Goal: Task Accomplishment & Management: Use online tool/utility

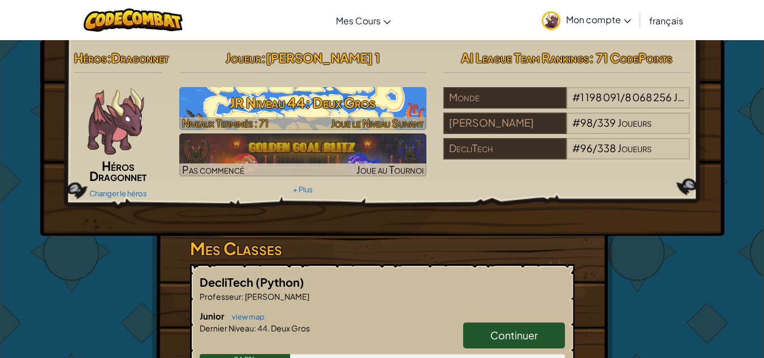
click at [275, 99] on h3 "JR Niveau 44: Deux Gros" at bounding box center [302, 102] width 247 height 25
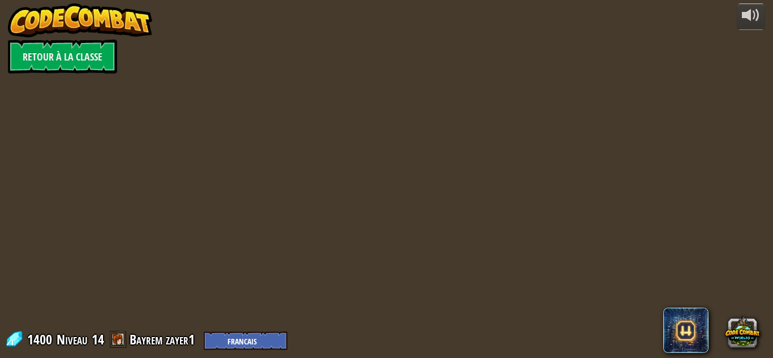
select select "fr"
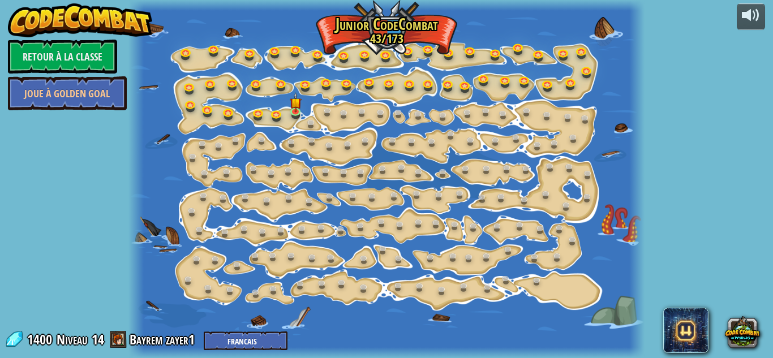
select select "fr"
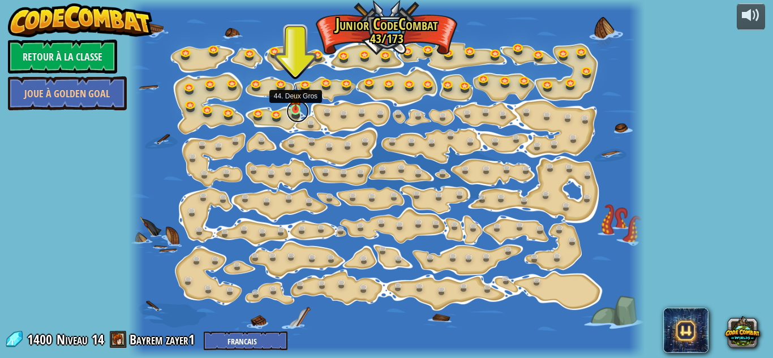
click at [292, 114] on link at bounding box center [297, 111] width 23 height 23
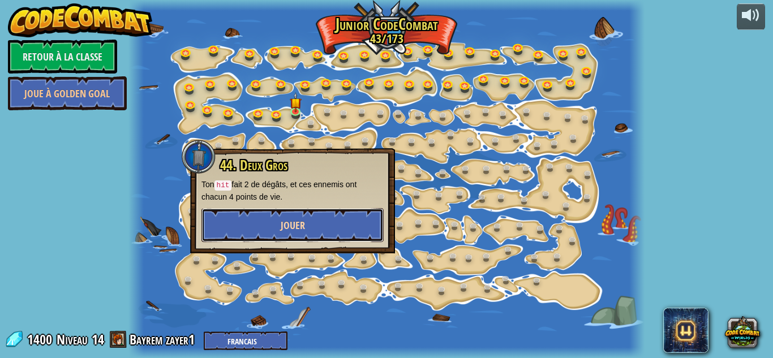
click at [311, 212] on button "Jouer" at bounding box center [292, 225] width 182 height 34
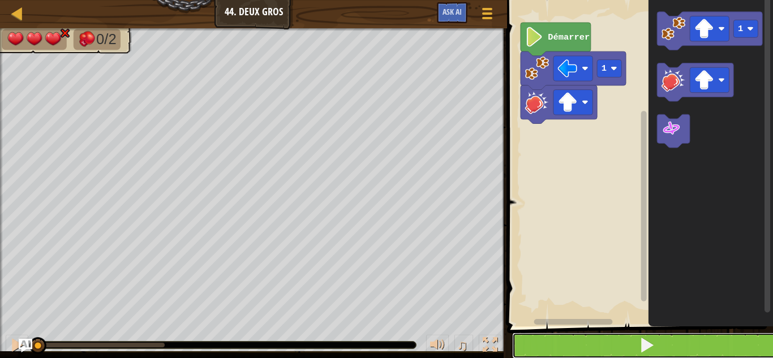
click at [653, 345] on span at bounding box center [647, 345] width 16 height 16
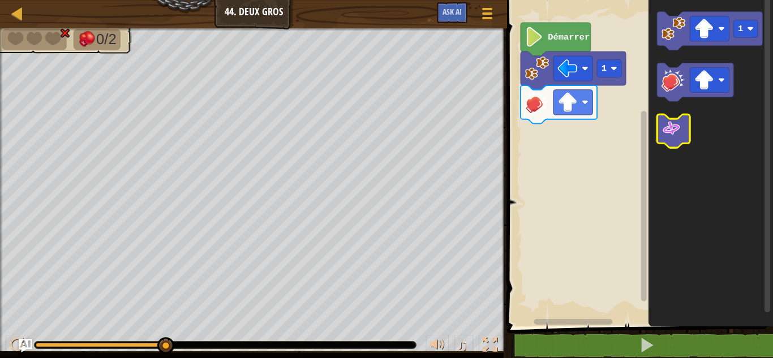
click at [664, 139] on icon "Espace de travail de Blocky" at bounding box center [673, 130] width 33 height 33
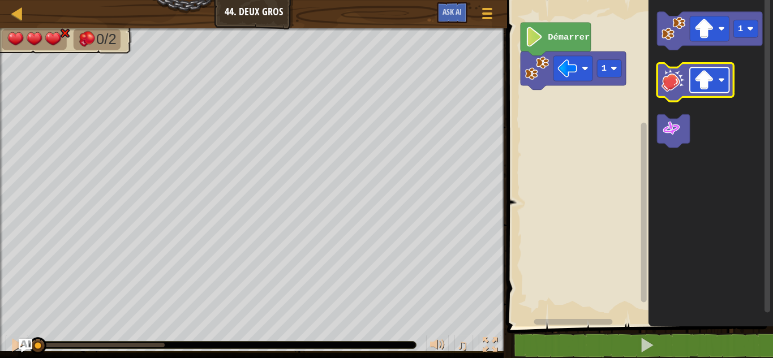
click at [695, 78] on image "Espace de travail de Blocky" at bounding box center [704, 80] width 20 height 20
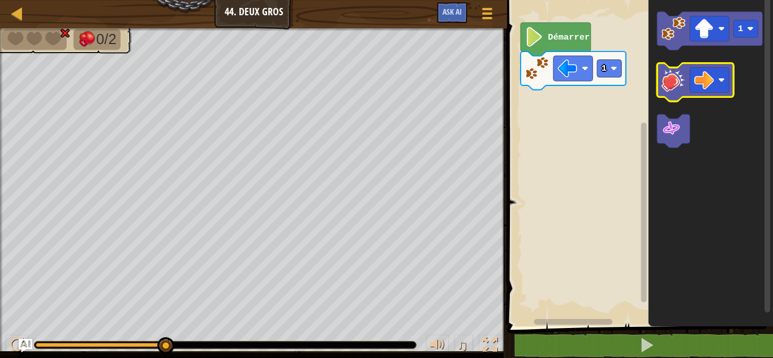
click at [678, 97] on icon "Espace de travail de Blocky" at bounding box center [695, 82] width 76 height 38
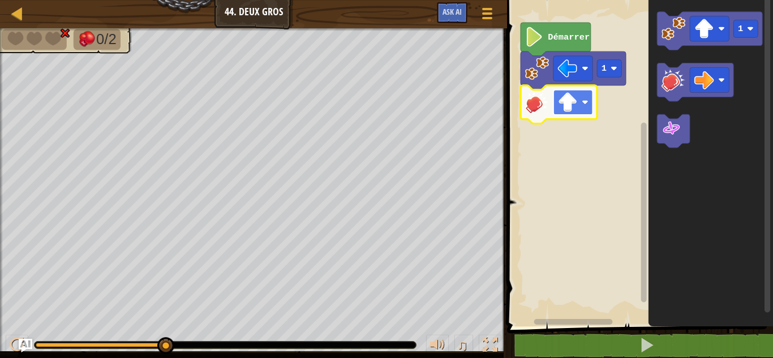
click at [567, 109] on image "Espace de travail de Blocky" at bounding box center [568, 102] width 20 height 20
click at [575, 98] on image "Espace de travail de Blocky" at bounding box center [568, 102] width 20 height 20
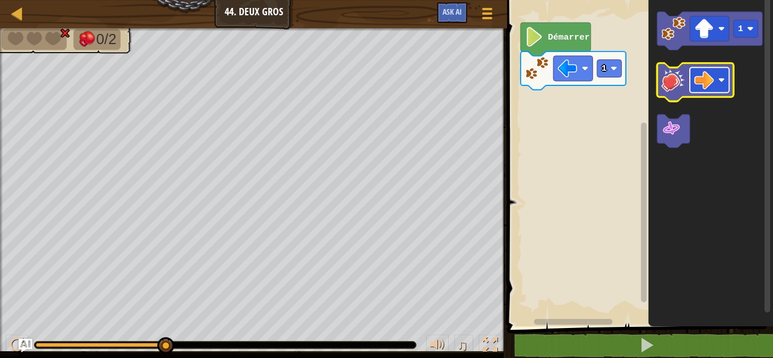
click at [705, 75] on image "Espace de travail de Blocky" at bounding box center [704, 80] width 20 height 20
click at [654, 75] on icon "Espace de travail de Blocky" at bounding box center [710, 160] width 124 height 332
click at [665, 77] on image "Espace de travail de Blocky" at bounding box center [673, 80] width 24 height 24
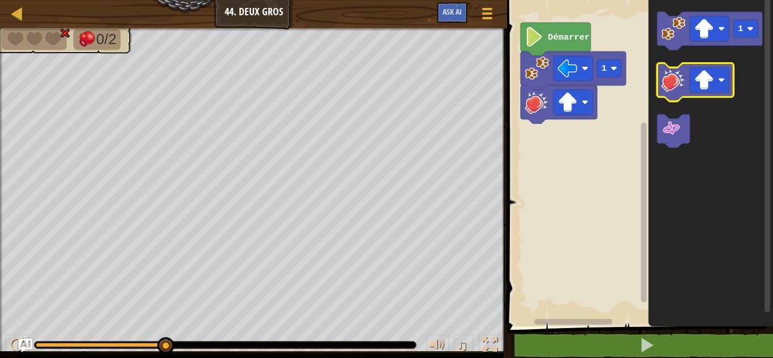
click at [666, 77] on image "Espace de travail de Blocky" at bounding box center [673, 80] width 24 height 24
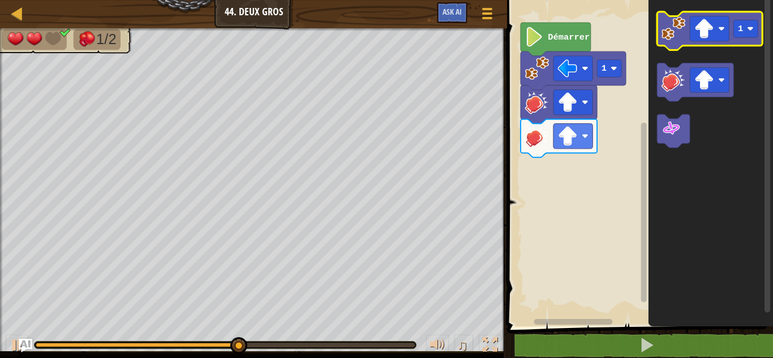
click at [670, 29] on image "Espace de travail de Blocky" at bounding box center [673, 28] width 24 height 24
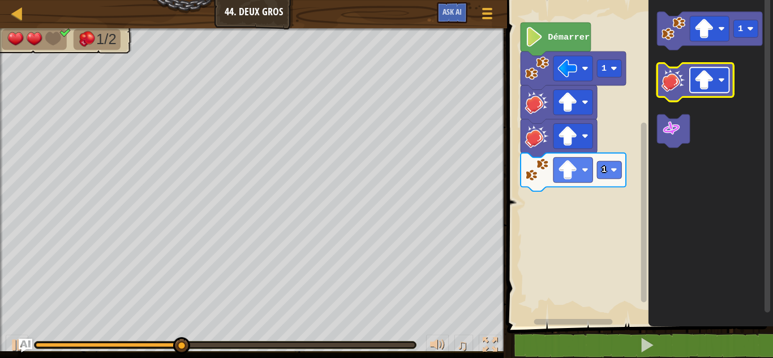
click at [707, 89] on image "Espace de travail de Blocky" at bounding box center [704, 80] width 20 height 20
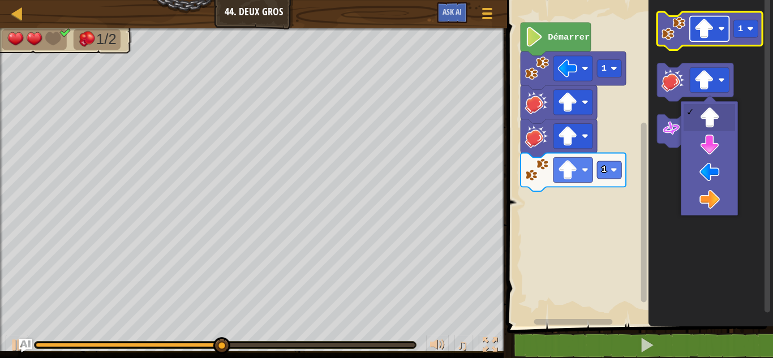
click at [699, 27] on image "Espace de travail de Blocky" at bounding box center [704, 29] width 20 height 20
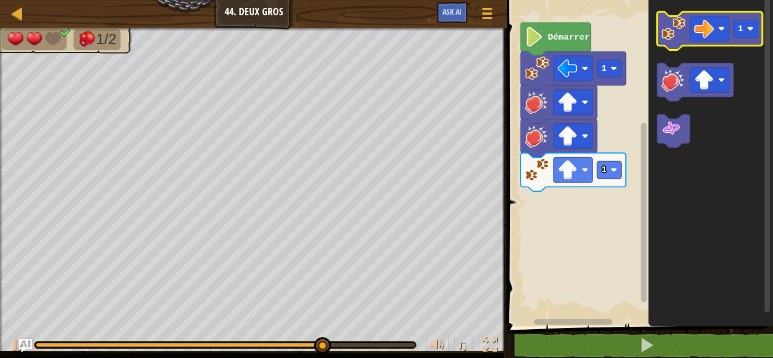
click at [674, 32] on image "Espace de travail de Blocky" at bounding box center [673, 28] width 24 height 24
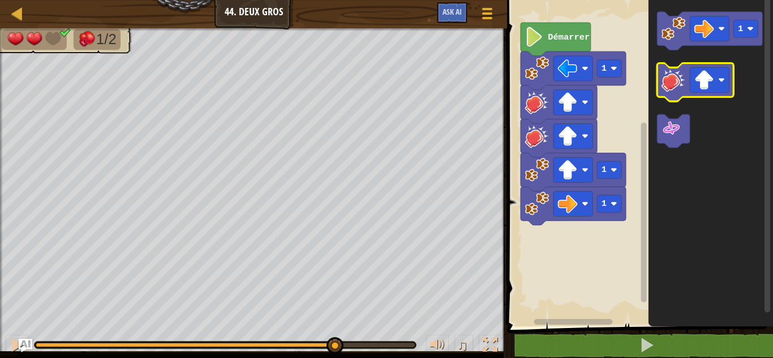
click at [674, 80] on image "Espace de travail de Blocky" at bounding box center [673, 80] width 24 height 24
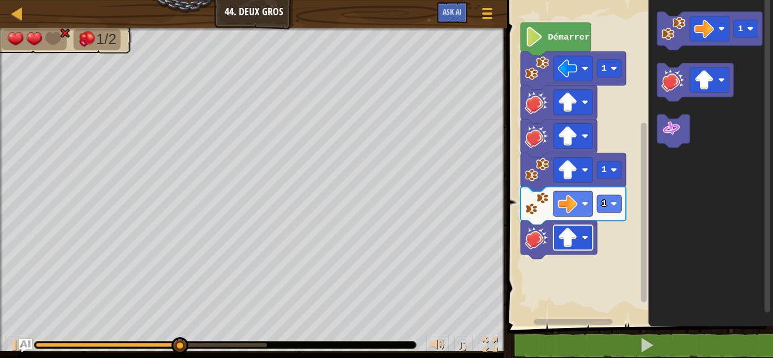
click at [578, 232] on rect "Espace de travail de Blocky" at bounding box center [572, 237] width 39 height 25
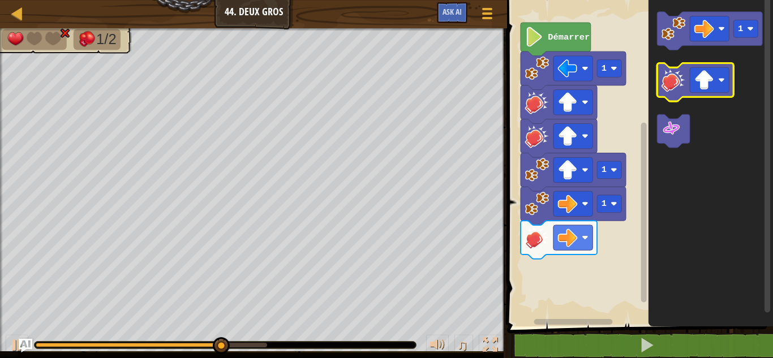
click at [670, 88] on image "Espace de travail de Blocky" at bounding box center [673, 80] width 24 height 24
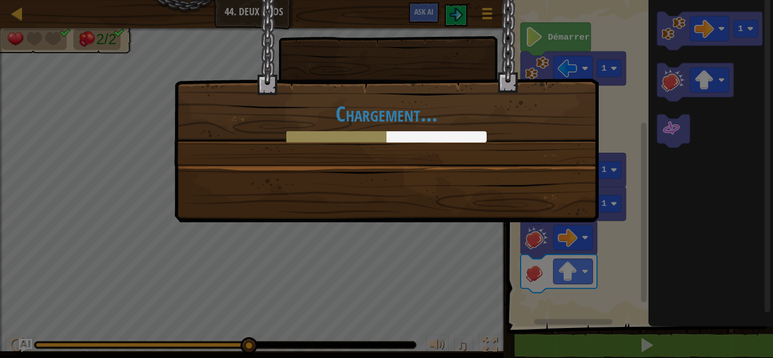
click at [517, 163] on div "Chargement..." at bounding box center [386, 82] width 423 height 165
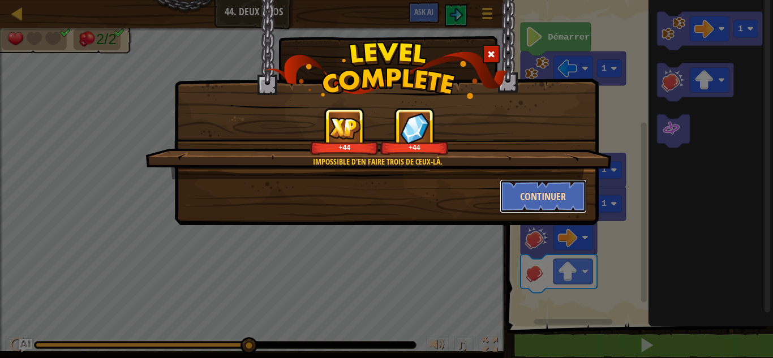
click at [547, 188] on button "Continuer" at bounding box center [544, 196] width 88 height 34
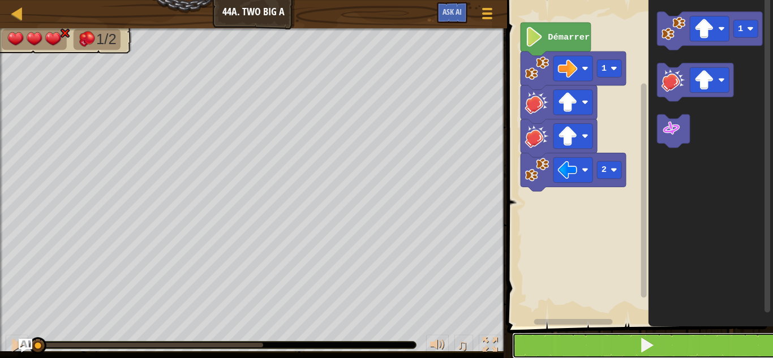
click at [549, 342] on button at bounding box center [646, 346] width 269 height 26
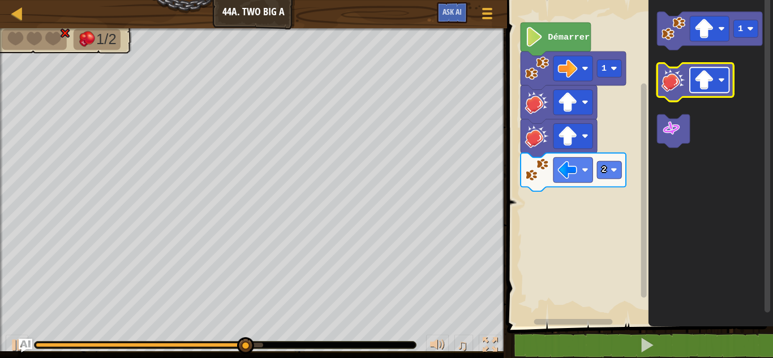
click at [696, 85] on image "Espace de travail de Blocky" at bounding box center [704, 80] width 20 height 20
click at [674, 78] on image "Espace de travail de Blocky" at bounding box center [673, 80] width 24 height 24
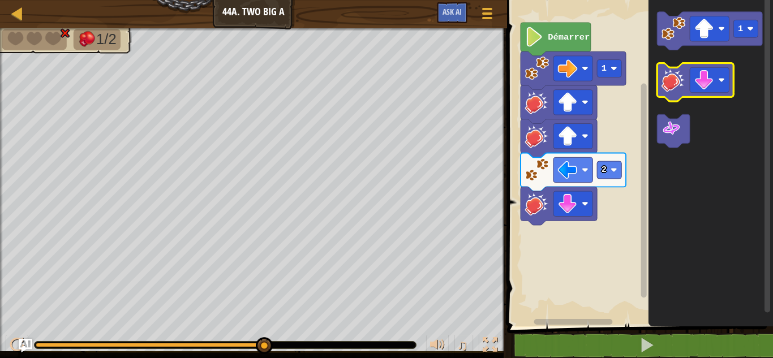
click at [674, 78] on image "Espace de travail de Blocky" at bounding box center [673, 80] width 24 height 24
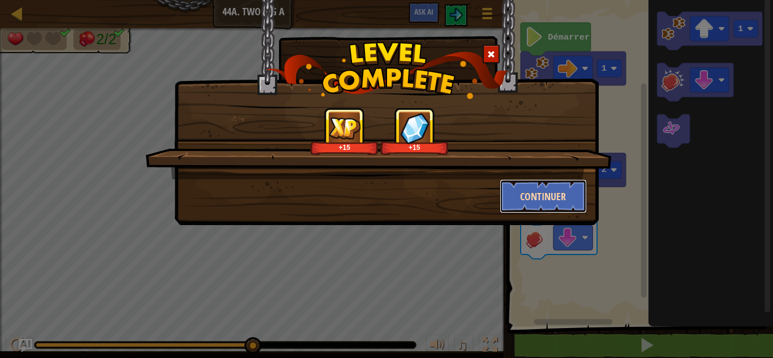
click at [541, 191] on button "Continuer" at bounding box center [544, 196] width 88 height 34
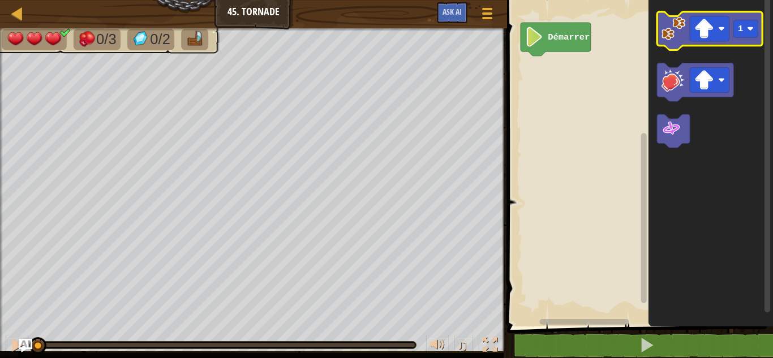
click at [660, 21] on icon "Espace de travail de Blocky" at bounding box center [709, 31] width 105 height 38
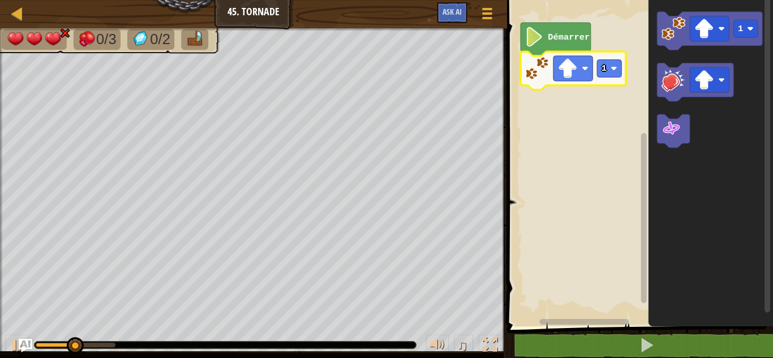
click at [561, 81] on icon "Espace de travail de Blocky" at bounding box center [572, 70] width 105 height 38
click at [573, 78] on image "Espace de travail de Blocky" at bounding box center [568, 69] width 20 height 20
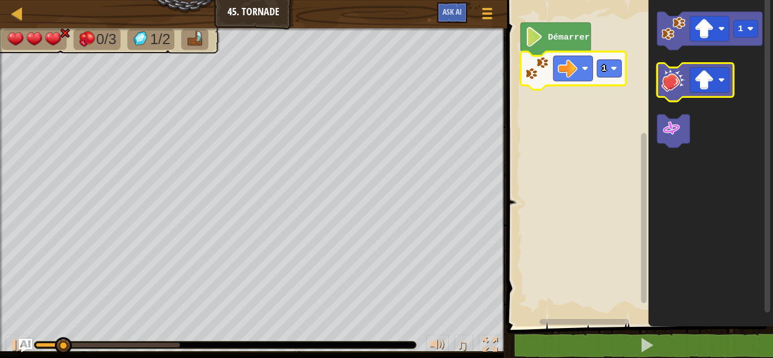
click at [670, 89] on image "Espace de travail de Blocky" at bounding box center [673, 80] width 24 height 24
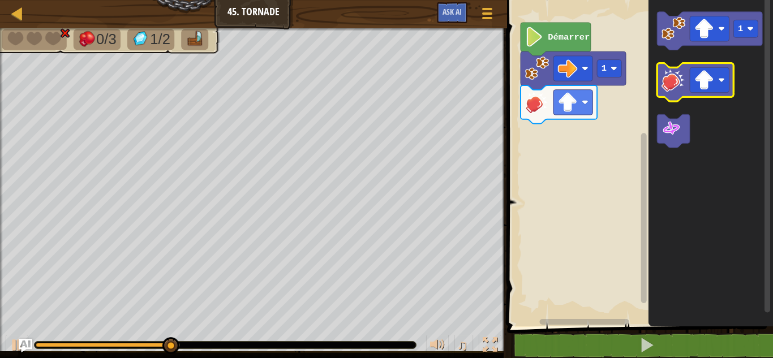
click at [675, 82] on image "Espace de travail de Blocky" at bounding box center [673, 80] width 24 height 24
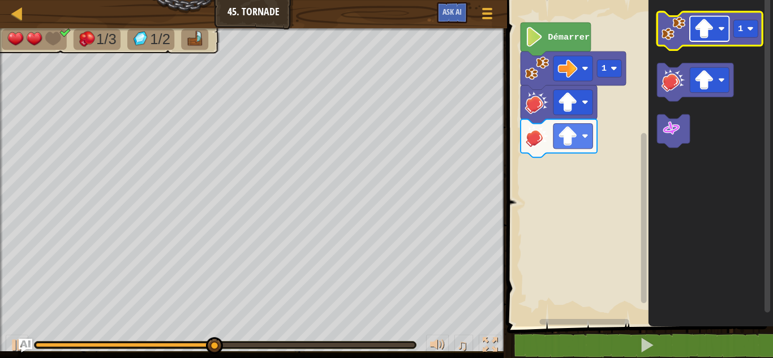
click at [713, 36] on image "Espace de travail de Blocky" at bounding box center [704, 29] width 20 height 20
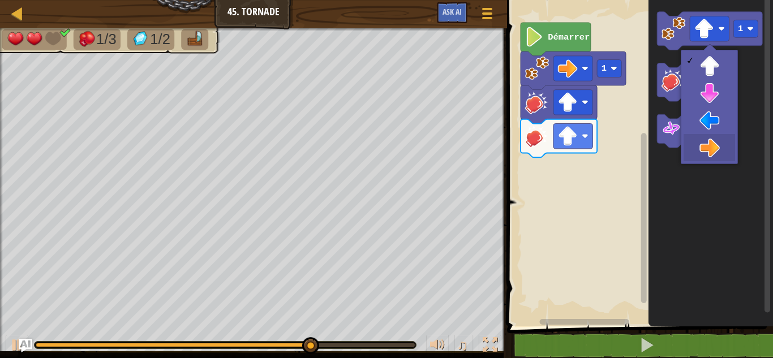
drag, startPoint x: 693, startPoint y: 148, endPoint x: 693, endPoint y: 137, distance: 10.7
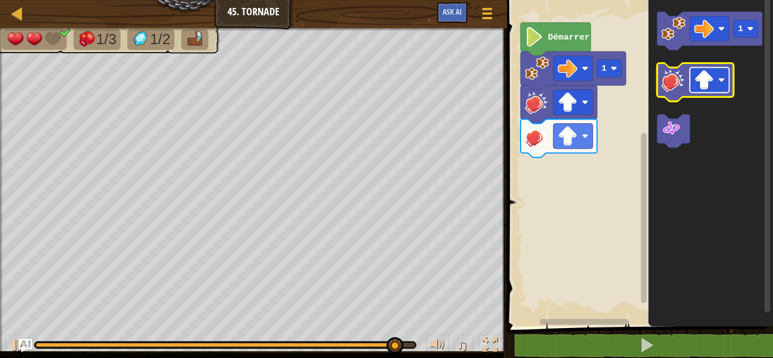
click at [715, 80] on rect "Espace de travail de Blocky" at bounding box center [709, 79] width 39 height 25
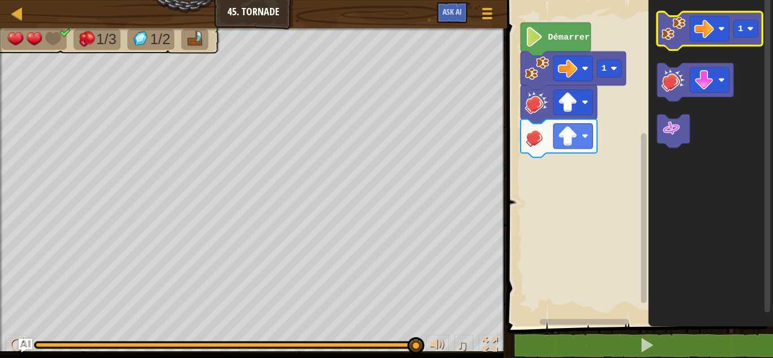
click at [672, 39] on image "Espace de travail de Blocky" at bounding box center [673, 28] width 24 height 24
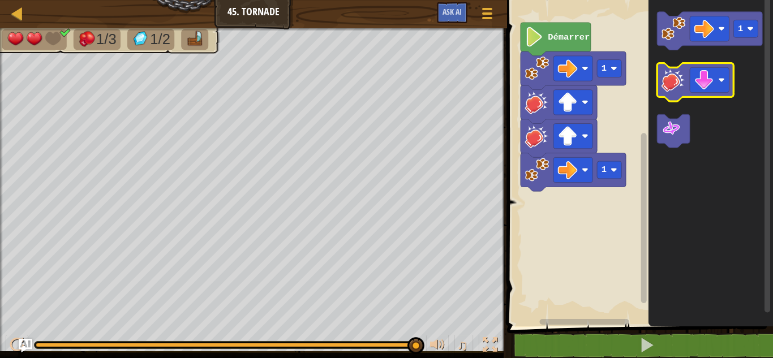
click at [672, 82] on image "Espace de travail de Blocky" at bounding box center [673, 80] width 24 height 24
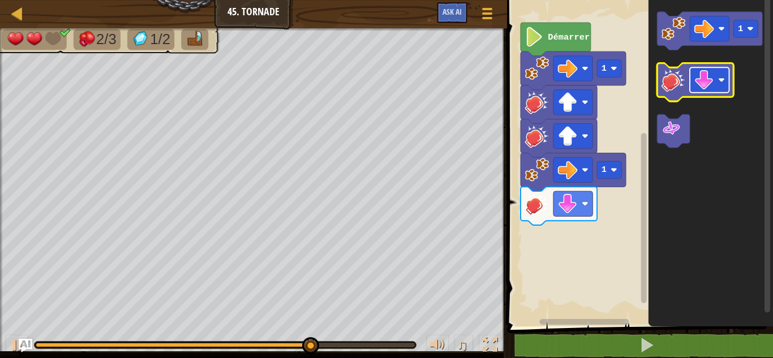
click at [717, 79] on rect "Espace de travail de Blocky" at bounding box center [709, 79] width 39 height 25
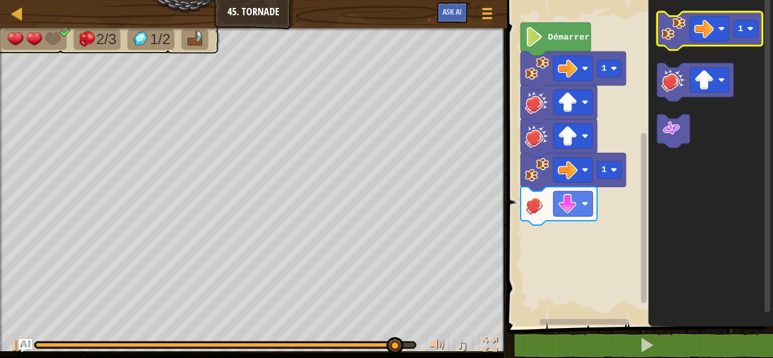
click at [668, 33] on image "Espace de travail de Blocky" at bounding box center [673, 28] width 24 height 24
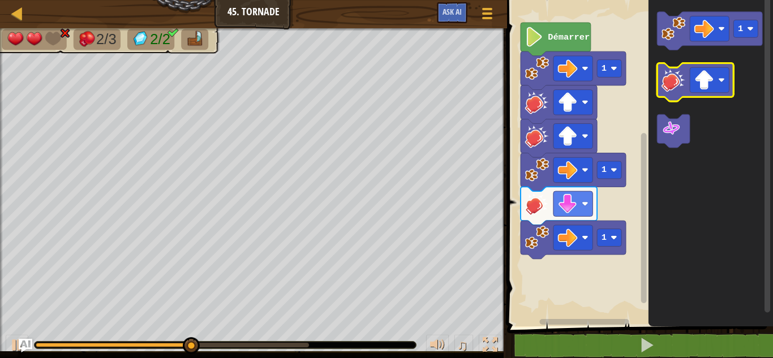
click at [666, 86] on image "Espace de travail de Blocky" at bounding box center [673, 80] width 24 height 24
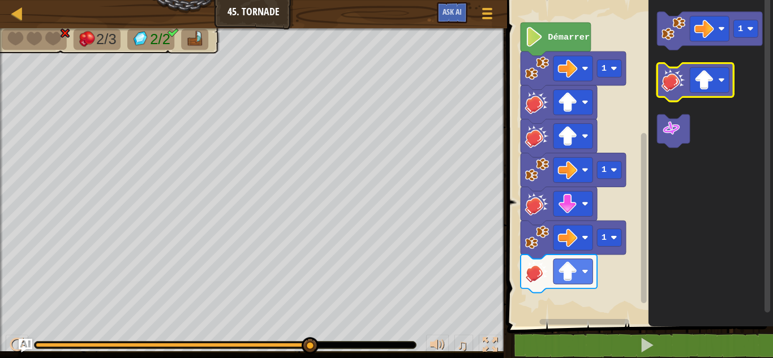
click at [666, 86] on image "Espace de travail de Blocky" at bounding box center [673, 80] width 24 height 24
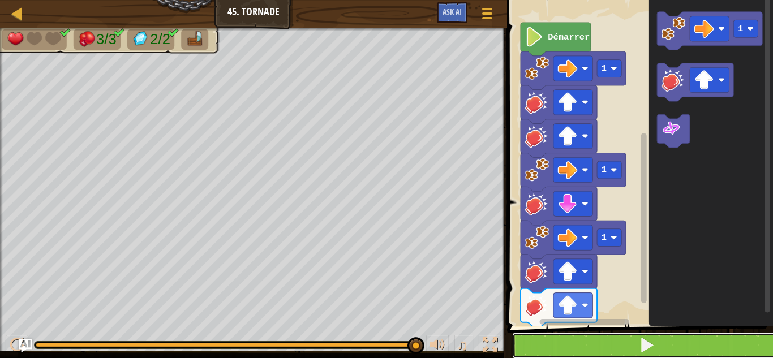
click at [540, 340] on button at bounding box center [646, 346] width 269 height 26
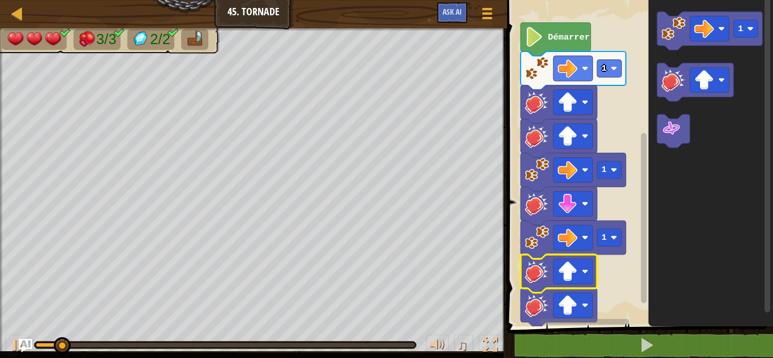
click at [545, 272] on image "Espace de travail de Blocky" at bounding box center [537, 271] width 24 height 24
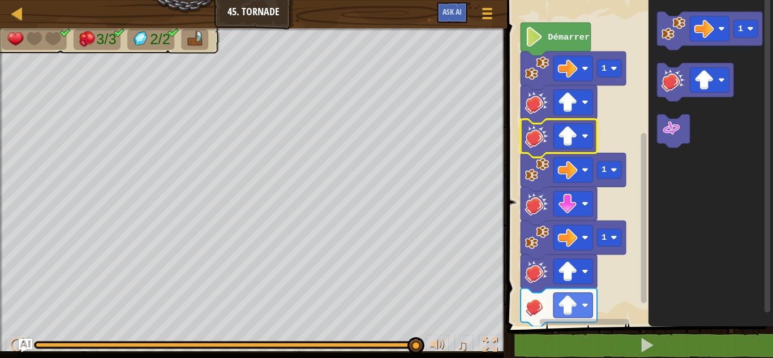
click at [535, 140] on image "Espace de travail de Blocky" at bounding box center [537, 136] width 24 height 24
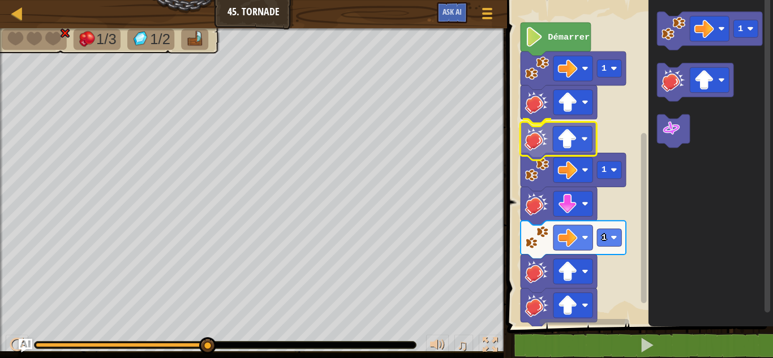
click at [531, 139] on div "Démarrer 1 1 1 1" at bounding box center [637, 160] width 269 height 332
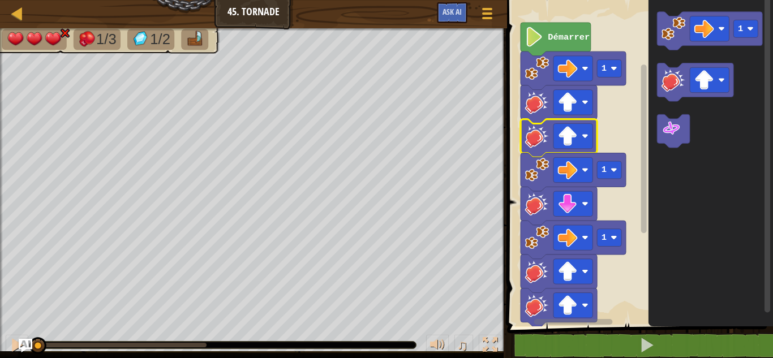
click at [543, 309] on image "Espace de travail de Blocky" at bounding box center [537, 305] width 24 height 24
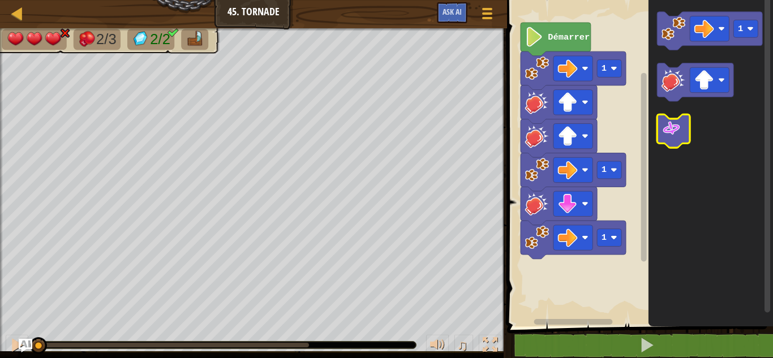
click at [675, 145] on icon "Espace de travail de Blocky" at bounding box center [673, 130] width 33 height 33
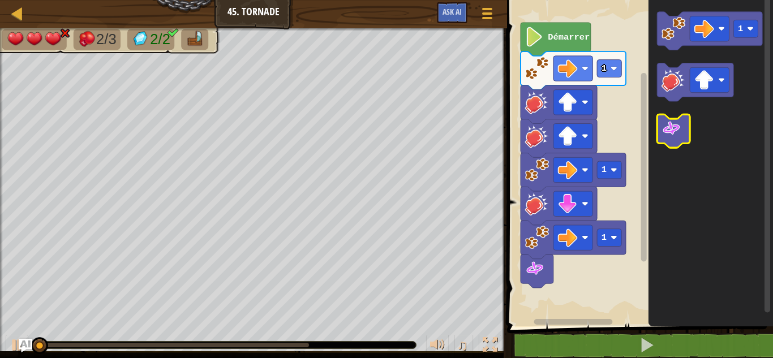
click at [675, 145] on icon "Espace de travail de Blocky" at bounding box center [673, 130] width 33 height 33
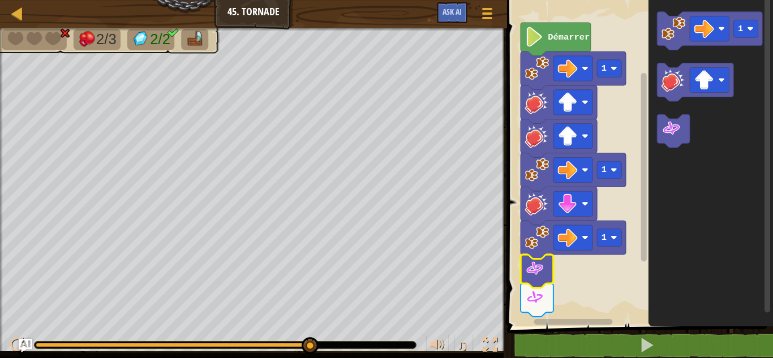
click at [539, 270] on image "Espace de travail de Blocky" at bounding box center [535, 269] width 20 height 20
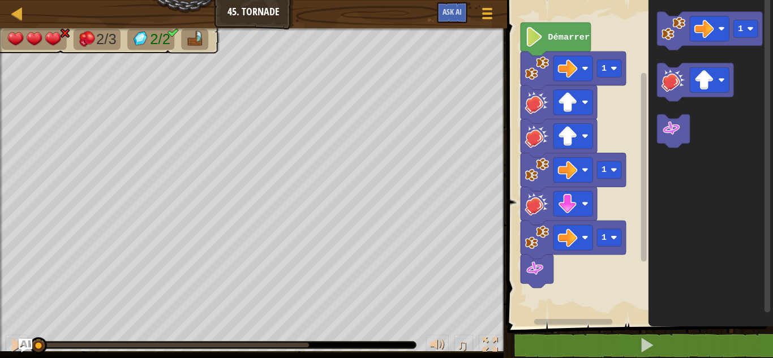
click at [539, 270] on image "Espace de travail de Blocky" at bounding box center [535, 269] width 20 height 20
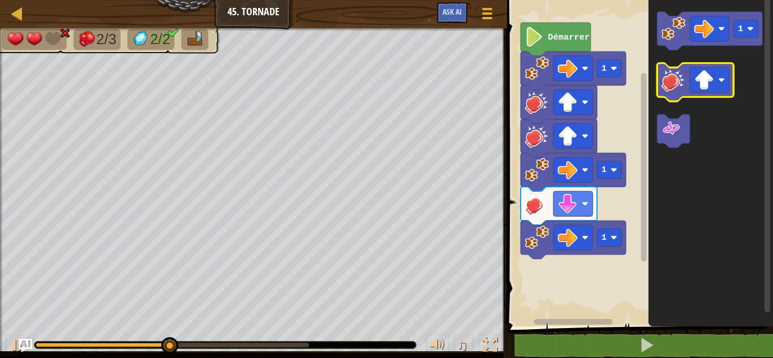
click at [665, 83] on image "Espace de travail de Blocky" at bounding box center [673, 80] width 24 height 24
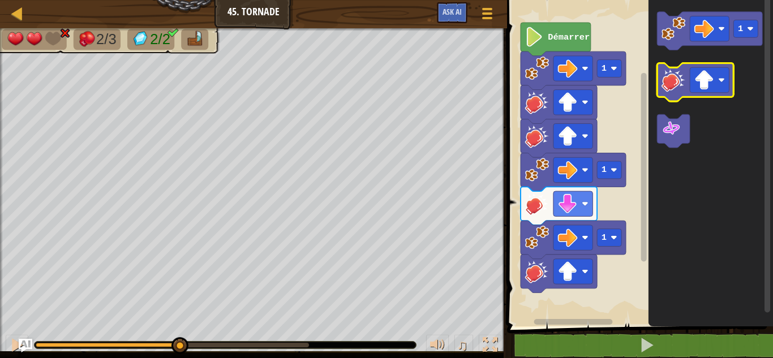
click at [665, 83] on image "Espace de travail de Blocky" at bounding box center [673, 80] width 24 height 24
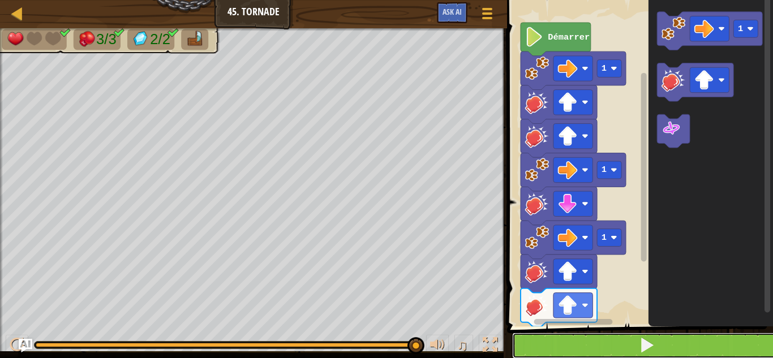
click at [611, 340] on button at bounding box center [646, 346] width 269 height 26
click at [625, 339] on button at bounding box center [646, 346] width 269 height 26
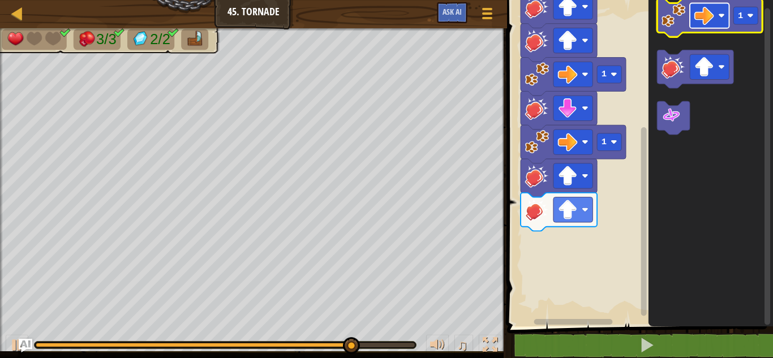
click at [711, 20] on image "Espace de travail de Blocky" at bounding box center [704, 16] width 20 height 20
click at [682, 16] on image "Espace de travail de Blocky" at bounding box center [673, 15] width 24 height 24
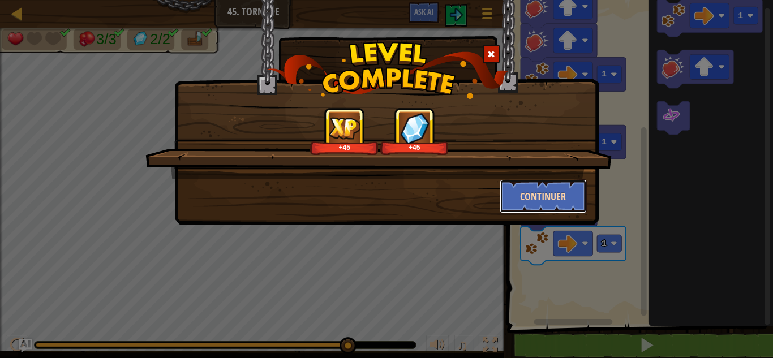
click at [539, 184] on button "Continuer" at bounding box center [544, 196] width 88 height 34
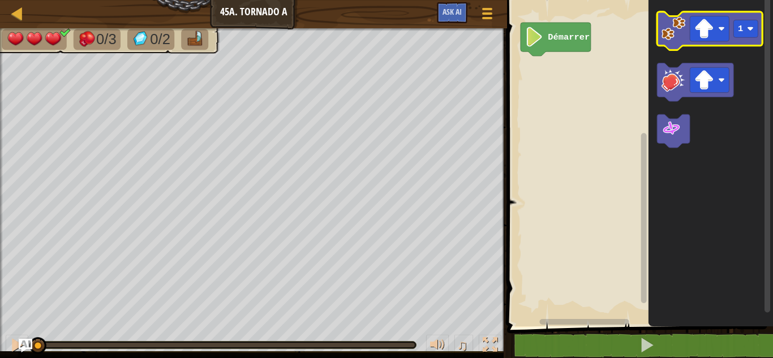
click at [683, 37] on image "Espace de travail de Blocky" at bounding box center [673, 28] width 24 height 24
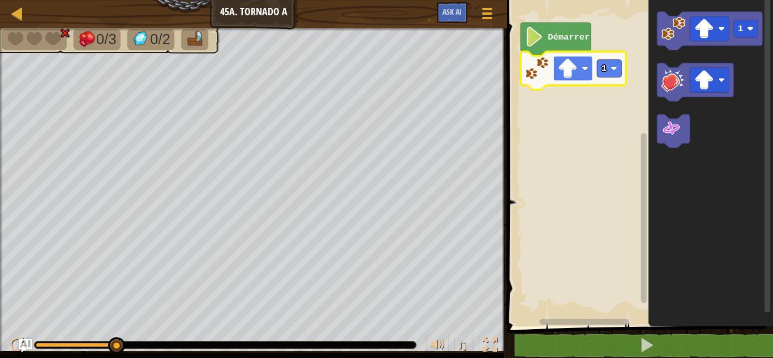
click at [584, 70] on image "Espace de travail de Blocky" at bounding box center [585, 68] width 7 height 7
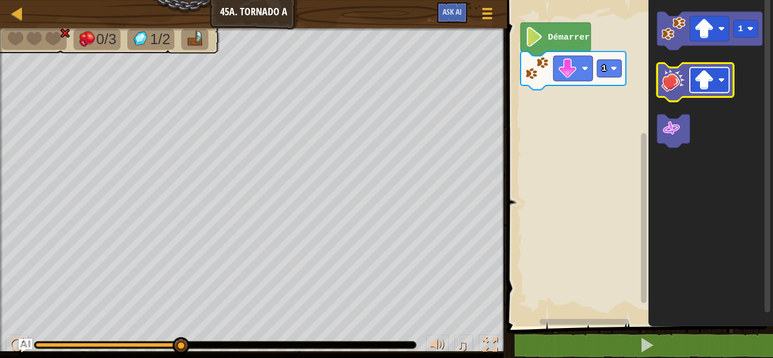
click at [716, 79] on rect "Espace de travail de Blocky" at bounding box center [709, 79] width 39 height 25
click at [670, 83] on image "Espace de travail de Blocky" at bounding box center [673, 80] width 24 height 24
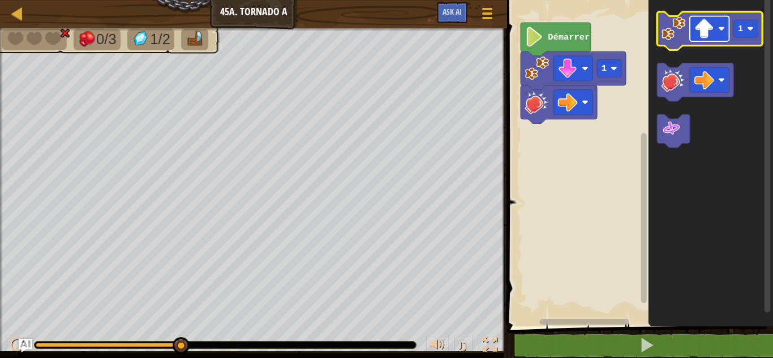
click at [698, 35] on image "Espace de travail de Blocky" at bounding box center [704, 29] width 20 height 20
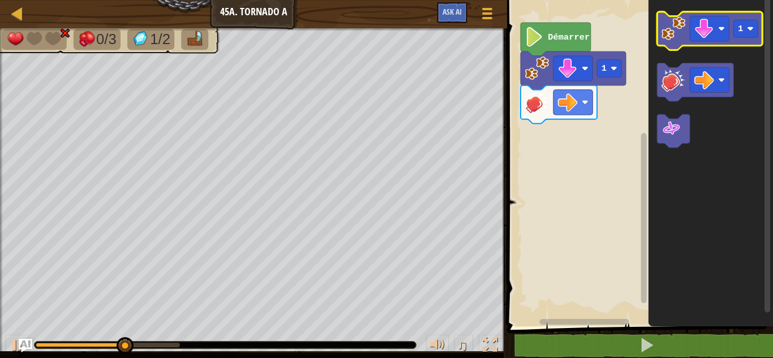
click at [670, 28] on image "Espace de travail de Blocky" at bounding box center [673, 28] width 24 height 24
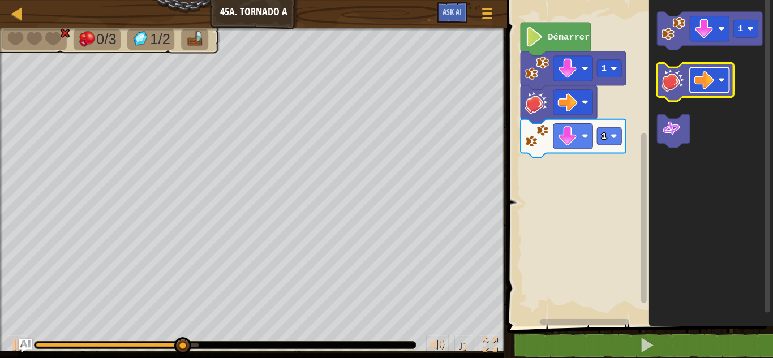
click at [705, 75] on image "Espace de travail de Blocky" at bounding box center [704, 80] width 20 height 20
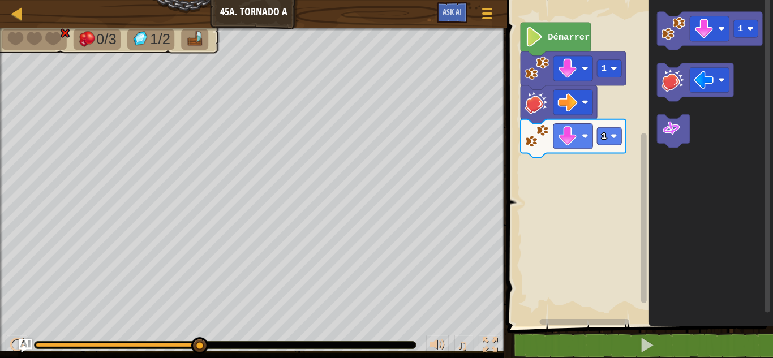
click at [653, 67] on icon "Espace de travail de Blocky" at bounding box center [710, 160] width 124 height 332
click at [664, 70] on image "Espace de travail de Blocky" at bounding box center [673, 80] width 24 height 24
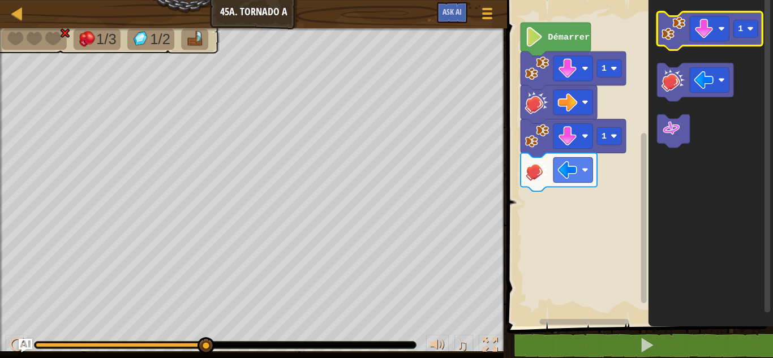
click at [672, 35] on image "Espace de travail de Blocky" at bounding box center [673, 28] width 24 height 24
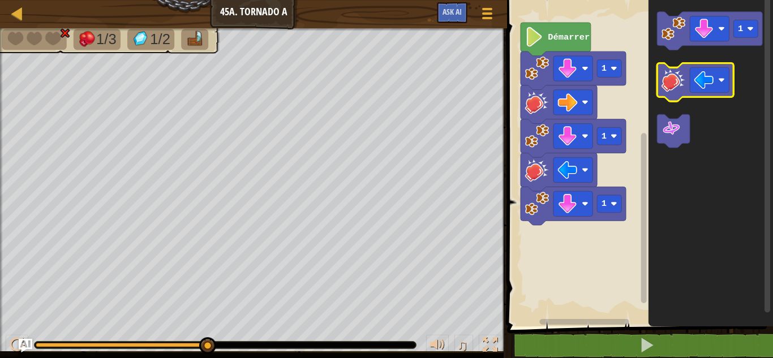
click at [670, 70] on image "Espace de travail de Blocky" at bounding box center [673, 80] width 24 height 24
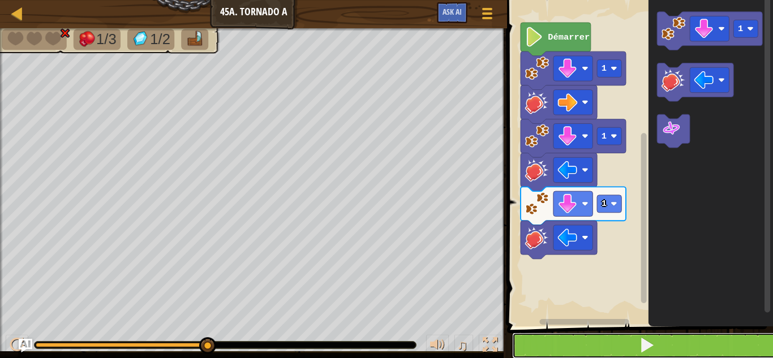
click at [612, 343] on button at bounding box center [646, 346] width 269 height 26
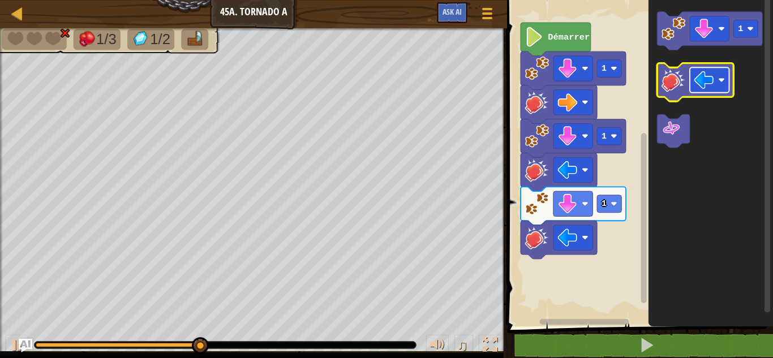
click at [705, 84] on image "Espace de travail de Blocky" at bounding box center [704, 80] width 20 height 20
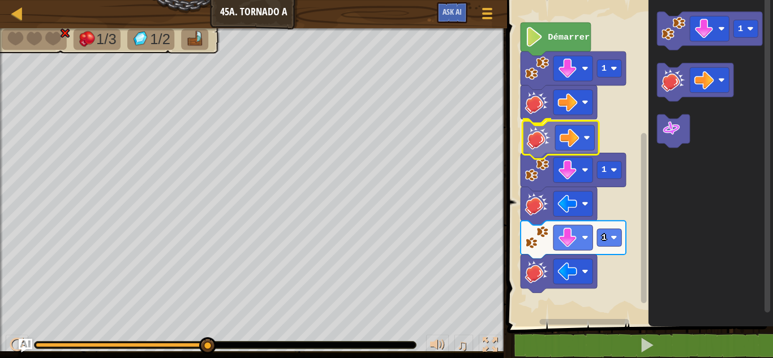
click at [545, 148] on div "Démarrer 1 1 1 1" at bounding box center [637, 160] width 269 height 332
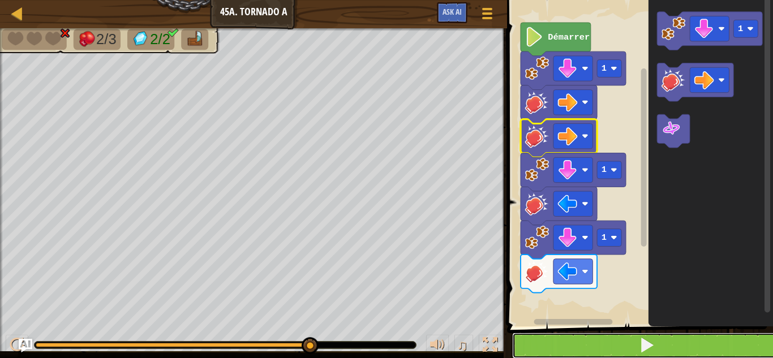
click at [549, 346] on button at bounding box center [646, 346] width 269 height 26
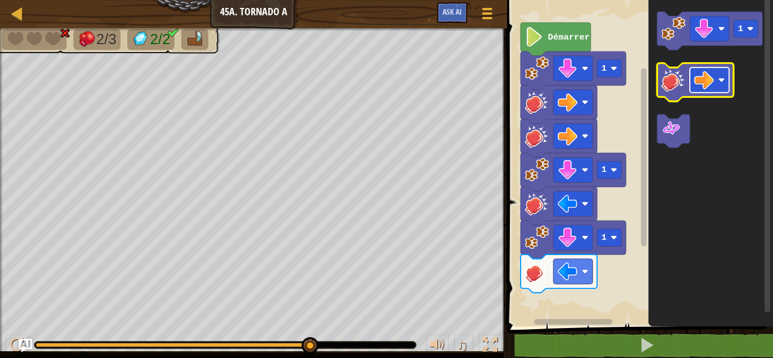
click at [724, 76] on rect "Espace de travail de Blocky" at bounding box center [709, 79] width 39 height 25
click at [669, 88] on image "Espace de travail de Blocky" at bounding box center [673, 80] width 24 height 24
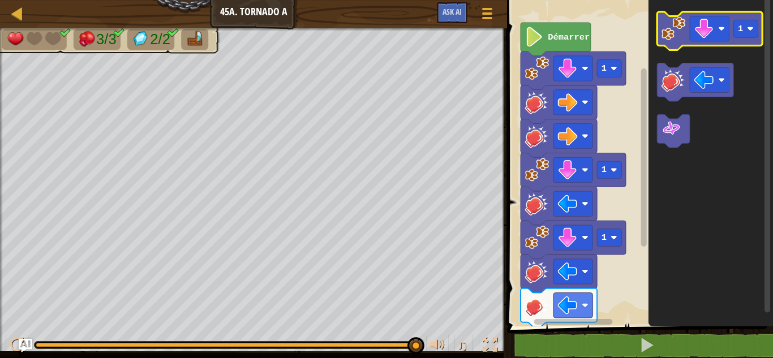
click at [671, 32] on image "Espace de travail de Blocky" at bounding box center [673, 28] width 24 height 24
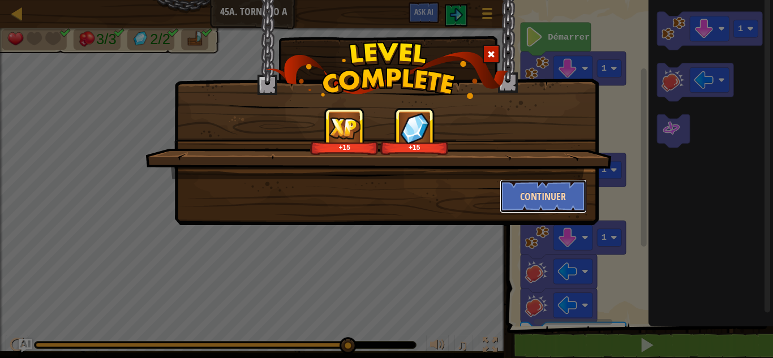
click at [548, 196] on button "Continuer" at bounding box center [544, 196] width 88 height 34
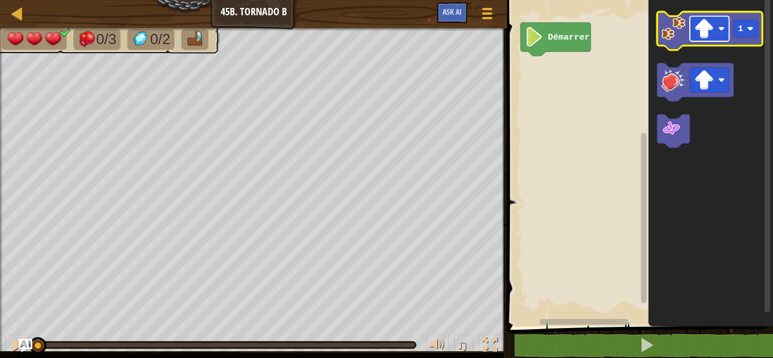
click at [704, 29] on image "Espace de travail de Blocky" at bounding box center [704, 29] width 20 height 20
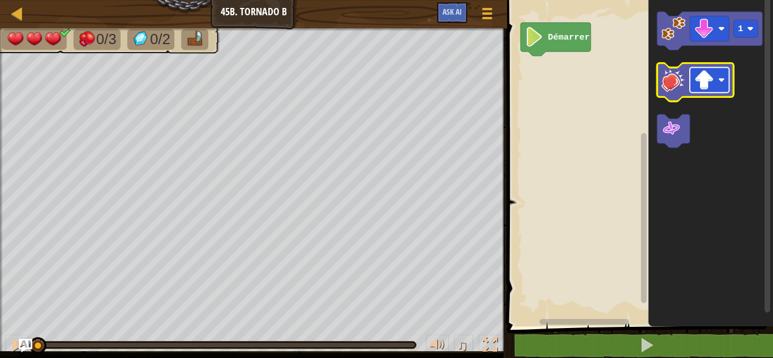
click at [704, 83] on image "Espace de travail de Blocky" at bounding box center [704, 80] width 20 height 20
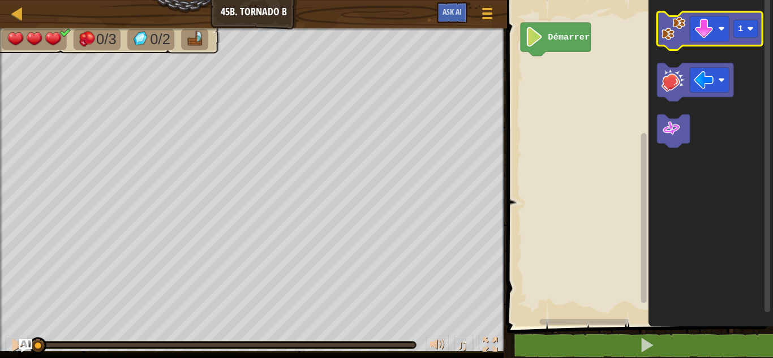
click at [668, 32] on image "Espace de travail de Blocky" at bounding box center [673, 28] width 24 height 24
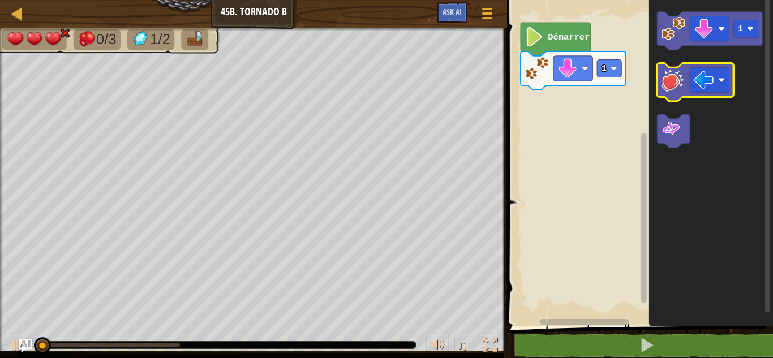
click at [669, 70] on image "Espace de travail de Blocky" at bounding box center [673, 80] width 24 height 24
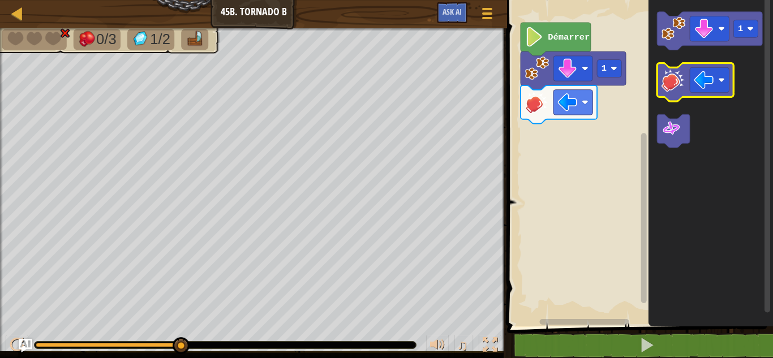
click at [671, 87] on image "Espace de travail de Blocky" at bounding box center [673, 80] width 24 height 24
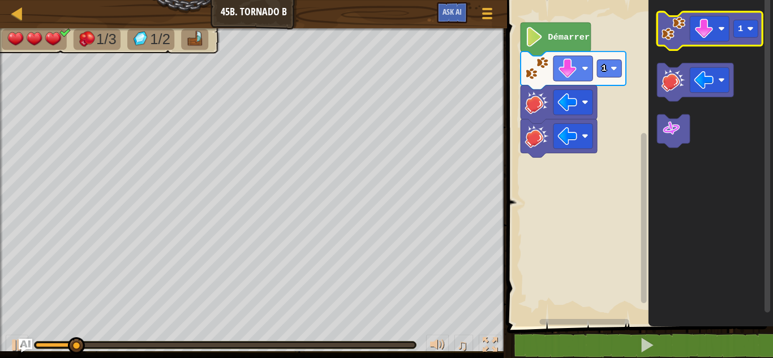
click at [674, 42] on icon "Espace de travail de Blocky" at bounding box center [709, 31] width 105 height 38
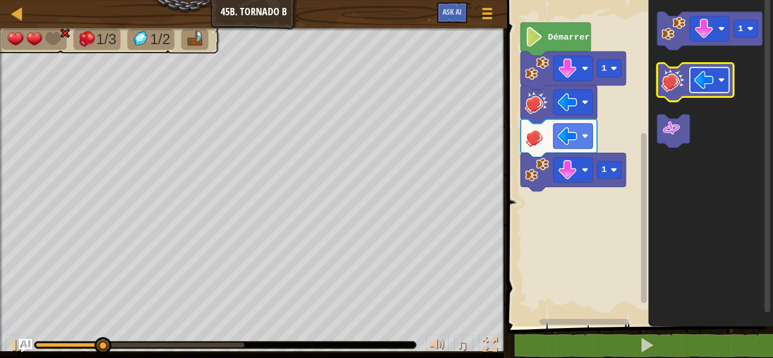
click at [701, 83] on image "Espace de travail de Blocky" at bounding box center [704, 80] width 20 height 20
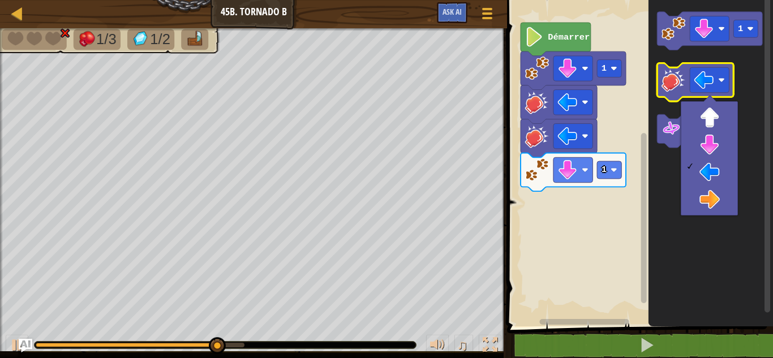
click at [666, 79] on image "Espace de travail de Blocky" at bounding box center [673, 80] width 24 height 24
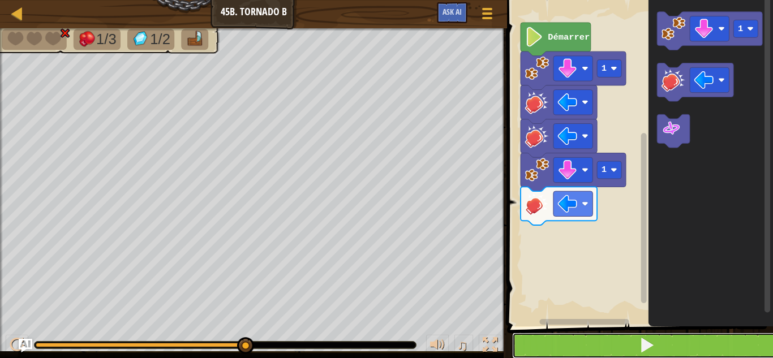
click at [574, 351] on button at bounding box center [646, 346] width 269 height 26
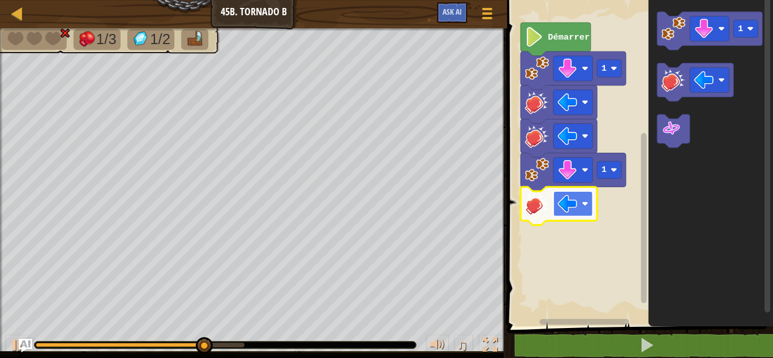
click at [572, 205] on image "Espace de travail de Blocky" at bounding box center [568, 204] width 20 height 20
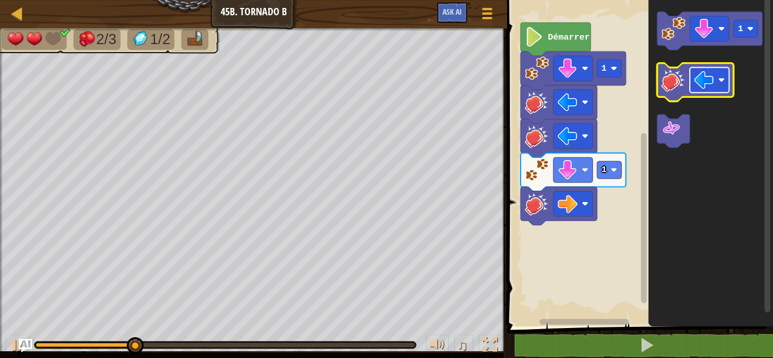
click at [709, 88] on image "Espace de travail de Blocky" at bounding box center [704, 80] width 20 height 20
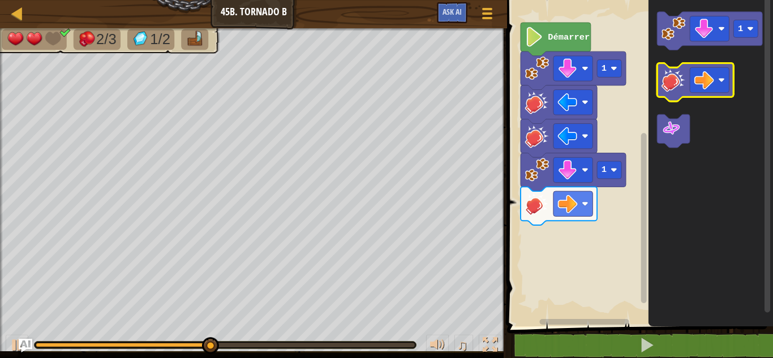
click at [670, 89] on image "Espace de travail de Blocky" at bounding box center [673, 80] width 24 height 24
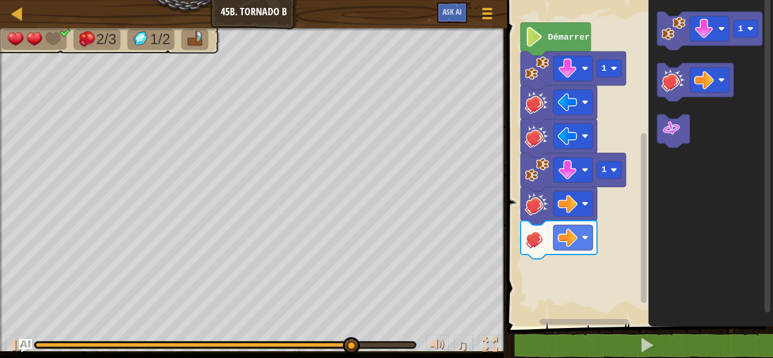
click at [543, 242] on image "Espace de travail de Blocky" at bounding box center [537, 237] width 24 height 24
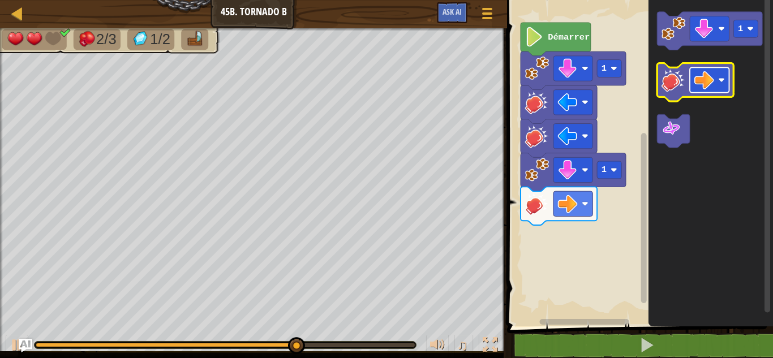
click at [704, 77] on image "Espace de travail de Blocky" at bounding box center [704, 80] width 20 height 20
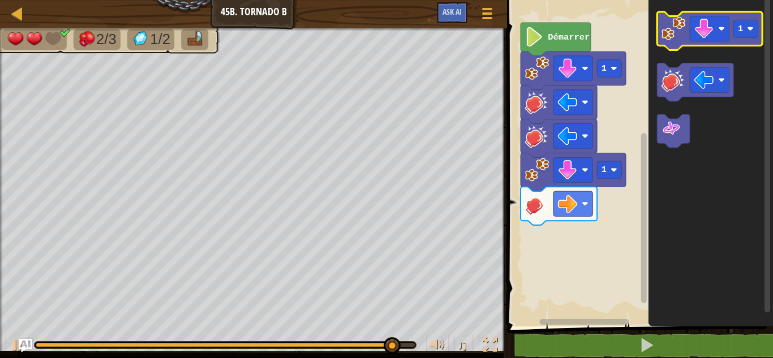
click at [678, 35] on image "Espace de travail de Blocky" at bounding box center [673, 28] width 24 height 24
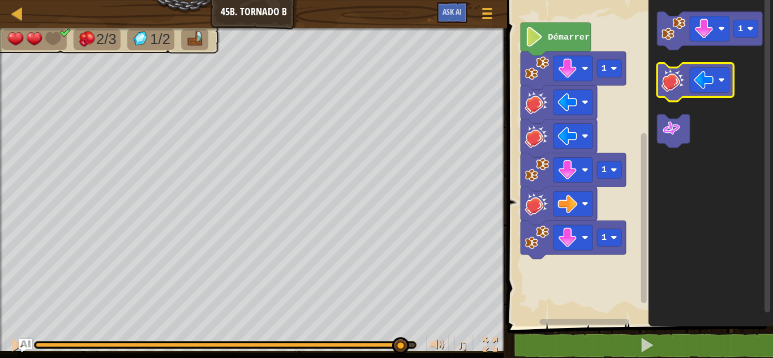
click at [673, 91] on image "Espace de travail de Blocky" at bounding box center [673, 80] width 24 height 24
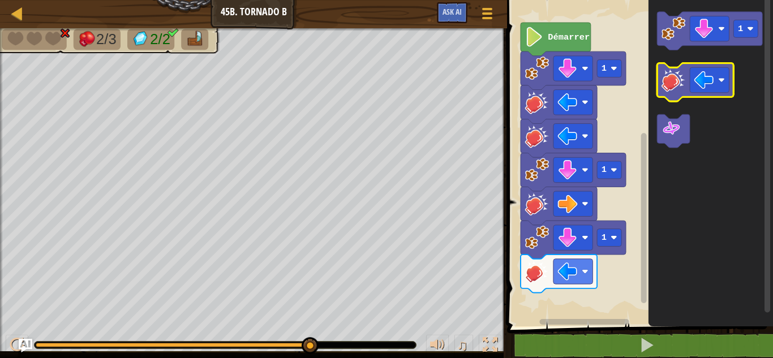
click at [676, 81] on image "Espace de travail de Blocky" at bounding box center [673, 80] width 24 height 24
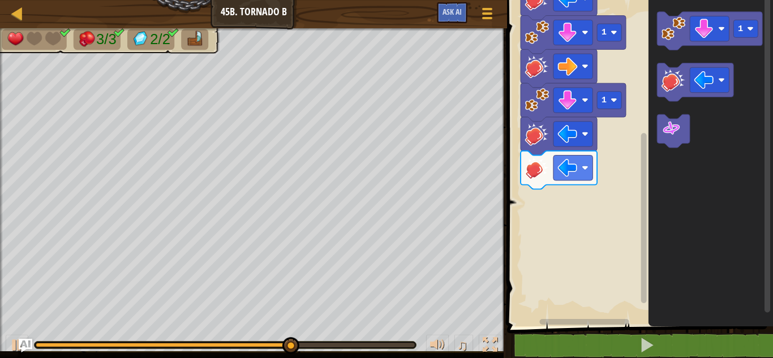
click at [642, 287] on g "Espace de travail de Blocky" at bounding box center [644, 156] width 8 height 323
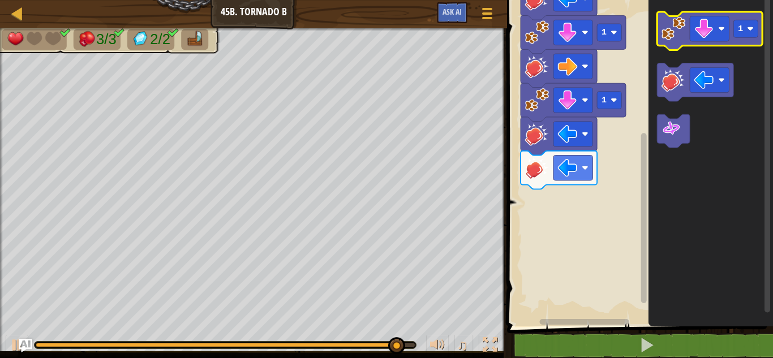
click at [680, 32] on image "Espace de travail de Blocky" at bounding box center [673, 28] width 24 height 24
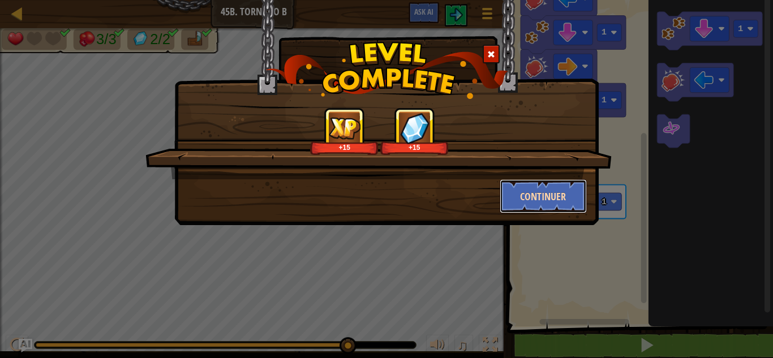
click at [580, 186] on button "Continuer" at bounding box center [544, 196] width 88 height 34
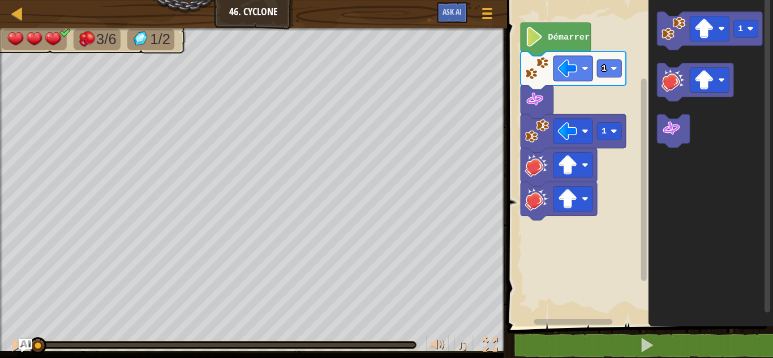
click at [593, 329] on span at bounding box center [640, 148] width 275 height 372
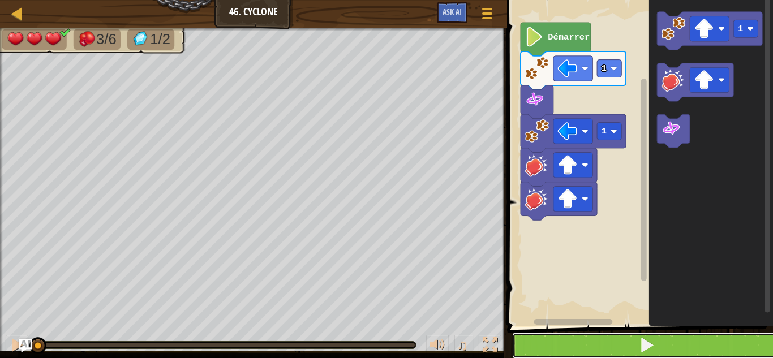
click at [592, 341] on button at bounding box center [646, 346] width 269 height 26
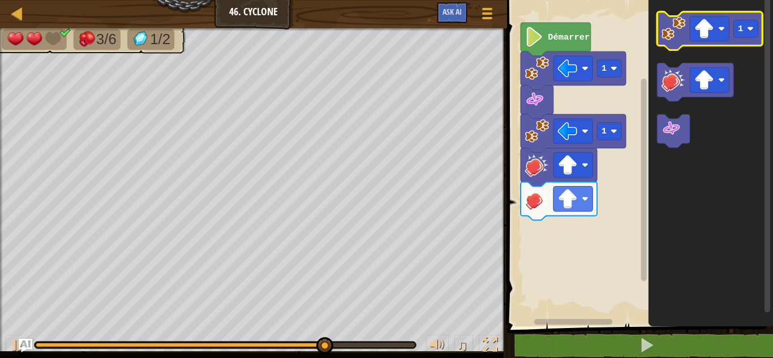
click at [690, 15] on icon "Espace de travail de Blocky" at bounding box center [709, 31] width 105 height 38
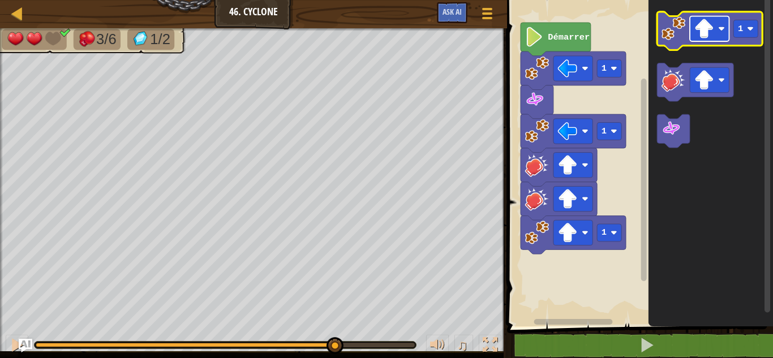
click at [700, 27] on image "Espace de travail de Blocky" at bounding box center [704, 29] width 20 height 20
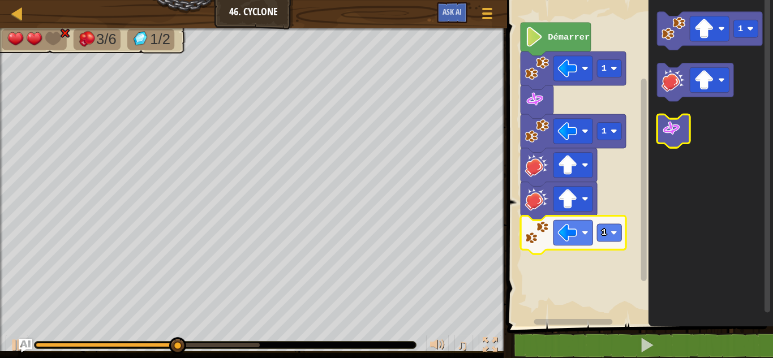
click at [672, 136] on image "Espace de travail de Blocky" at bounding box center [671, 129] width 20 height 20
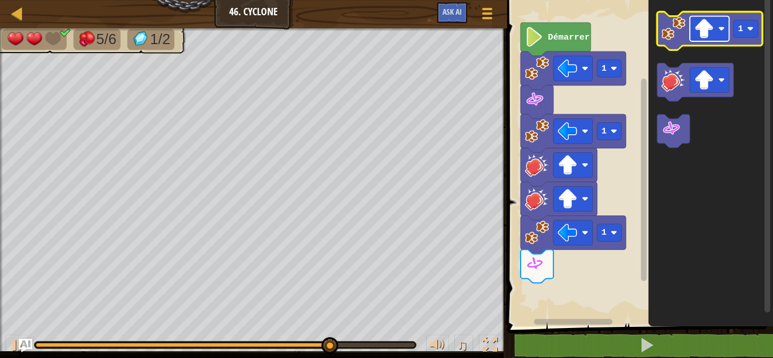
click at [698, 35] on image "Espace de travail de Blocky" at bounding box center [704, 29] width 20 height 20
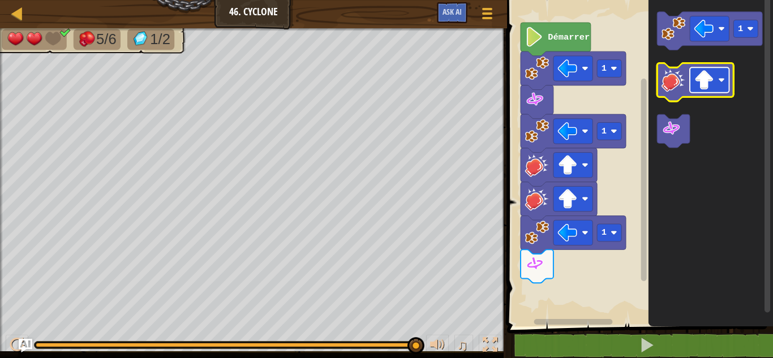
click at [706, 87] on image "Espace de travail de Blocky" at bounding box center [704, 80] width 20 height 20
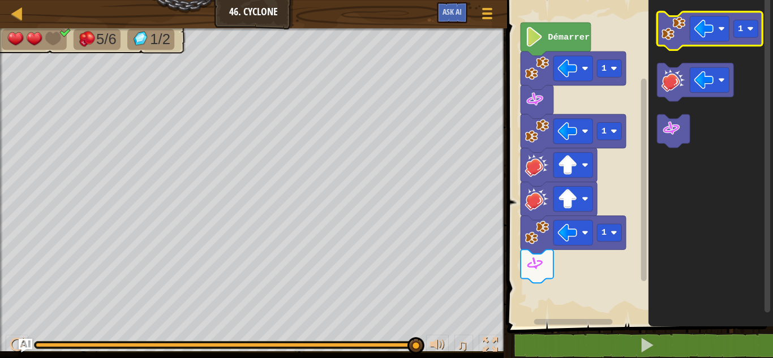
click at [678, 33] on image "Espace de travail de Blocky" at bounding box center [673, 28] width 24 height 24
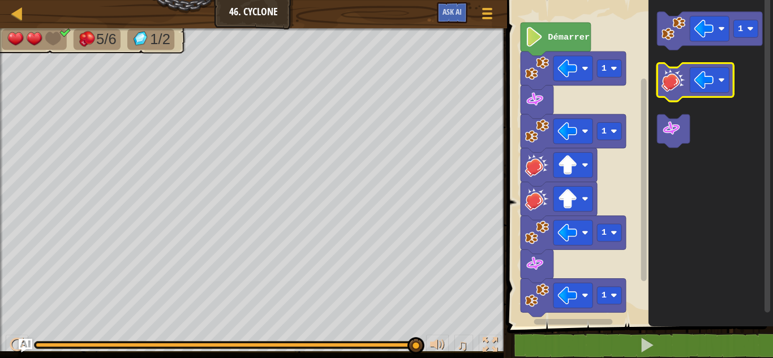
click at [678, 83] on image "Espace de travail de Blocky" at bounding box center [673, 80] width 24 height 24
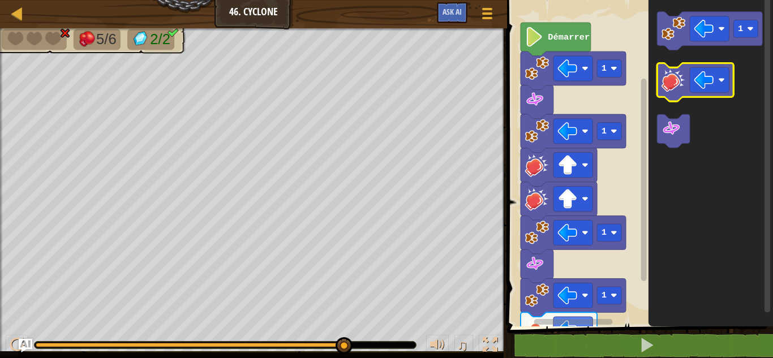
click at [670, 83] on image "Espace de travail de Blocky" at bounding box center [673, 80] width 24 height 24
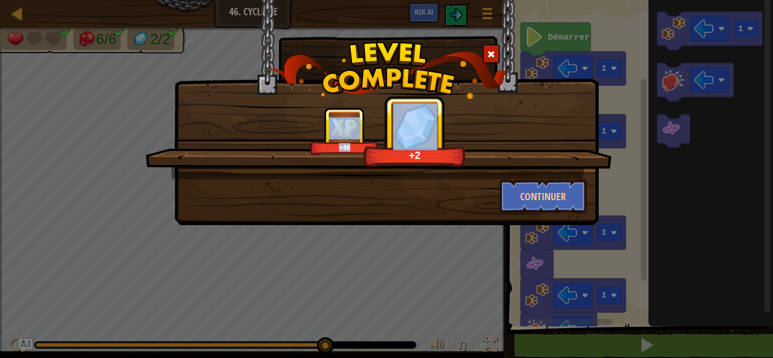
drag, startPoint x: 449, startPoint y: 32, endPoint x: 486, endPoint y: 156, distance: 129.9
click at [486, 156] on div "+46 +2 Continuer" at bounding box center [386, 83] width 424 height 169
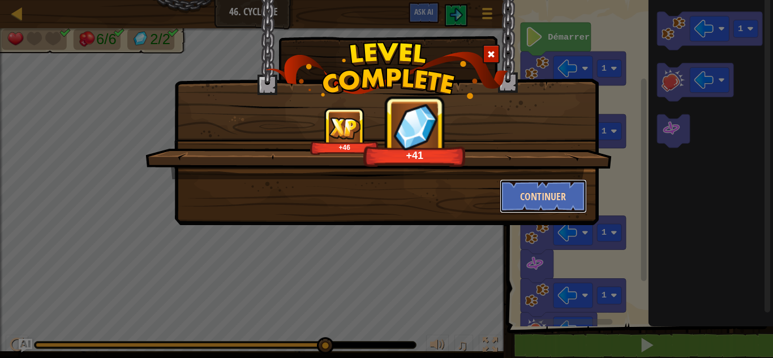
click at [526, 188] on button "Continuer" at bounding box center [544, 196] width 88 height 34
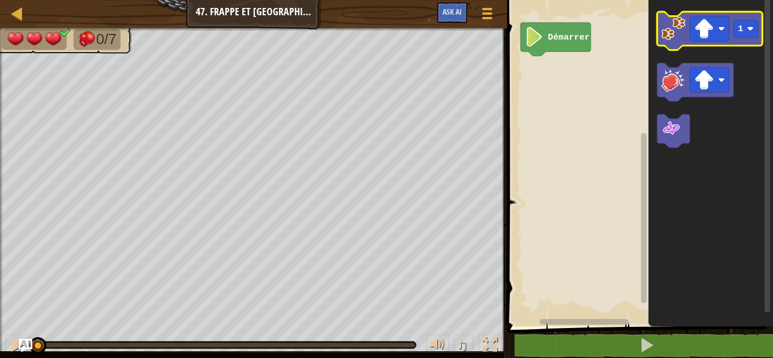
click at [664, 27] on image "Espace de travail de Blocky" at bounding box center [673, 28] width 24 height 24
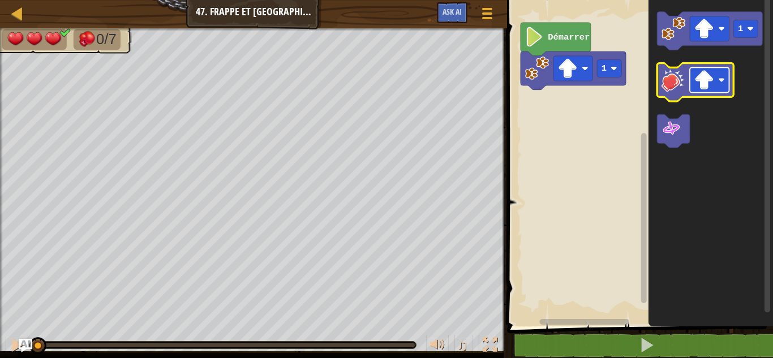
click at [705, 80] on image "Espace de travail de Blocky" at bounding box center [704, 80] width 20 height 20
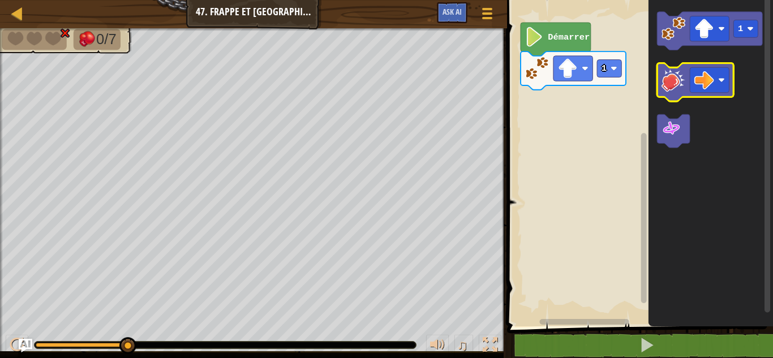
click at [670, 90] on image "Espace de travail de Blocky" at bounding box center [673, 80] width 24 height 24
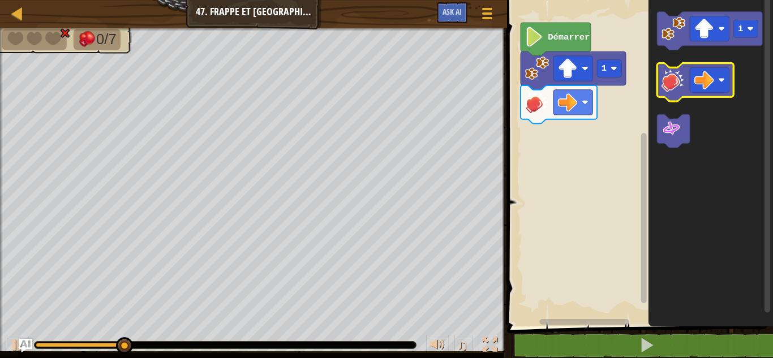
click at [679, 85] on image "Espace de travail de Blocky" at bounding box center [673, 80] width 24 height 24
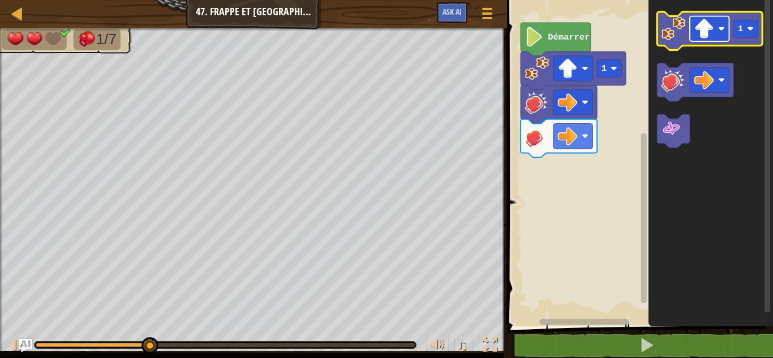
click at [696, 38] on image "Espace de travail de Blocky" at bounding box center [704, 29] width 20 height 20
click at [675, 28] on image "Espace de travail de Blocky" at bounding box center [673, 28] width 24 height 24
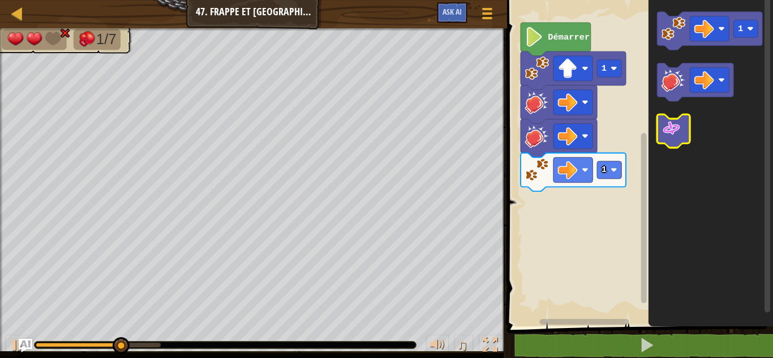
click at [662, 131] on image "Espace de travail de Blocky" at bounding box center [671, 129] width 20 height 20
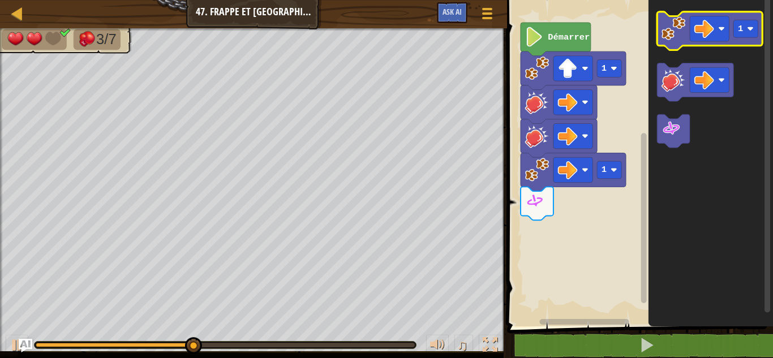
click at [685, 43] on icon "Espace de travail de Blocky" at bounding box center [709, 31] width 105 height 38
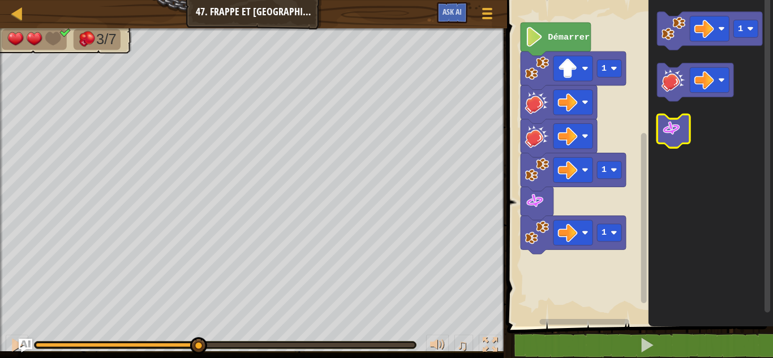
click at [679, 129] on image "Espace de travail de Blocky" at bounding box center [671, 129] width 20 height 20
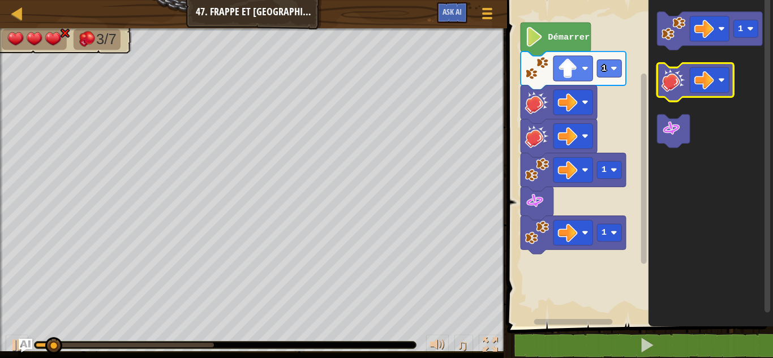
click at [665, 80] on image "Espace de travail de Blocky" at bounding box center [673, 80] width 24 height 24
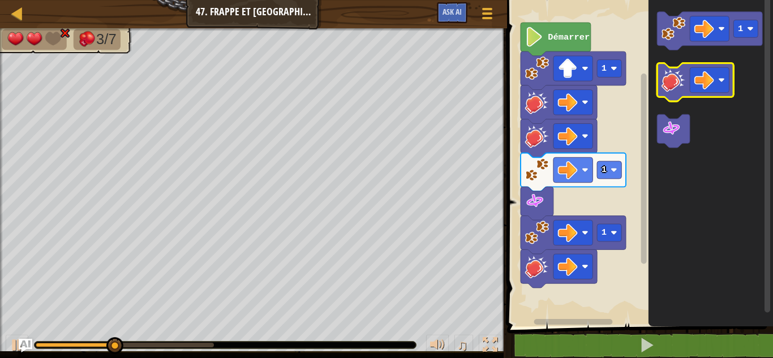
click at [684, 91] on image "Espace de travail de Blocky" at bounding box center [673, 80] width 24 height 24
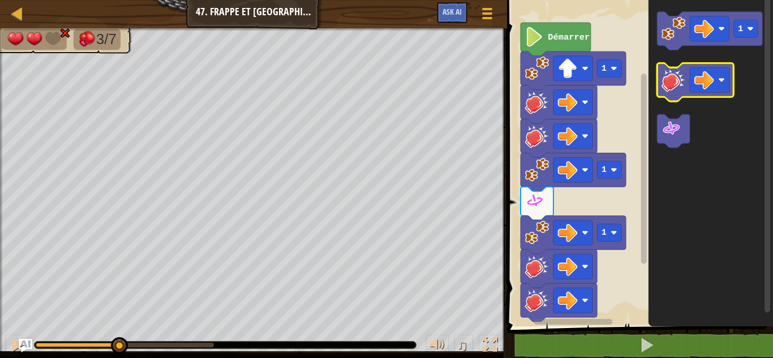
click at [685, 88] on image "Espace de travail de Blocky" at bounding box center [673, 80] width 24 height 24
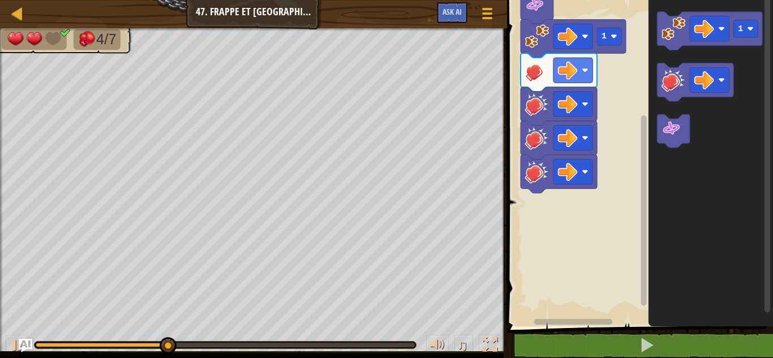
click at [649, 196] on div "Démarrer 1 1 1 1" at bounding box center [637, 160] width 269 height 332
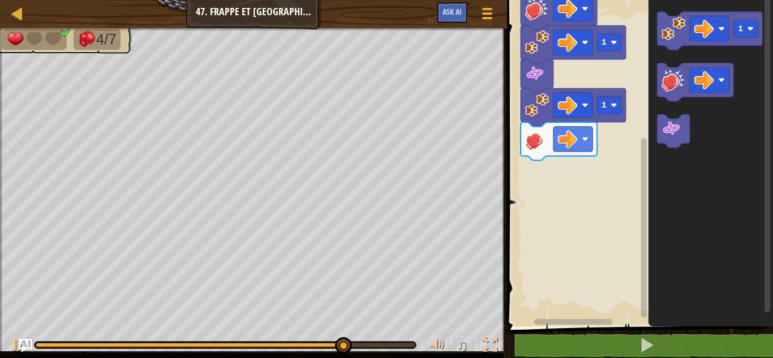
click at [584, 156] on div "Démarrer 1 1 1 1" at bounding box center [637, 160] width 269 height 332
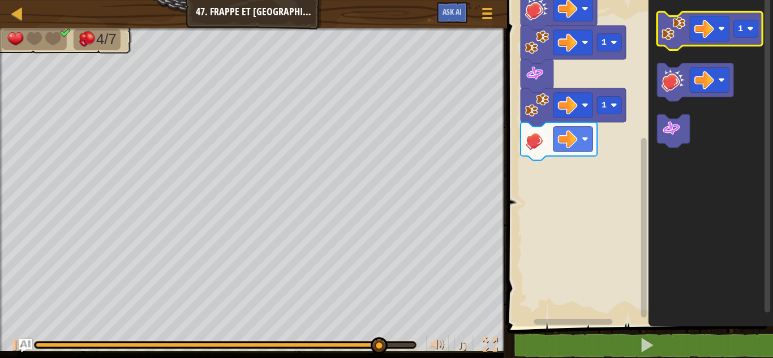
click at [676, 23] on image "Espace de travail de Blocky" at bounding box center [673, 28] width 24 height 24
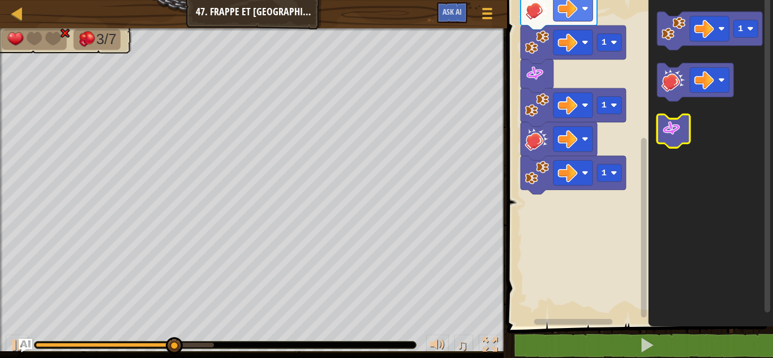
click at [672, 133] on image "Espace de travail de Blocky" at bounding box center [671, 129] width 20 height 20
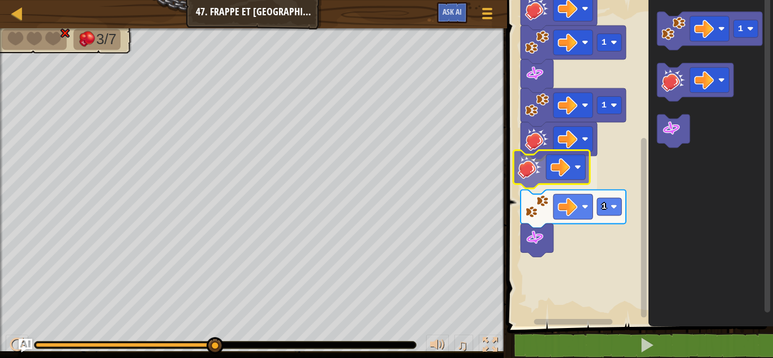
click at [531, 174] on div "Démarrer 1 1 1 1 1" at bounding box center [637, 160] width 269 height 332
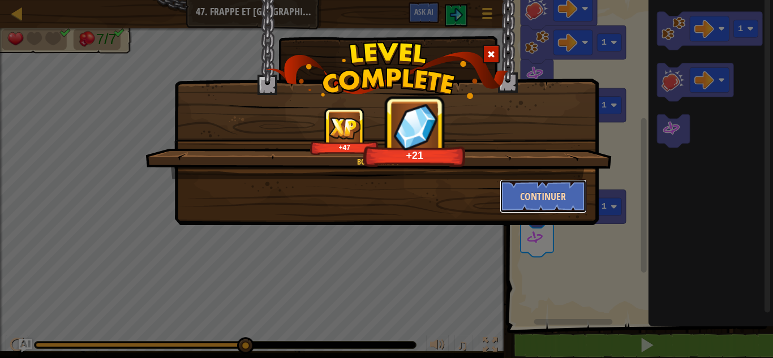
click at [530, 191] on button "Continuer" at bounding box center [544, 196] width 88 height 34
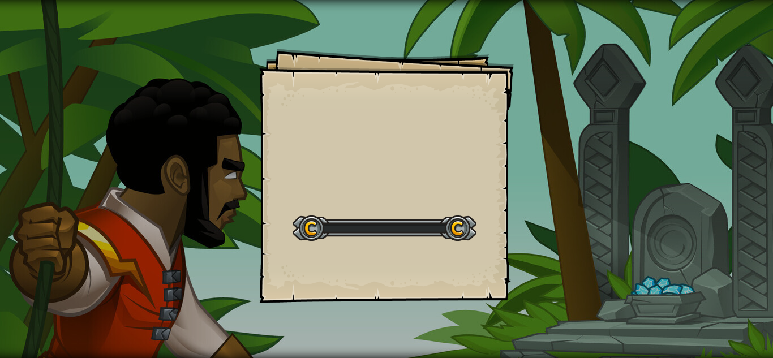
click at [530, 191] on div "Goals Start Level Erreur de chargement du serveur Vous avez besoin d'un abonnem…" at bounding box center [386, 179] width 773 height 358
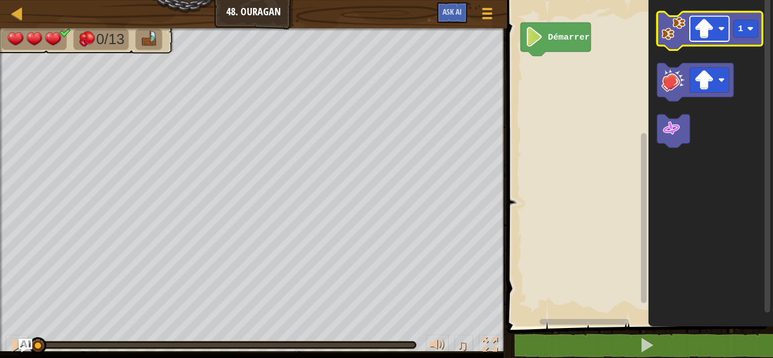
click at [697, 32] on image "Espace de travail de Blocky" at bounding box center [704, 29] width 20 height 20
click at [666, 33] on image "Espace de travail de Blocky" at bounding box center [673, 28] width 24 height 24
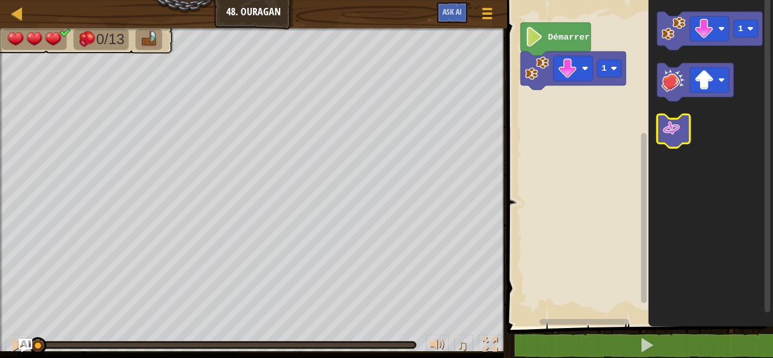
click at [664, 140] on icon "Espace de travail de Blocky" at bounding box center [673, 130] width 33 height 33
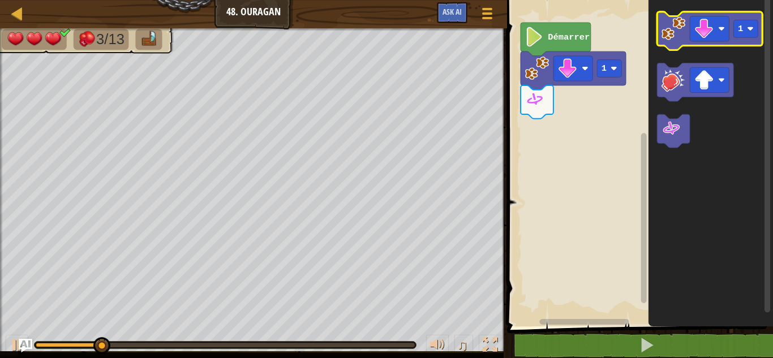
click at [683, 33] on image "Espace de travail de Blocky" at bounding box center [673, 28] width 24 height 24
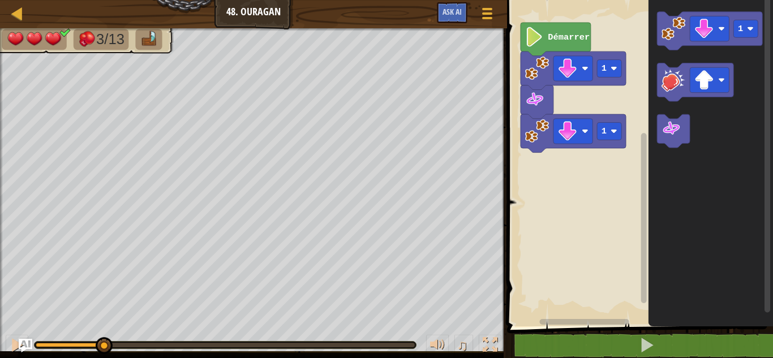
click at [661, 148] on icon "Espace de travail de Blocky" at bounding box center [710, 160] width 124 height 332
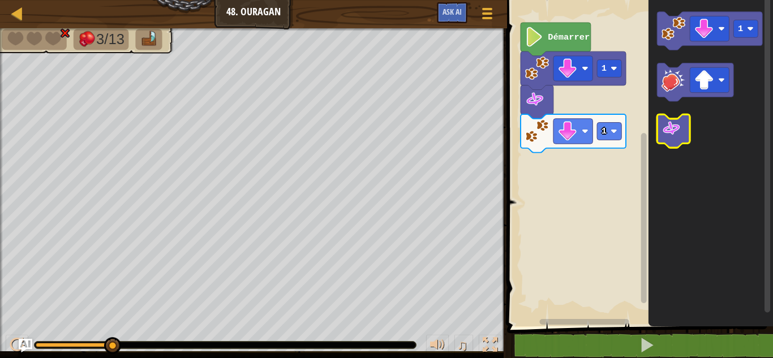
click at [665, 138] on image "Espace de travail de Blocky" at bounding box center [671, 129] width 20 height 20
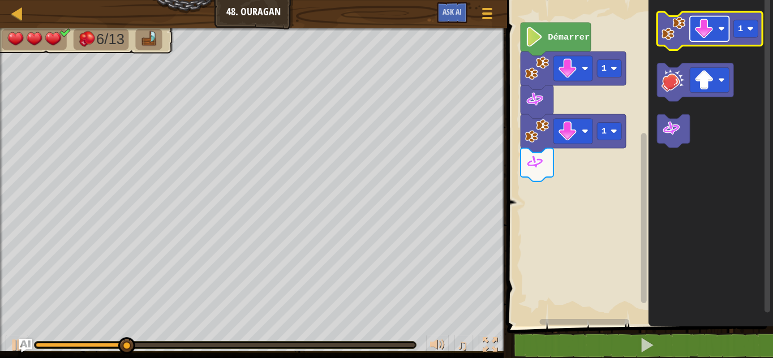
click at [712, 25] on image "Espace de travail de Blocky" at bounding box center [704, 29] width 20 height 20
click at [681, 29] on image "Espace de travail de Blocky" at bounding box center [673, 28] width 24 height 24
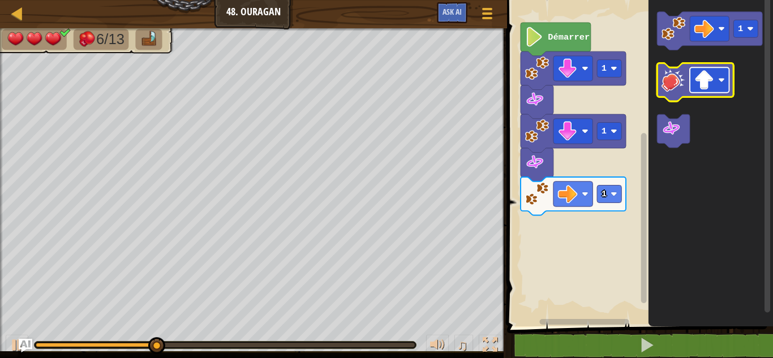
click at [699, 82] on image "Espace de travail de Blocky" at bounding box center [704, 80] width 20 height 20
click at [687, 97] on rect "Espace de travail de Blocky" at bounding box center [695, 82] width 76 height 38
click at [679, 92] on icon "Espace de travail de Blocky" at bounding box center [695, 82] width 76 height 38
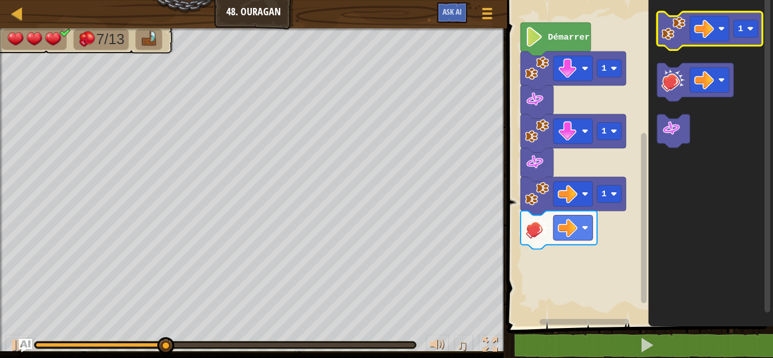
click at [673, 25] on image "Espace de travail de Blocky" at bounding box center [673, 28] width 24 height 24
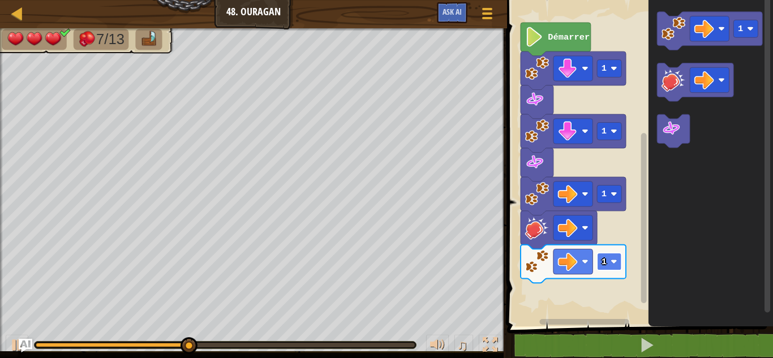
click at [615, 269] on rect "Espace de travail de Blocky" at bounding box center [609, 262] width 24 height 18
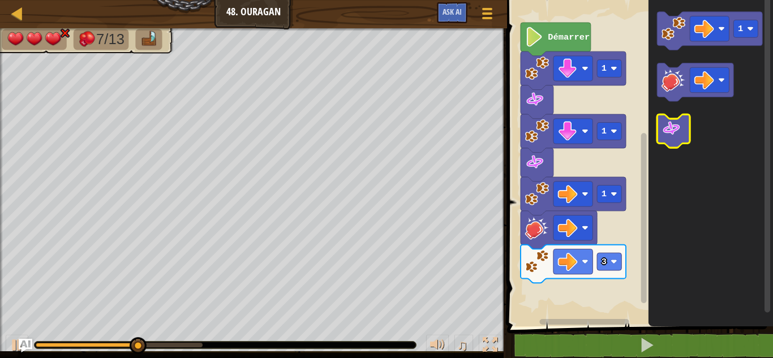
click at [672, 122] on image "Espace de travail de Blocky" at bounding box center [671, 129] width 20 height 20
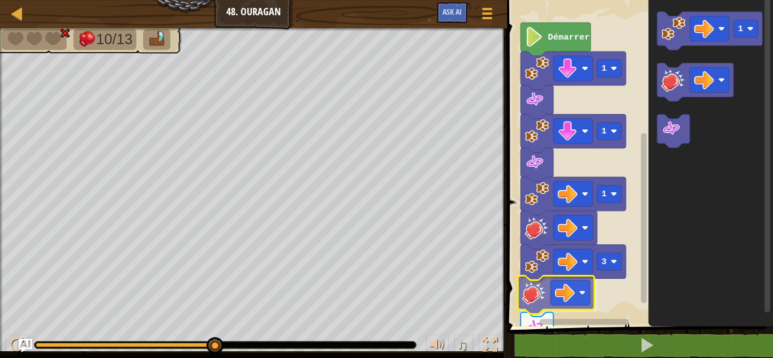
click at [539, 304] on div "Démarrer 1 1 1 3 1" at bounding box center [637, 160] width 269 height 332
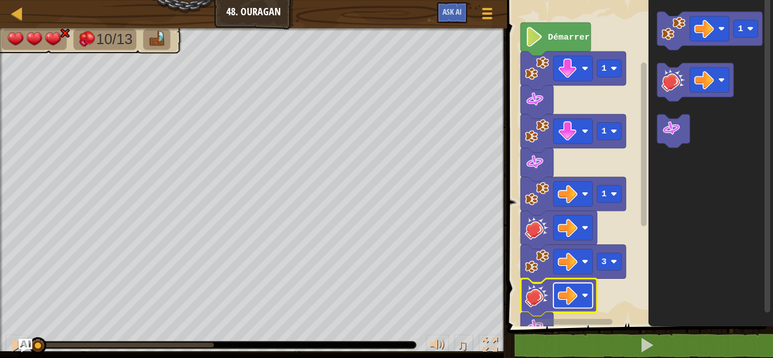
click at [561, 298] on image "Espace de travail de Blocky" at bounding box center [568, 296] width 20 height 20
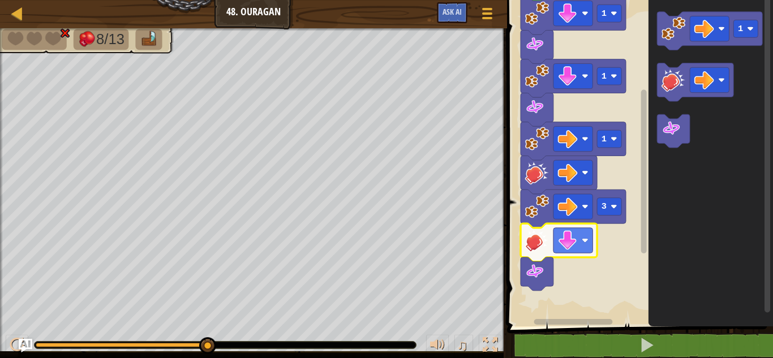
click at [648, 218] on div "Démarrer 1 1 1 3 1" at bounding box center [637, 160] width 269 height 332
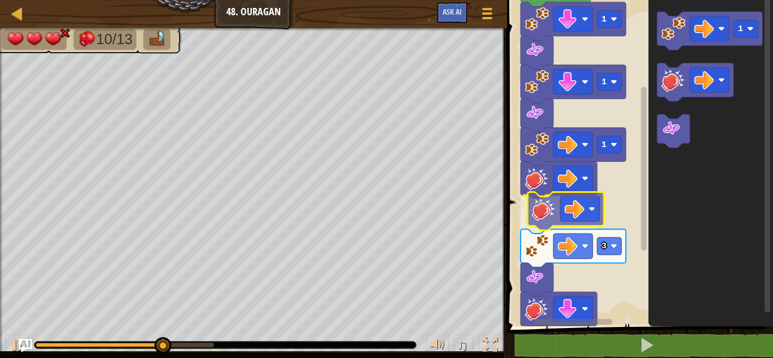
click at [545, 208] on div "3 1 1 1 Démarrer 1" at bounding box center [637, 160] width 269 height 332
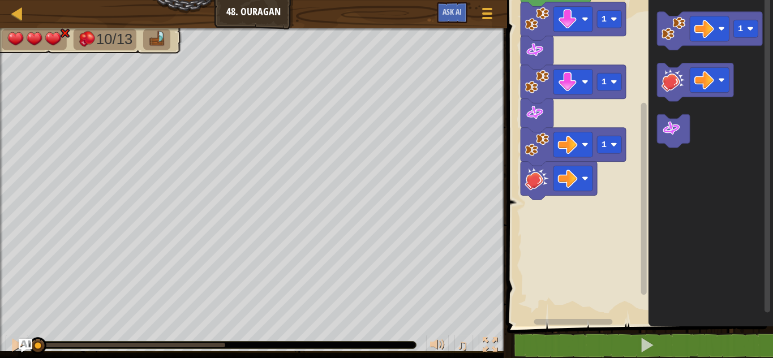
click at [764, 324] on icon "Espace de travail de Blocky" at bounding box center [710, 160] width 124 height 332
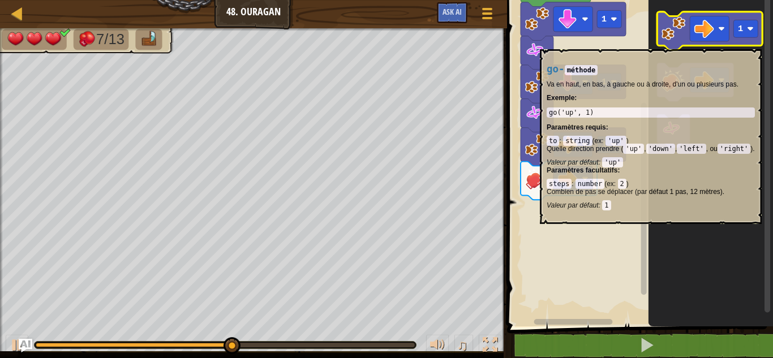
click at [679, 44] on icon "Espace de travail de Blocky" at bounding box center [709, 31] width 105 height 38
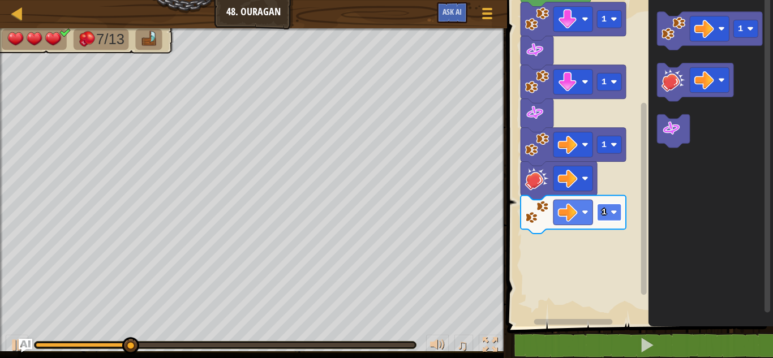
click at [611, 213] on image "Espace de travail de Blocky" at bounding box center [613, 212] width 7 height 7
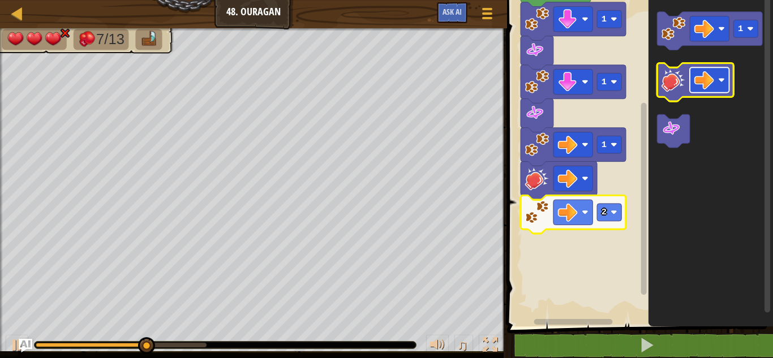
click at [698, 85] on image "Espace de travail de Blocky" at bounding box center [704, 80] width 20 height 20
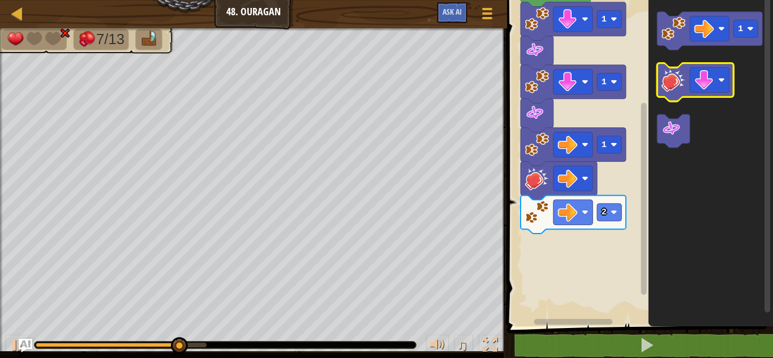
click at [674, 101] on icon "Espace de travail de Blocky" at bounding box center [695, 82] width 76 height 38
click at [679, 95] on icon "Espace de travail de Blocky" at bounding box center [695, 82] width 76 height 38
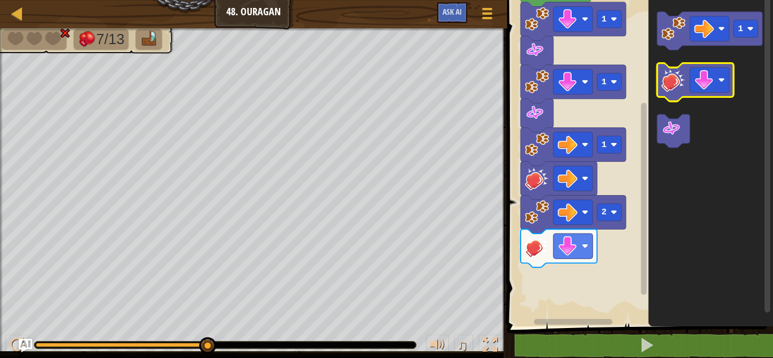
click at [672, 83] on image "Espace de travail de Blocky" at bounding box center [673, 80] width 24 height 24
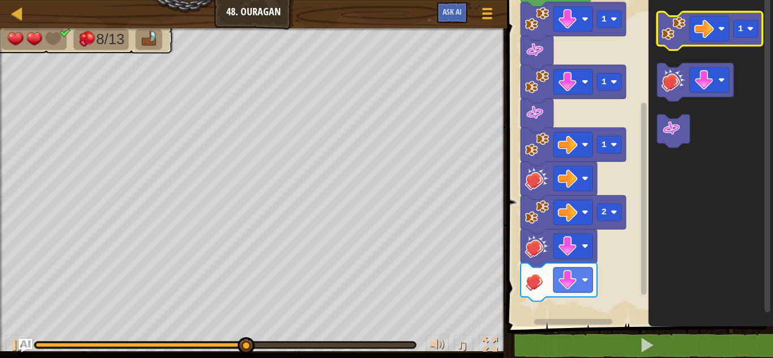
click at [677, 49] on icon "Espace de travail de Blocky" at bounding box center [709, 31] width 105 height 38
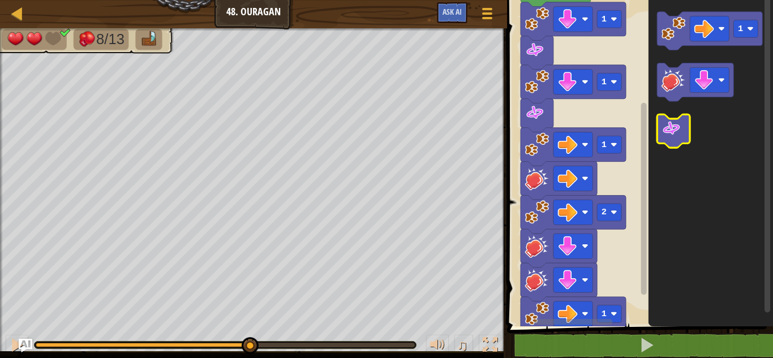
click at [675, 136] on image "Espace de travail de Blocky" at bounding box center [671, 129] width 20 height 20
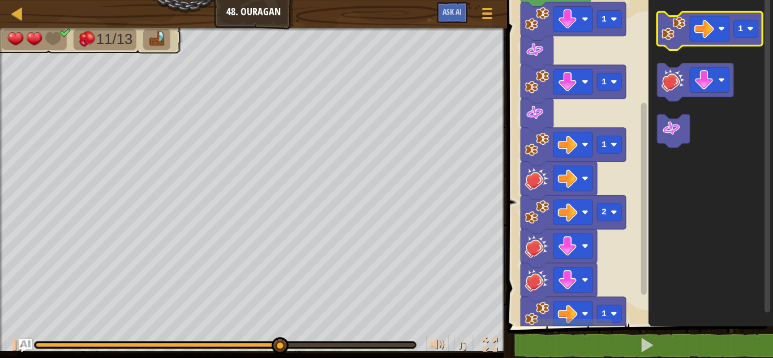
click at [669, 32] on image "Espace de travail de Blocky" at bounding box center [673, 28] width 24 height 24
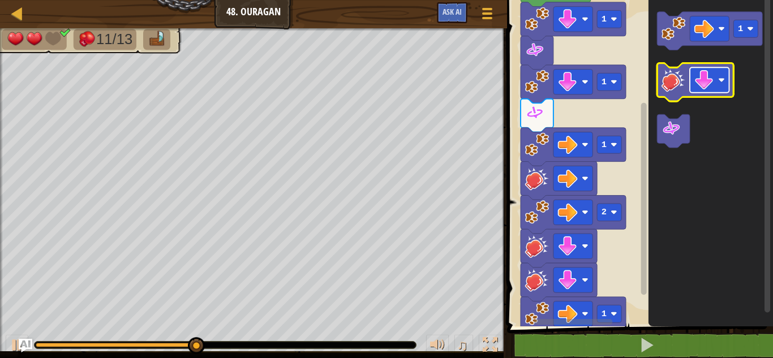
click at [719, 76] on rect "Espace de travail de Blocky" at bounding box center [709, 79] width 39 height 25
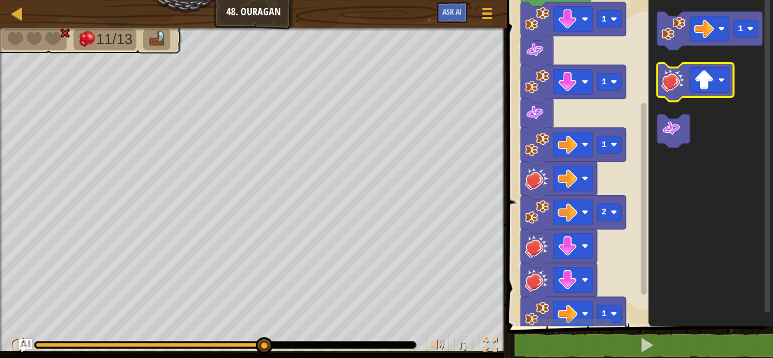
click at [669, 81] on image "Espace de travail de Blocky" at bounding box center [673, 80] width 24 height 24
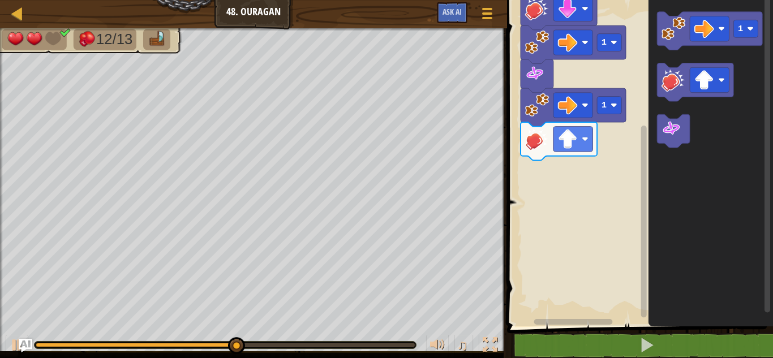
click at [662, 232] on div "Démarrer 1 1 1 2 1 1 1" at bounding box center [637, 160] width 269 height 332
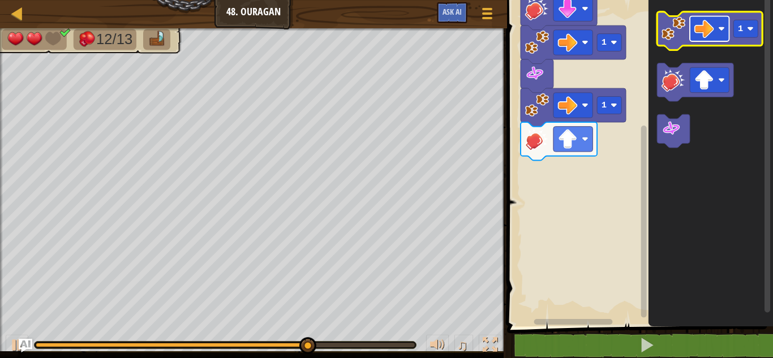
click at [697, 37] on image "Espace de travail de Blocky" at bounding box center [704, 29] width 20 height 20
click at [680, 33] on image "Espace de travail de Blocky" at bounding box center [673, 28] width 24 height 24
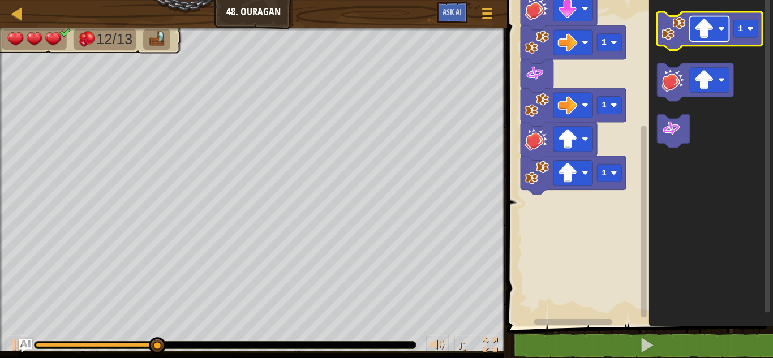
click at [704, 29] on image "Espace de travail de Blocky" at bounding box center [704, 29] width 20 height 20
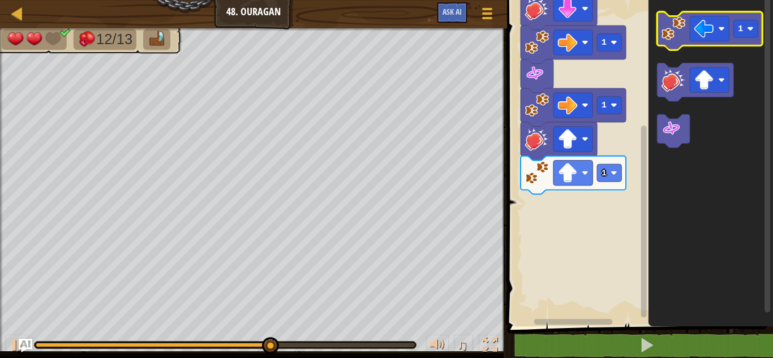
click at [673, 32] on image "Espace de travail de Blocky" at bounding box center [673, 28] width 24 height 24
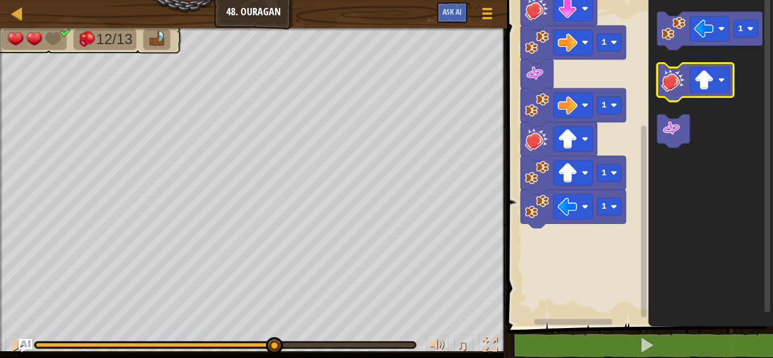
click at [680, 88] on image "Espace de travail de Blocky" at bounding box center [673, 80] width 24 height 24
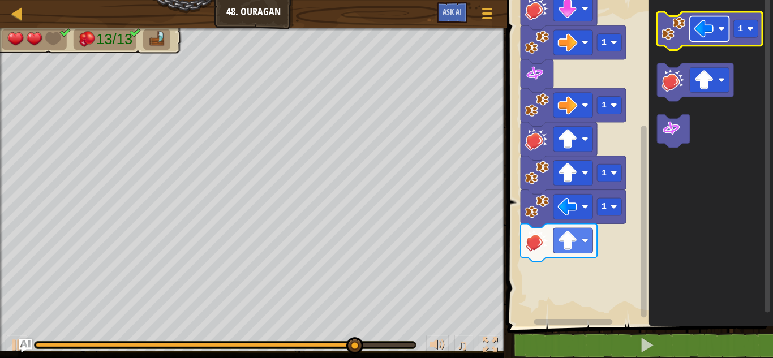
click at [715, 32] on rect "Espace de travail de Blocky" at bounding box center [709, 28] width 39 height 25
click at [747, 27] on rect "Espace de travail de Blocky" at bounding box center [746, 29] width 24 height 18
click at [740, 33] on text "2" at bounding box center [740, 29] width 5 height 10
click at [685, 35] on image "Espace de travail de Blocky" at bounding box center [673, 28] width 24 height 24
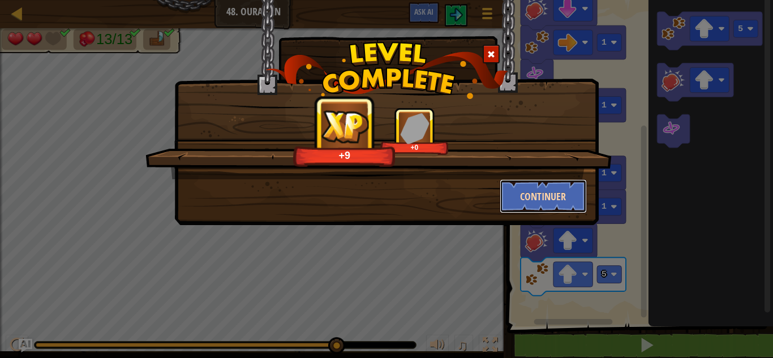
click at [512, 186] on button "Continuer" at bounding box center [544, 196] width 88 height 34
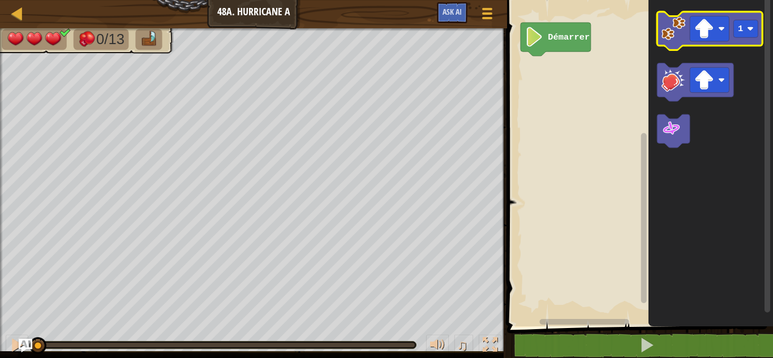
click at [666, 41] on icon "Espace de travail de Blocky" at bounding box center [709, 31] width 105 height 38
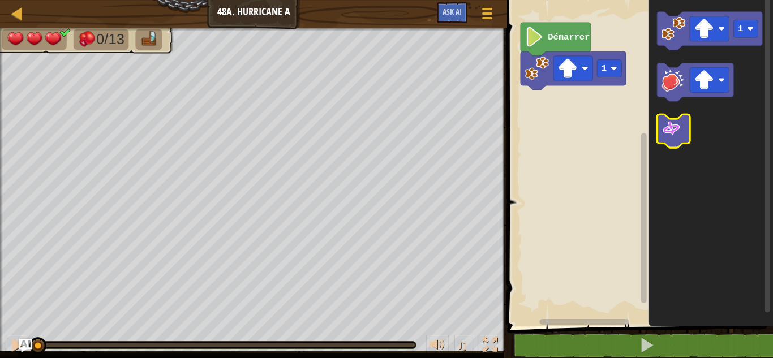
click at [665, 139] on icon "Espace de travail de Blocky" at bounding box center [673, 130] width 33 height 33
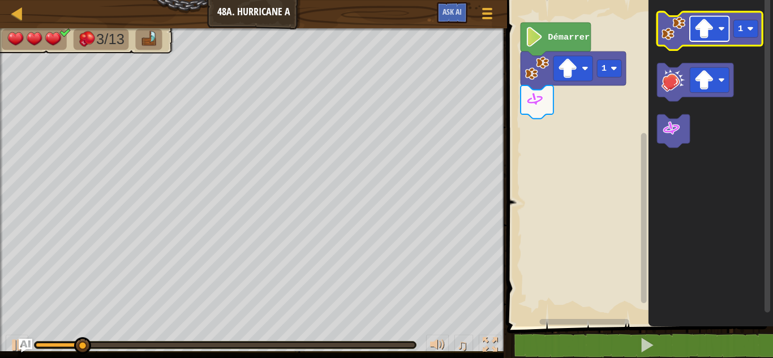
click at [708, 19] on image "Espace de travail de Blocky" at bounding box center [704, 29] width 20 height 20
click at [665, 23] on image "Espace de travail de Blocky" at bounding box center [673, 28] width 24 height 24
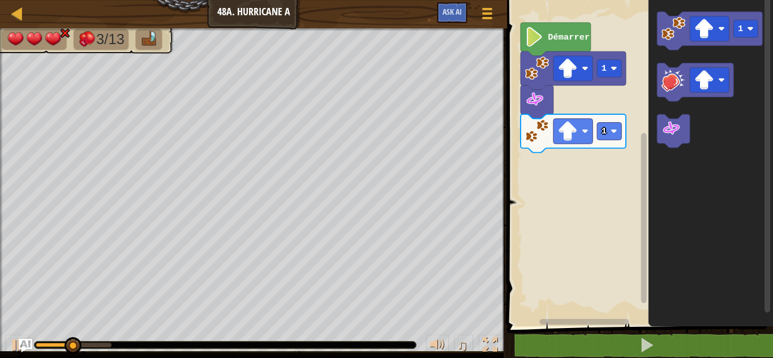
click at [685, 152] on icon "Espace de travail de Blocky" at bounding box center [710, 160] width 124 height 332
click at [676, 143] on icon "Espace de travail de Blocky" at bounding box center [673, 130] width 33 height 33
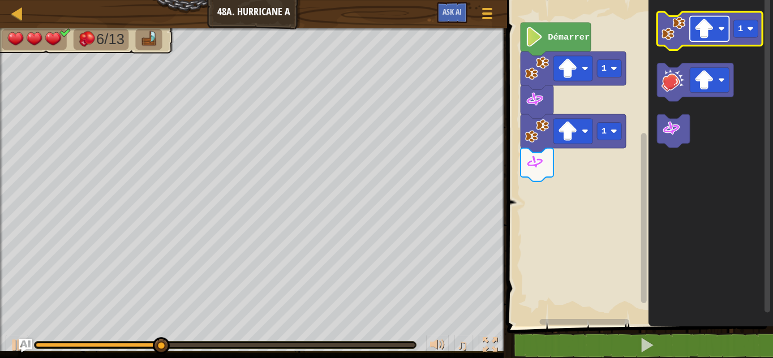
click at [707, 31] on image "Espace de travail de Blocky" at bounding box center [704, 29] width 20 height 20
click at [702, 32] on image "Espace de travail de Blocky" at bounding box center [704, 29] width 20 height 20
click at [668, 30] on image "Espace de travail de Blocky" at bounding box center [673, 28] width 24 height 24
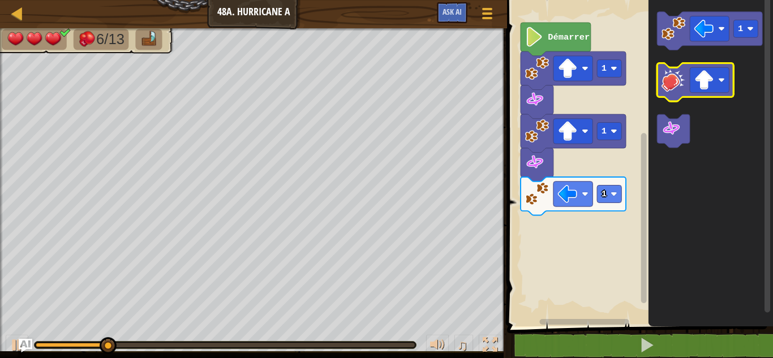
click at [669, 88] on image "Espace de travail de Blocky" at bounding box center [673, 80] width 24 height 24
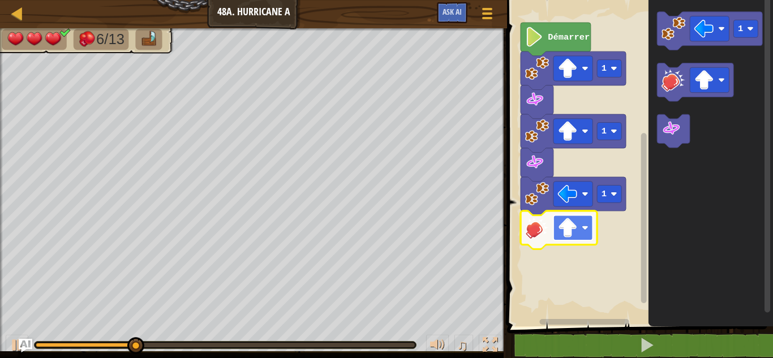
click at [582, 229] on image "Espace de travail de Blocky" at bounding box center [585, 228] width 7 height 7
click at [659, 28] on icon "Espace de travail de Blocky" at bounding box center [709, 31] width 105 height 38
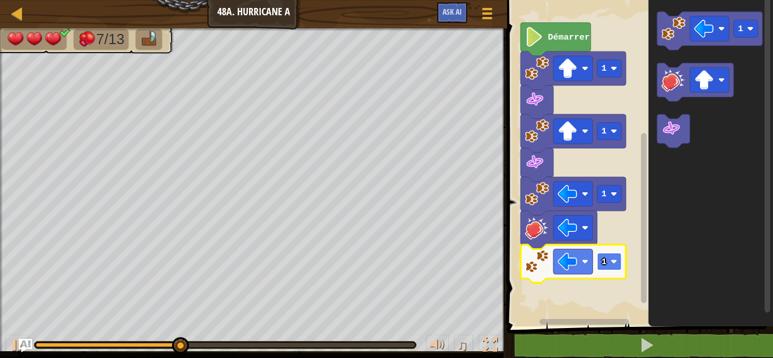
click at [604, 259] on text "1" at bounding box center [603, 262] width 5 height 10
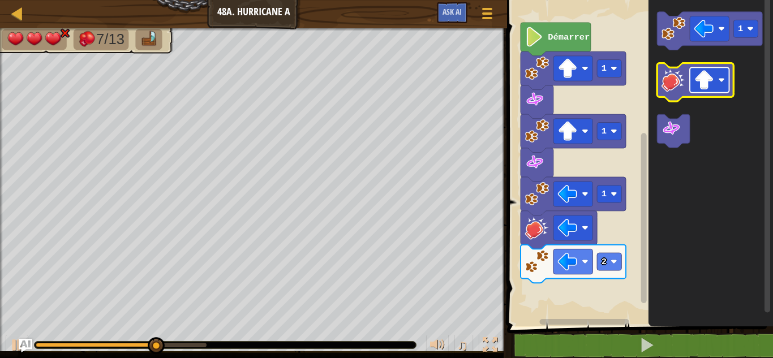
click at [698, 84] on image "Espace de travail de Blocky" at bounding box center [704, 80] width 20 height 20
click at [679, 91] on image "Espace de travail de Blocky" at bounding box center [673, 80] width 24 height 24
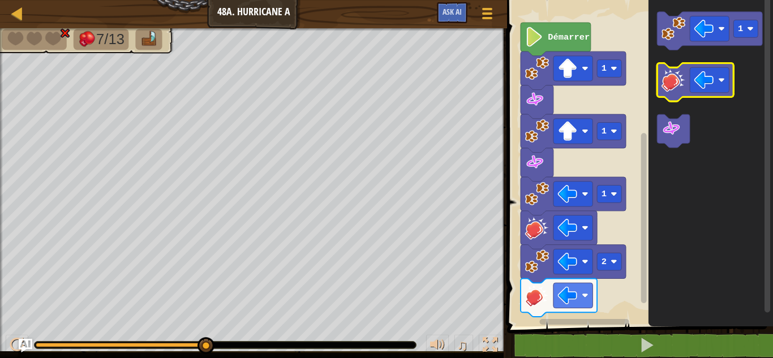
click at [677, 90] on image "Espace de travail de Blocky" at bounding box center [673, 80] width 24 height 24
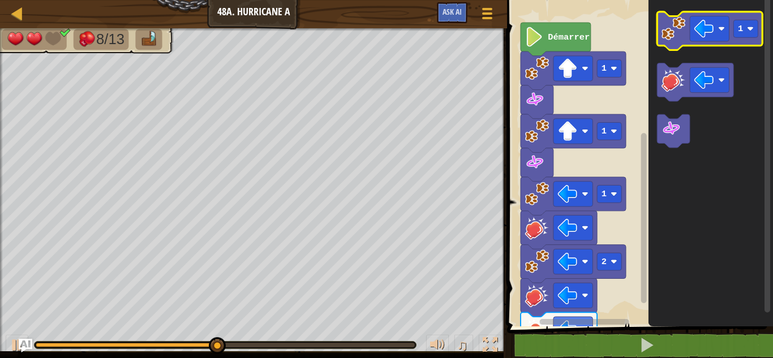
click at [675, 46] on icon "Espace de travail de Blocky" at bounding box center [709, 31] width 105 height 38
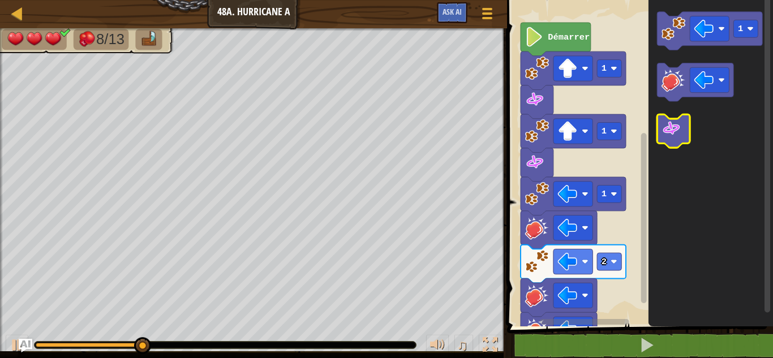
click at [672, 137] on image "Espace de travail de Blocky" at bounding box center [671, 129] width 20 height 20
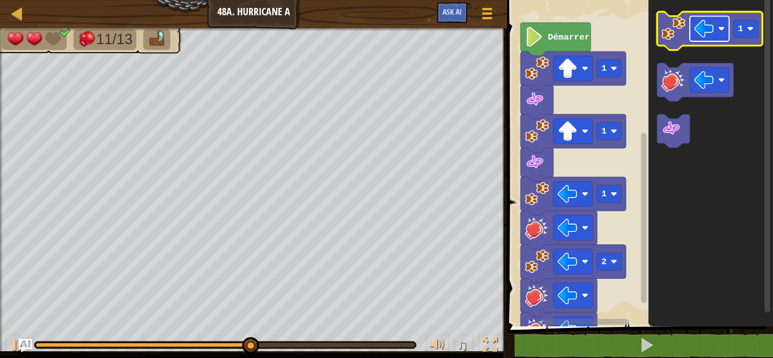
click at [696, 29] on image "Espace de travail de Blocky" at bounding box center [704, 29] width 20 height 20
click at [670, 37] on image "Espace de travail de Blocky" at bounding box center [673, 28] width 24 height 24
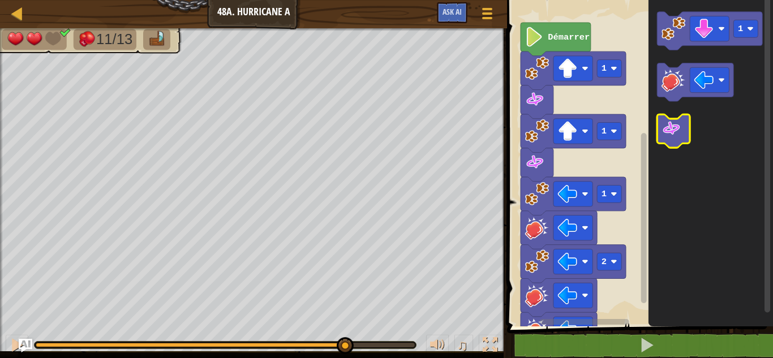
click at [677, 132] on image "Espace de travail de Blocky" at bounding box center [671, 129] width 20 height 20
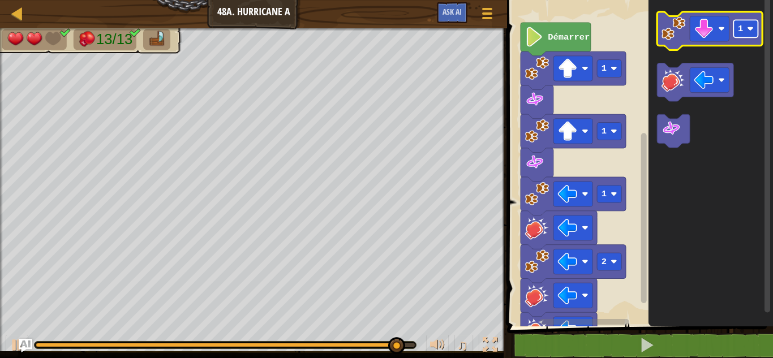
click at [746, 31] on rect "Espace de travail de Blocky" at bounding box center [746, 29] width 24 height 18
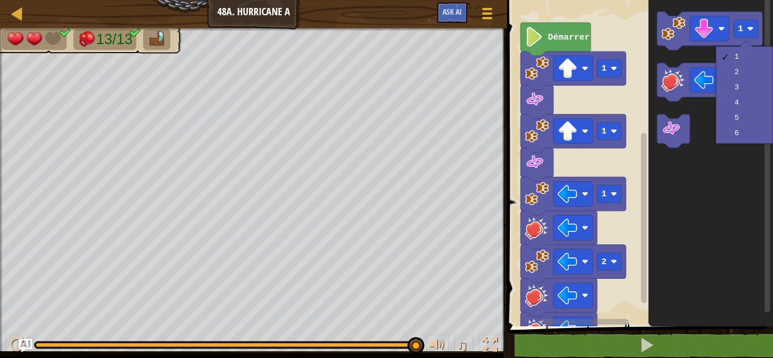
click at [735, 140] on div "1 2 3 4 5 6" at bounding box center [744, 94] width 57 height 97
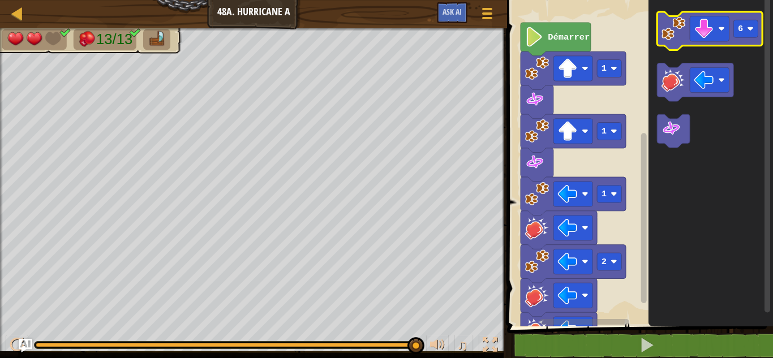
click at [674, 39] on image "Espace de travail de Blocky" at bounding box center [673, 28] width 24 height 24
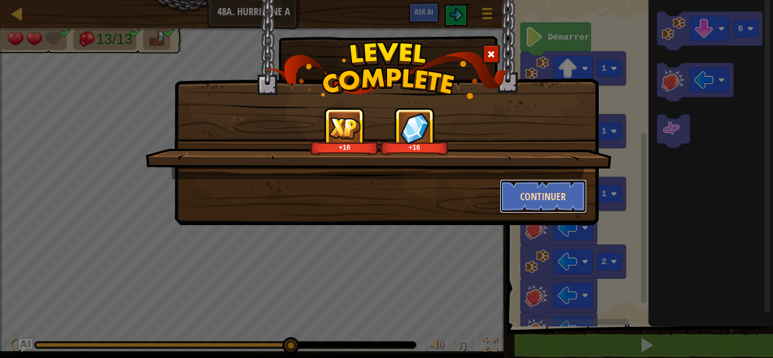
click at [522, 188] on button "Continuer" at bounding box center [544, 196] width 88 height 34
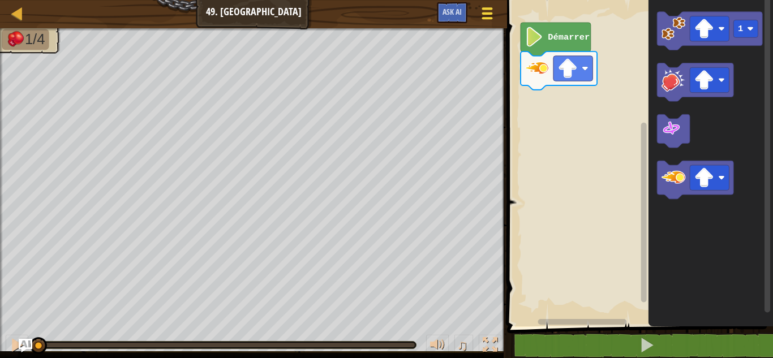
click at [484, 19] on span at bounding box center [487, 18] width 11 height 2
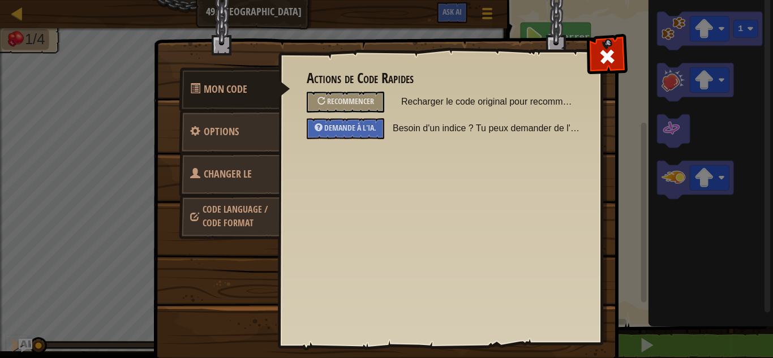
click at [213, 164] on link "Changer le héros" at bounding box center [229, 188] width 101 height 72
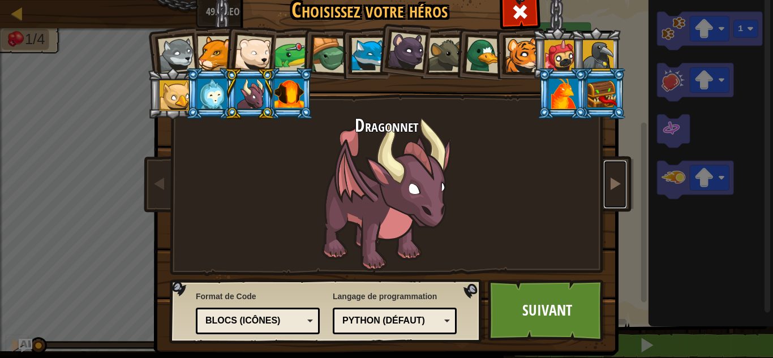
click at [614, 180] on span at bounding box center [615, 184] width 14 height 14
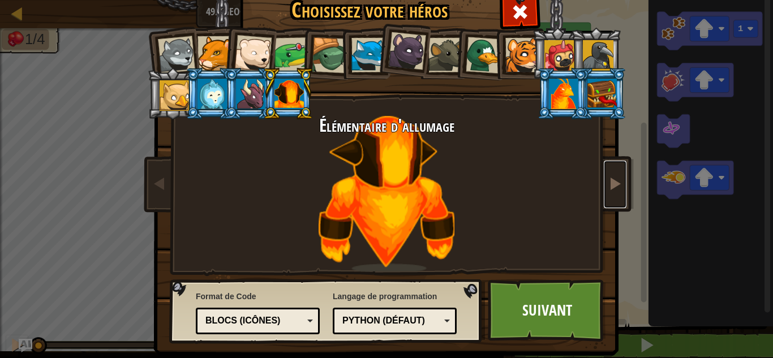
click at [604, 183] on link at bounding box center [615, 185] width 23 height 48
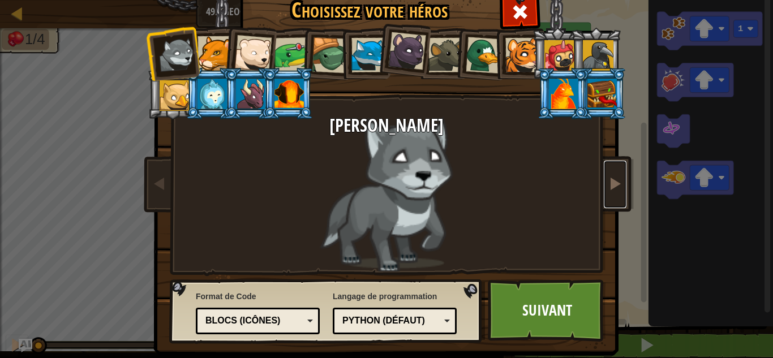
click at [604, 183] on link at bounding box center [615, 185] width 23 height 48
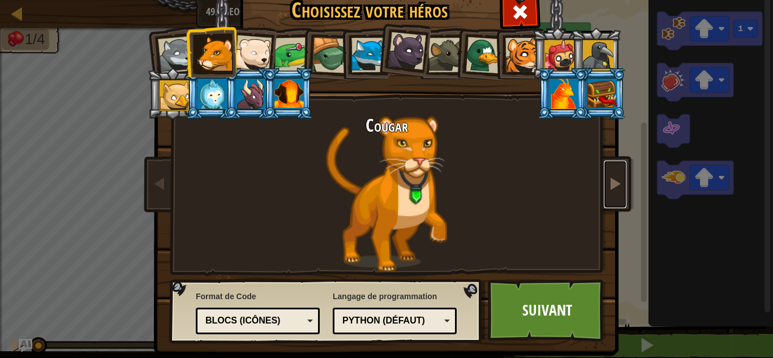
click at [604, 183] on link at bounding box center [615, 185] width 23 height 48
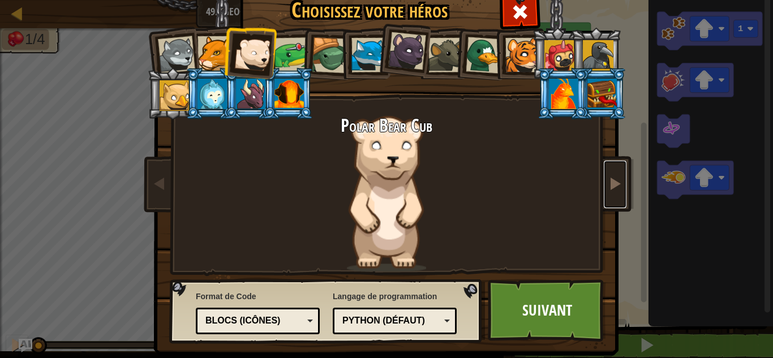
click at [604, 184] on link at bounding box center [615, 185] width 23 height 48
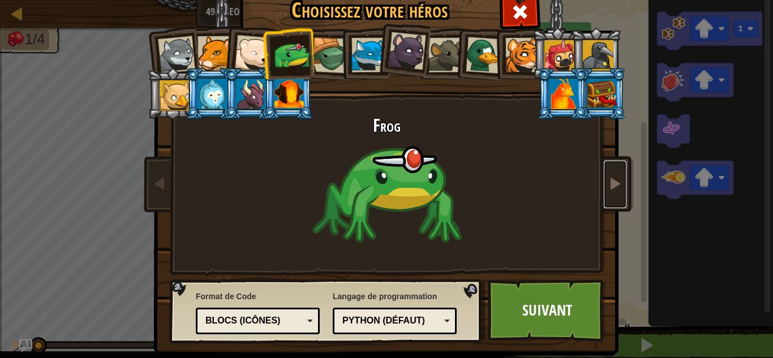
click at [604, 186] on link at bounding box center [615, 185] width 23 height 48
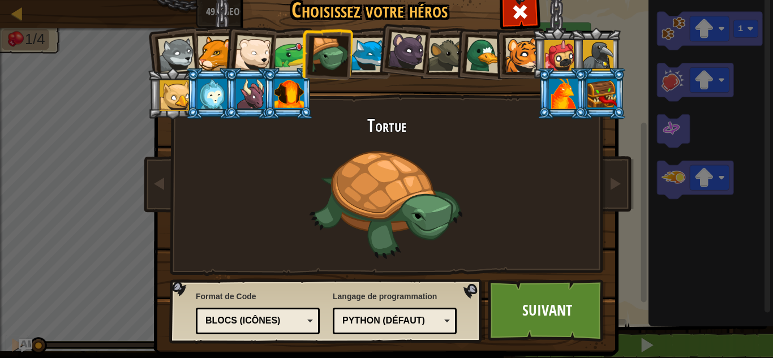
click at [593, 190] on div "Tortue" at bounding box center [386, 194] width 424 height 156
click at [609, 186] on span at bounding box center [615, 184] width 14 height 14
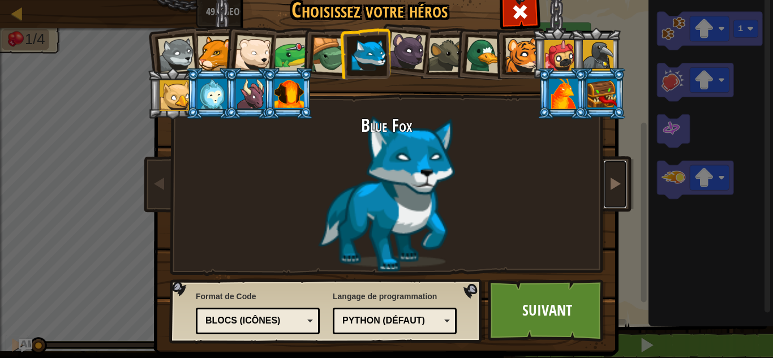
click at [604, 187] on link at bounding box center [615, 185] width 23 height 48
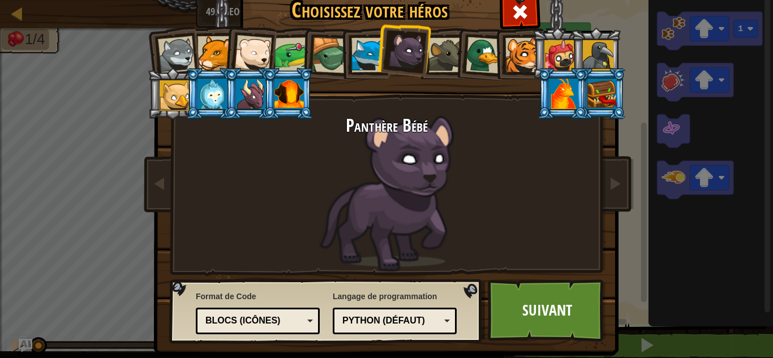
click at [144, 184] on img at bounding box center [389, 153] width 490 height 405
click at [148, 187] on link at bounding box center [159, 185] width 23 height 48
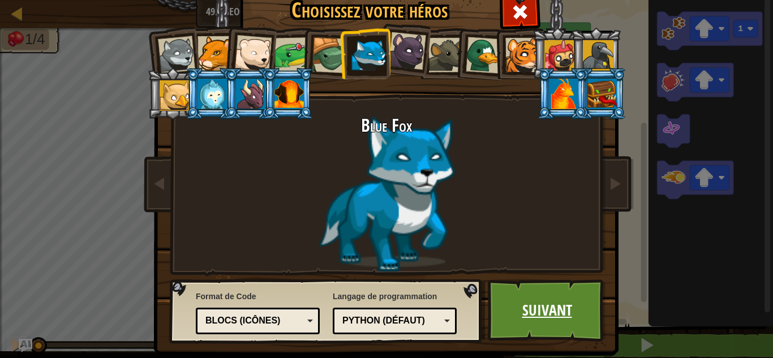
click at [579, 318] on link "Suivant" at bounding box center [547, 310] width 118 height 62
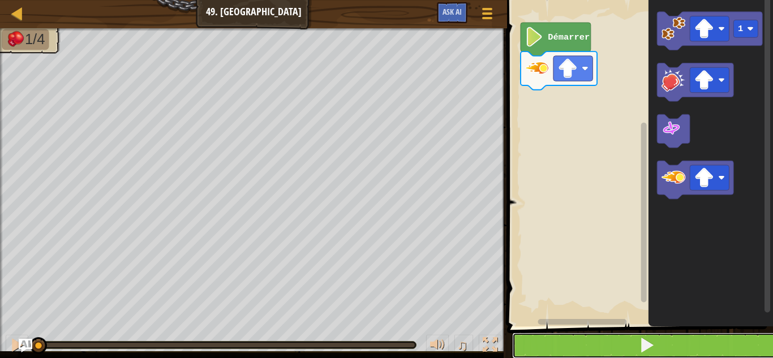
click at [648, 346] on span at bounding box center [647, 345] width 16 height 16
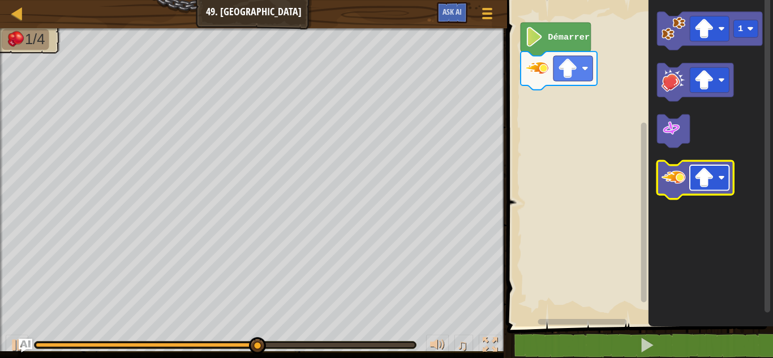
click at [699, 176] on image "Espace de travail de Blocky" at bounding box center [704, 178] width 20 height 20
click at [677, 181] on image "Espace de travail de Blocky" at bounding box center [673, 177] width 24 height 24
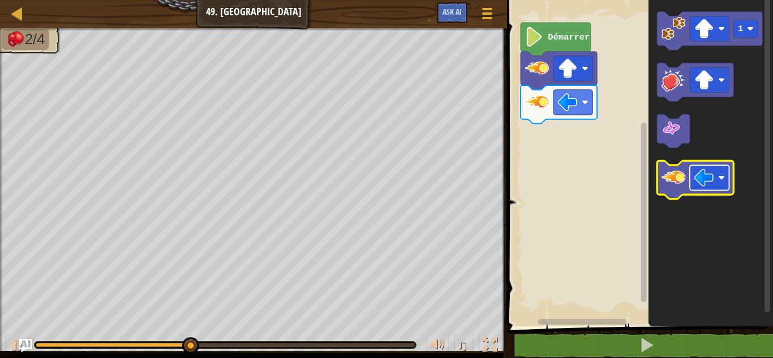
click at [703, 178] on image "Espace de travail de Blocky" at bounding box center [704, 178] width 20 height 20
click at [679, 175] on image "Espace de travail de Blocky" at bounding box center [673, 177] width 24 height 24
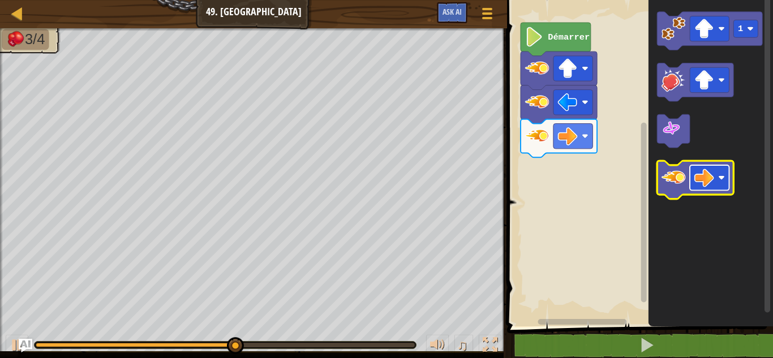
click at [712, 183] on image "Espace de travail de Blocky" at bounding box center [704, 178] width 20 height 20
click at [687, 181] on icon "Espace de travail de Blocky" at bounding box center [695, 180] width 76 height 38
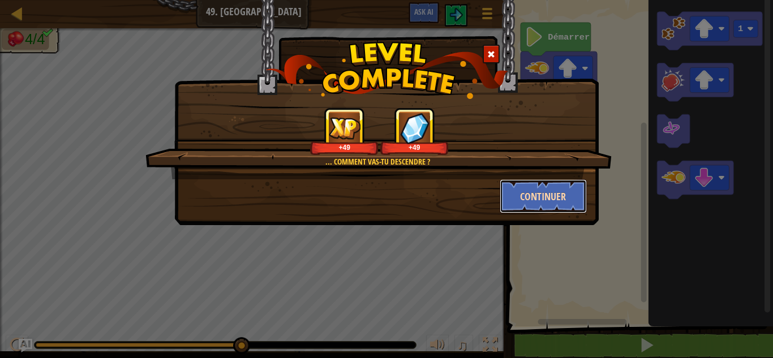
click at [508, 187] on button "Continuer" at bounding box center [544, 196] width 88 height 34
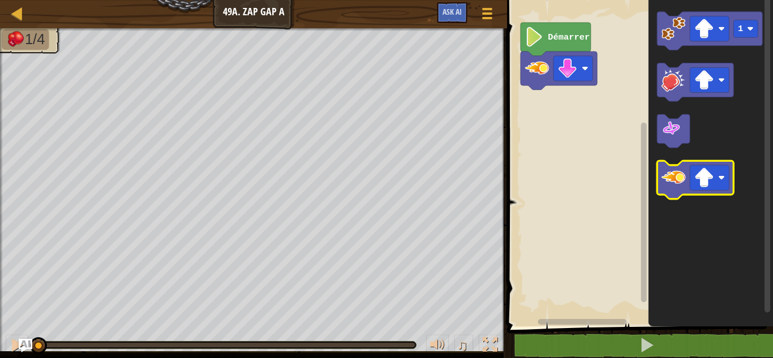
click at [678, 184] on image "Espace de travail de Blocky" at bounding box center [673, 177] width 24 height 24
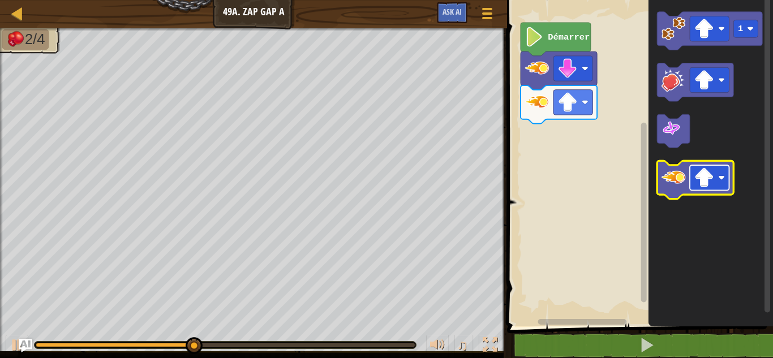
click at [704, 180] on image "Espace de travail de Blocky" at bounding box center [704, 178] width 20 height 20
click at [681, 183] on image "Espace de travail de Blocky" at bounding box center [673, 177] width 24 height 24
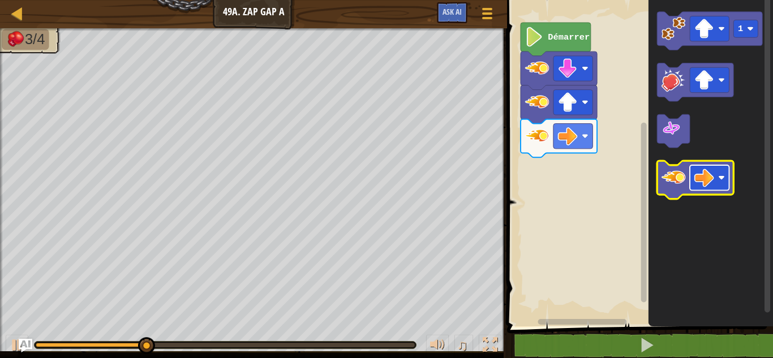
click at [704, 182] on image "Espace de travail de Blocky" at bounding box center [704, 178] width 20 height 20
click at [681, 193] on icon "Espace de travail de Blocky" at bounding box center [695, 180] width 76 height 38
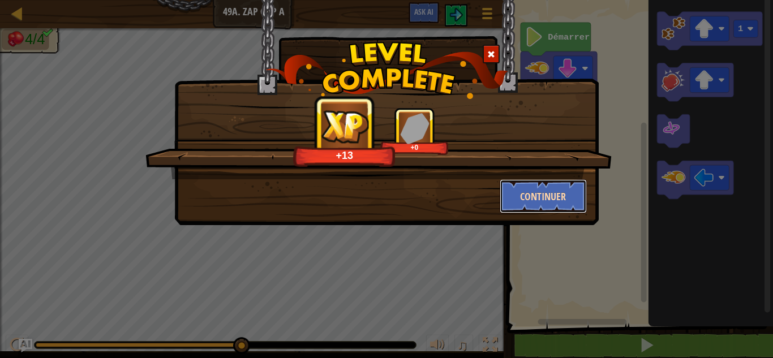
click at [533, 192] on button "Continuer" at bounding box center [544, 196] width 88 height 34
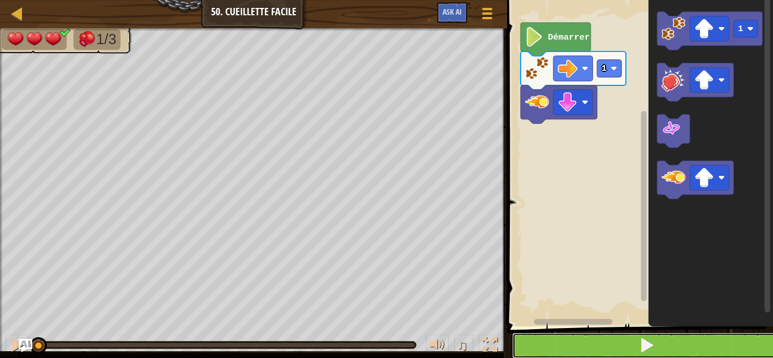
click at [608, 348] on button at bounding box center [646, 346] width 269 height 26
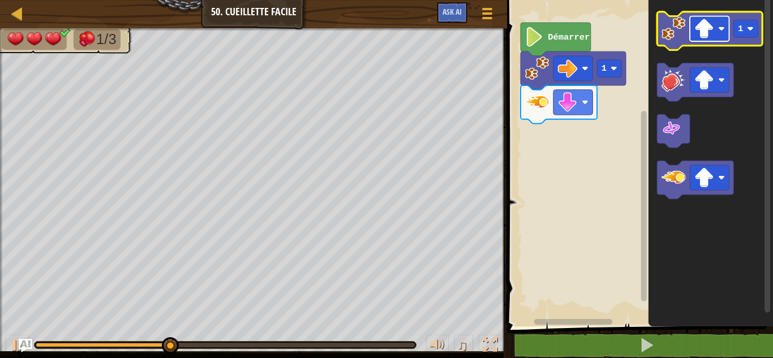
click at [696, 26] on image "Espace de travail de Blocky" at bounding box center [704, 29] width 20 height 20
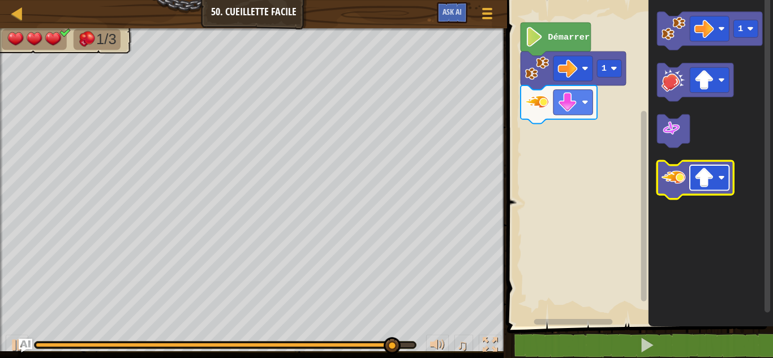
click at [722, 176] on image "Espace de travail de Blocky" at bounding box center [721, 177] width 7 height 7
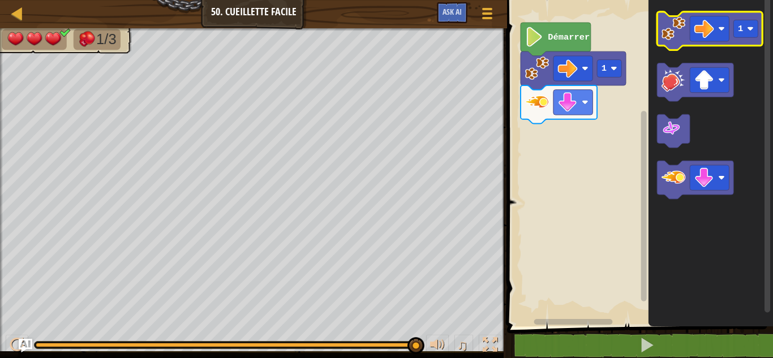
click at [675, 39] on image "Espace de travail de Blocky" at bounding box center [673, 28] width 24 height 24
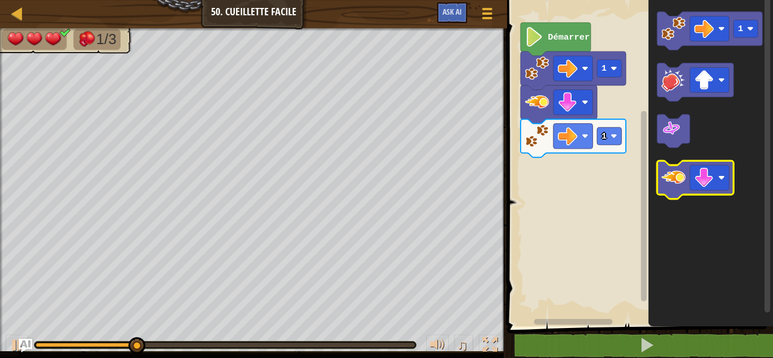
click at [678, 175] on image "Espace de travail de Blocky" at bounding box center [673, 177] width 24 height 24
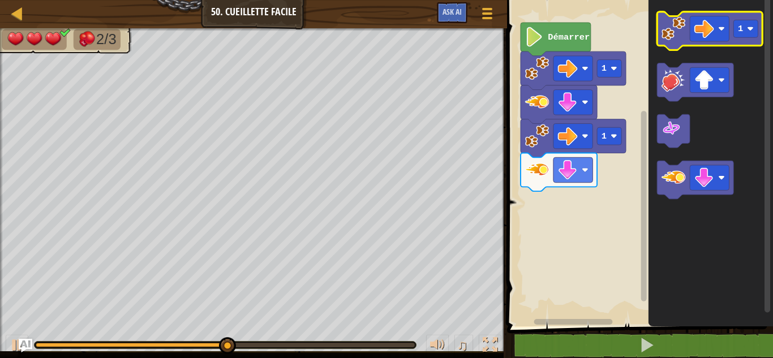
click at [684, 42] on icon "Espace de travail de Blocky" at bounding box center [709, 31] width 105 height 38
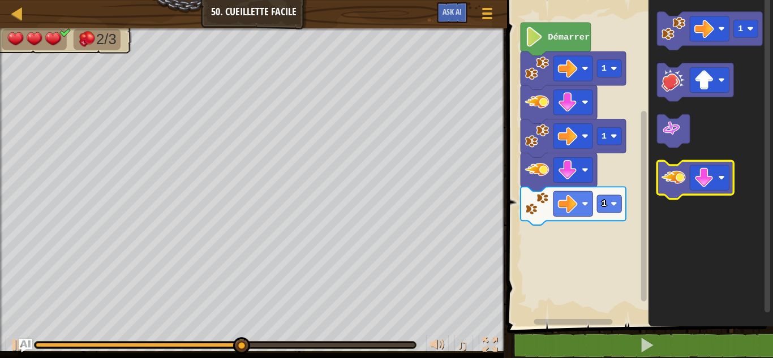
click at [674, 177] on image "Espace de travail de Blocky" at bounding box center [673, 177] width 24 height 24
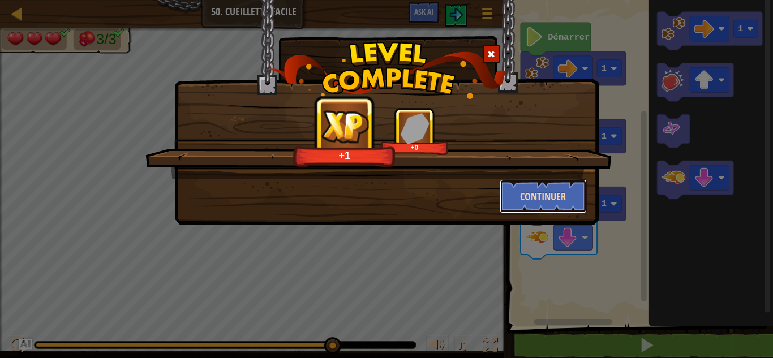
click at [549, 206] on button "Continuer" at bounding box center [544, 196] width 88 height 34
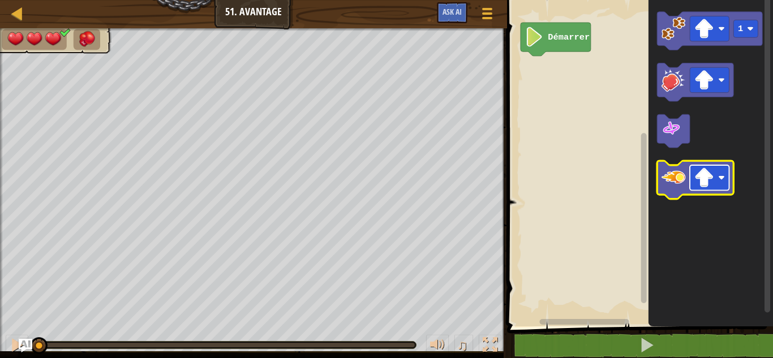
click at [699, 187] on image "Espace de travail de Blocky" at bounding box center [704, 178] width 20 height 20
click at [671, 183] on image "Espace de travail de Blocky" at bounding box center [673, 177] width 24 height 24
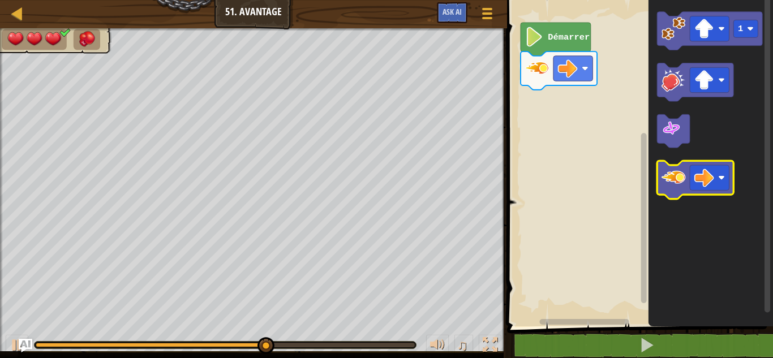
click at [675, 182] on image "Espace de travail de Blocky" at bounding box center [673, 177] width 24 height 24
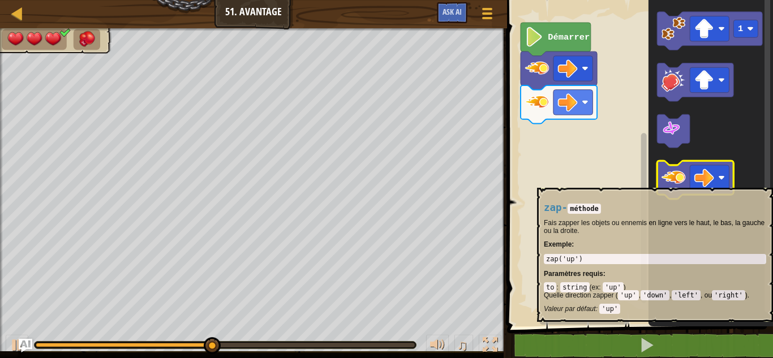
click at [674, 182] on image "Espace de travail de Blocky" at bounding box center [673, 177] width 24 height 24
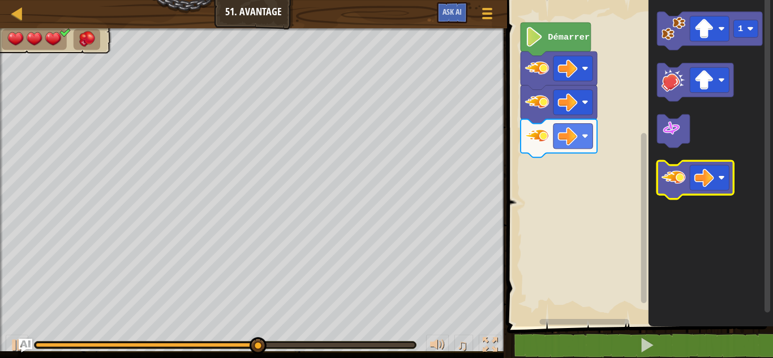
click at [674, 182] on image "Espace de travail de Blocky" at bounding box center [673, 177] width 24 height 24
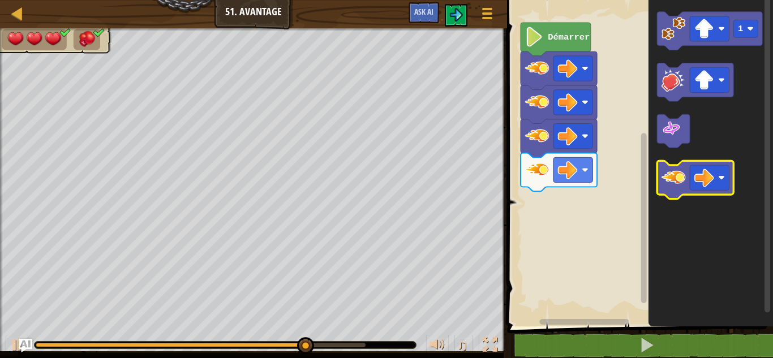
click at [674, 182] on image "Espace de travail de Blocky" at bounding box center [673, 177] width 24 height 24
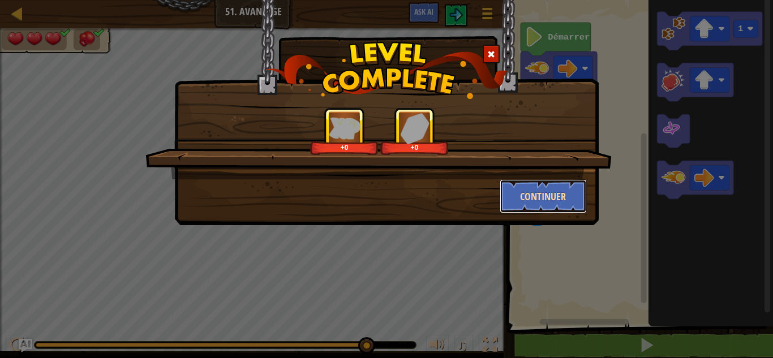
drag, startPoint x: 538, startPoint y: 200, endPoint x: 532, endPoint y: 197, distance: 6.6
click at [532, 197] on button "Continuer" at bounding box center [544, 196] width 88 height 34
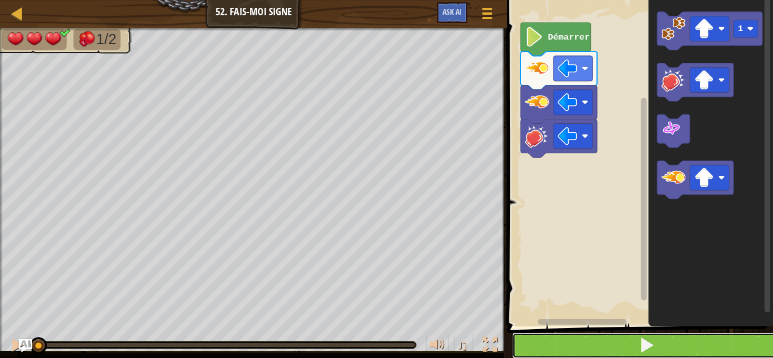
click at [595, 346] on button at bounding box center [646, 346] width 269 height 26
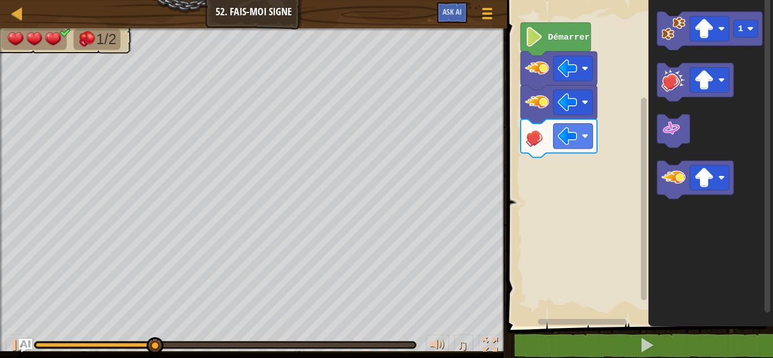
click at [619, 328] on span at bounding box center [640, 148] width 275 height 372
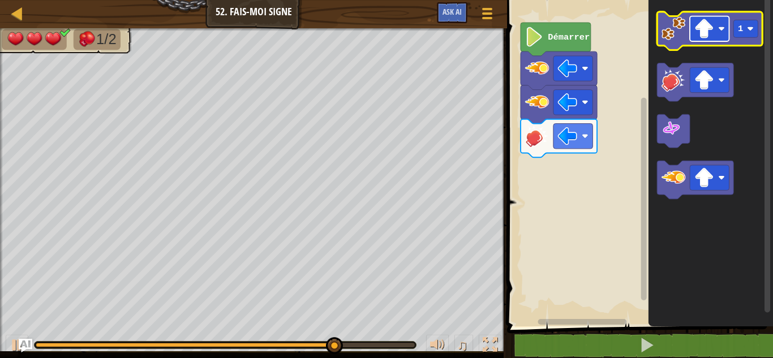
click at [707, 26] on image "Espace de travail de Blocky" at bounding box center [704, 29] width 20 height 20
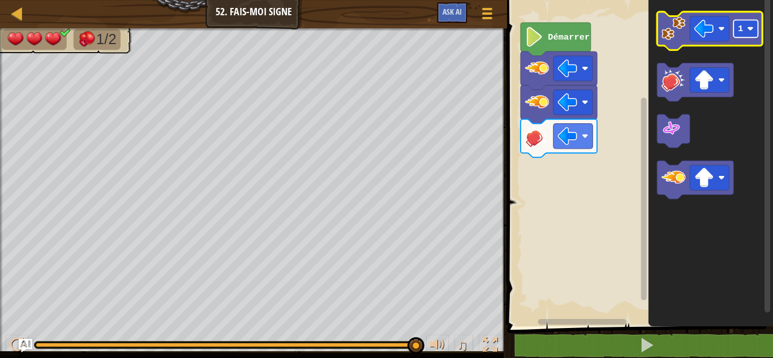
click at [750, 36] on rect "Espace de travail de Blocky" at bounding box center [746, 29] width 24 height 18
click at [672, 27] on image "Espace de travail de Blocky" at bounding box center [673, 28] width 24 height 24
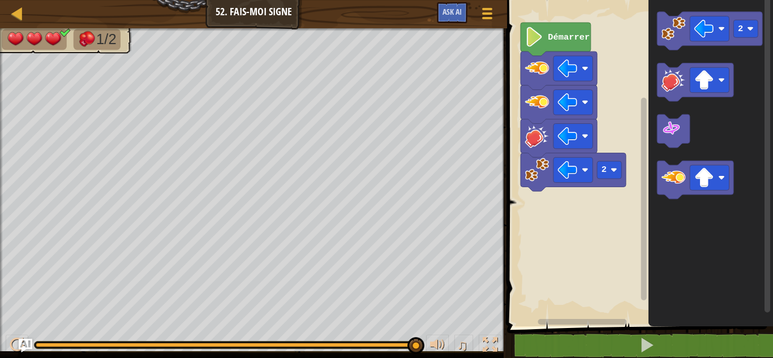
click at [635, 124] on rect "Espace de travail de Blocky" at bounding box center [637, 160] width 269 height 332
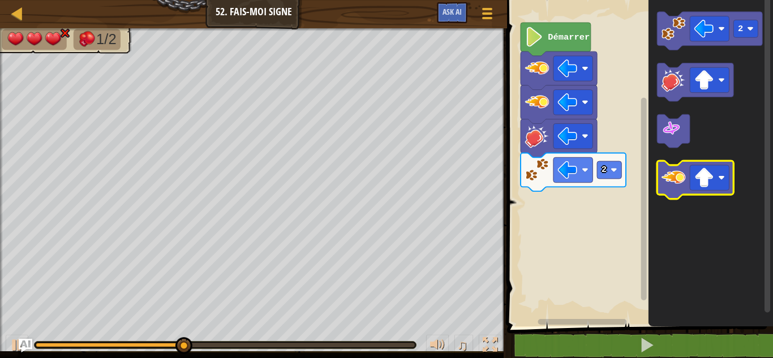
click at [680, 177] on image "Espace de travail de Blocky" at bounding box center [673, 177] width 24 height 24
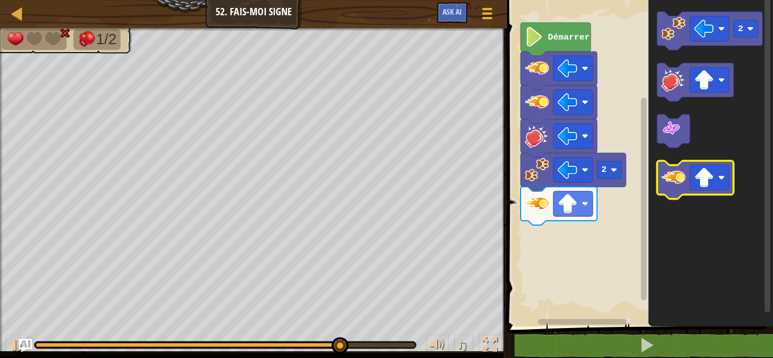
click at [674, 170] on image "Espace de travail de Blocky" at bounding box center [673, 177] width 24 height 24
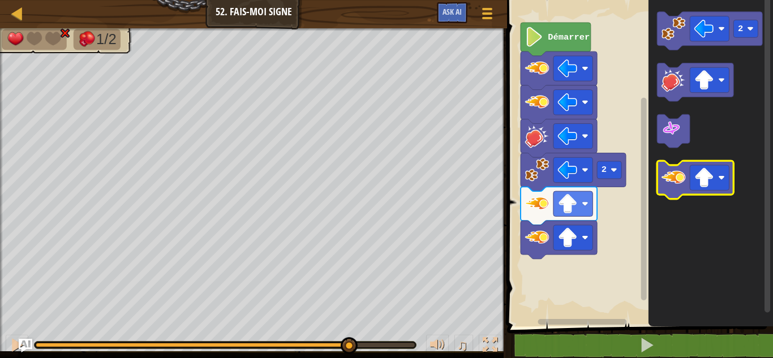
click at [674, 177] on image "Espace de travail de Blocky" at bounding box center [673, 177] width 24 height 24
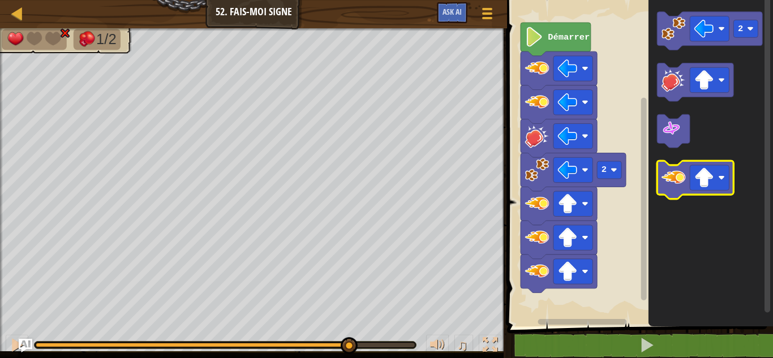
click at [674, 177] on image "Espace de travail de Blocky" at bounding box center [673, 177] width 24 height 24
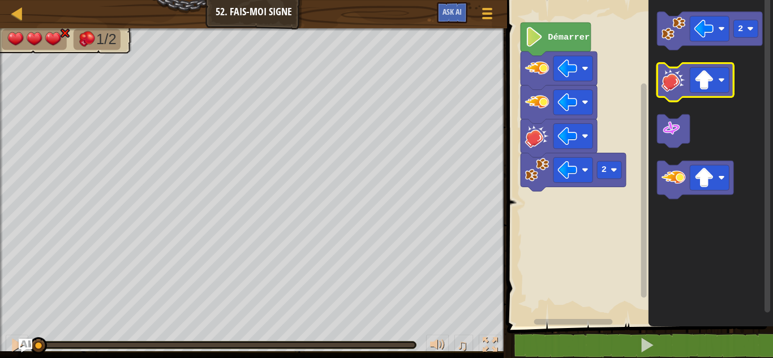
click at [659, 72] on icon "Espace de travail de Blocky" at bounding box center [695, 82] width 76 height 38
click at [664, 87] on image "Espace de travail de Blocky" at bounding box center [673, 80] width 24 height 24
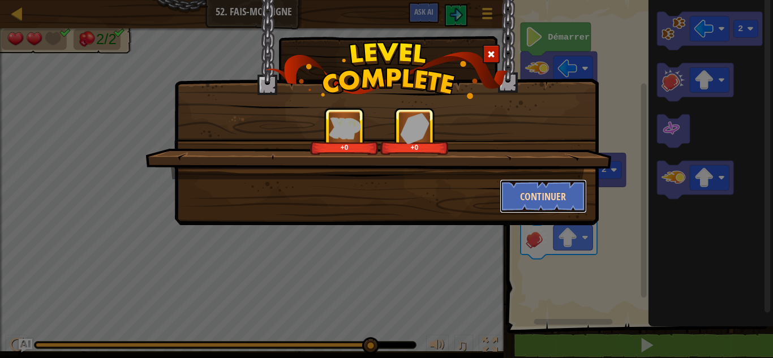
click at [519, 186] on button "Continuer" at bounding box center [544, 196] width 88 height 34
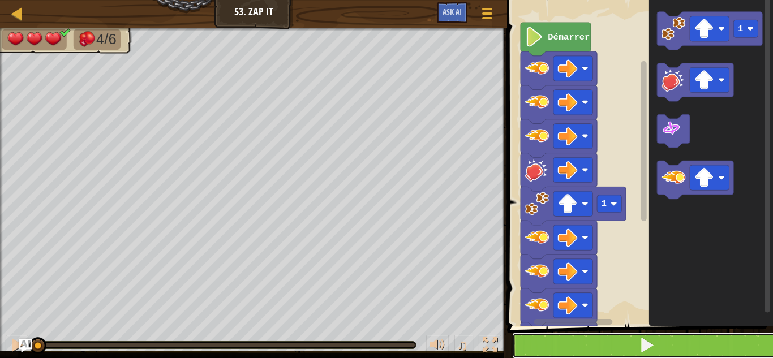
click at [574, 335] on button at bounding box center [646, 346] width 269 height 26
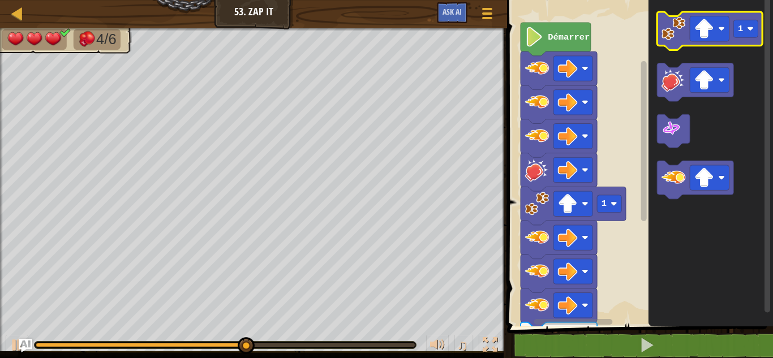
click at [673, 42] on icon "Espace de travail de Blocky" at bounding box center [709, 31] width 105 height 38
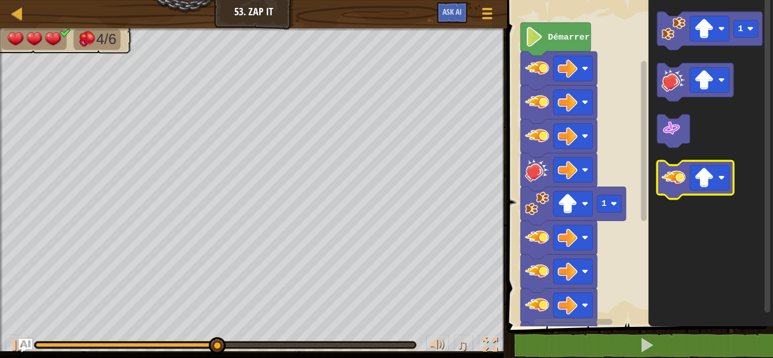
click at [673, 177] on image "Espace de travail de Blocky" at bounding box center [673, 177] width 24 height 24
click at [711, 182] on image "Espace de travail de Blocky" at bounding box center [704, 178] width 20 height 20
click at [674, 174] on image "Espace de travail de Blocky" at bounding box center [673, 177] width 24 height 24
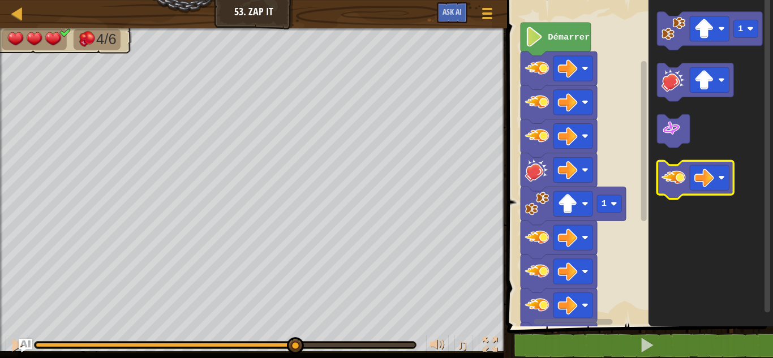
click at [674, 174] on image "Espace de travail de Blocky" at bounding box center [673, 177] width 24 height 24
click at [674, 185] on image "Espace de travail de Blocky" at bounding box center [673, 177] width 24 height 24
click at [675, 184] on image "Espace de travail de Blocky" at bounding box center [673, 177] width 24 height 24
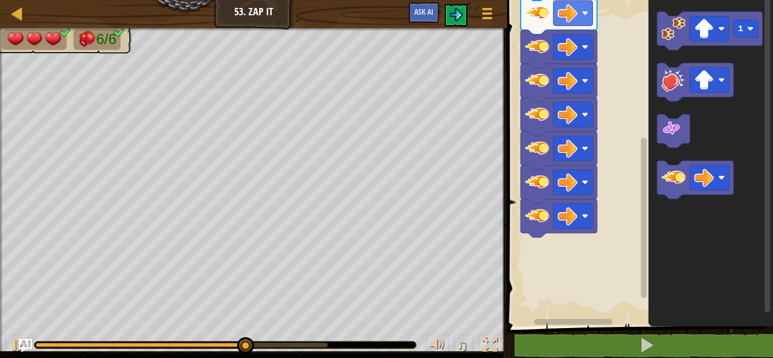
click at [647, 184] on rect "Espace de travail de Blocky" at bounding box center [644, 218] width 6 height 160
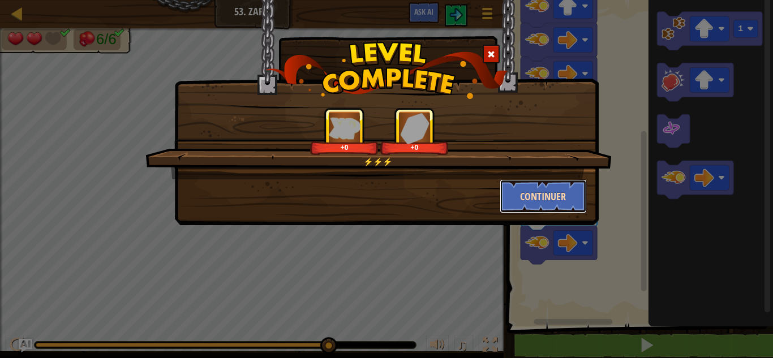
click at [554, 191] on button "Continuer" at bounding box center [544, 196] width 88 height 34
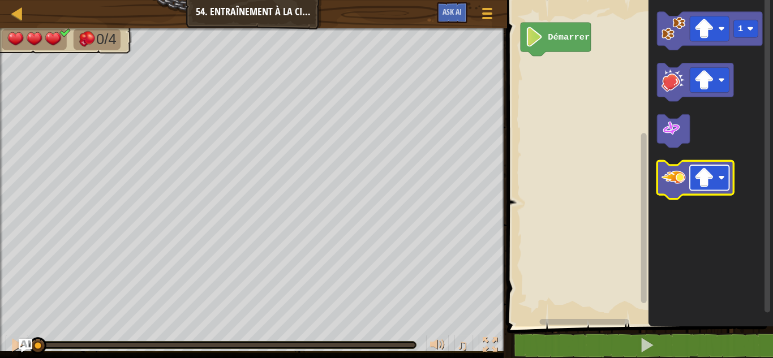
click at [709, 179] on image "Espace de travail de Blocky" at bounding box center [704, 178] width 20 height 20
click at [666, 174] on image "Espace de travail de Blocky" at bounding box center [673, 177] width 24 height 24
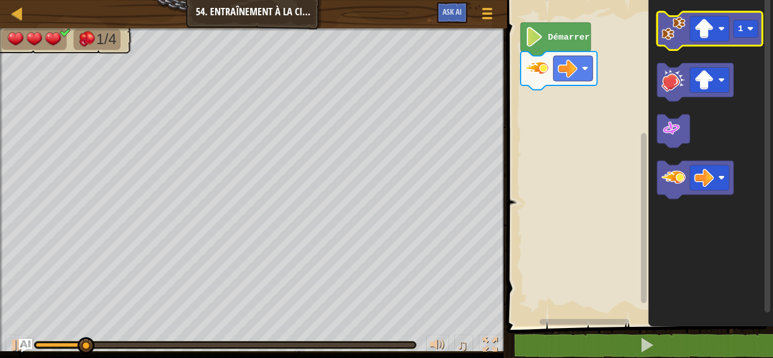
click at [667, 36] on image "Espace de travail de Blocky" at bounding box center [673, 28] width 24 height 24
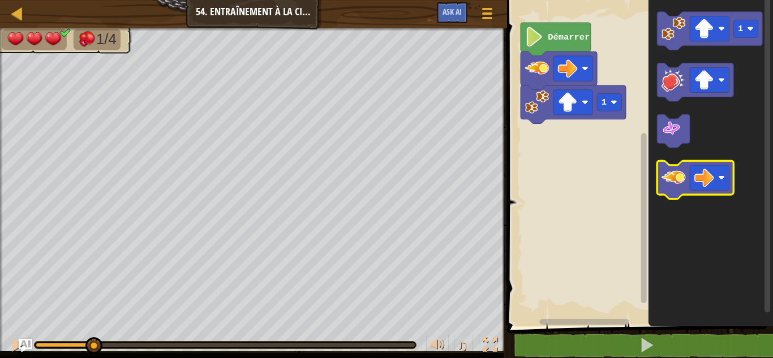
click at [686, 176] on g "Espace de travail de Blocky" at bounding box center [695, 180] width 76 height 38
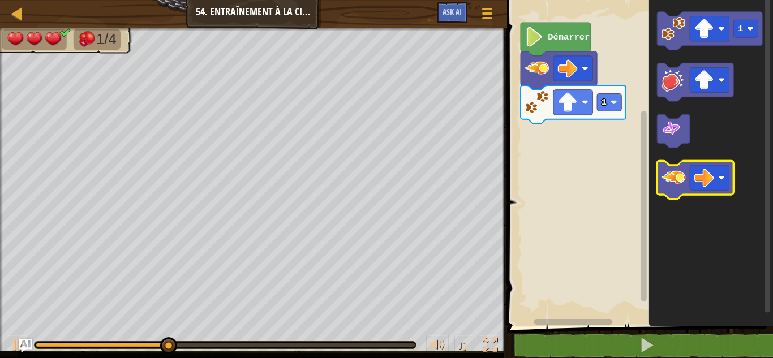
click at [684, 174] on image "Espace de travail de Blocky" at bounding box center [673, 177] width 24 height 24
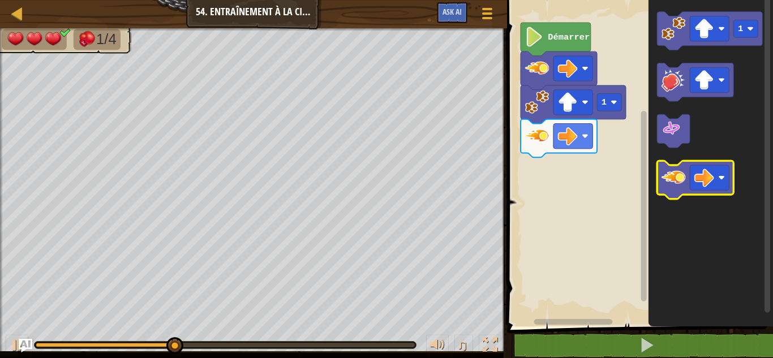
click at [685, 175] on image "Espace de travail de Blocky" at bounding box center [673, 177] width 24 height 24
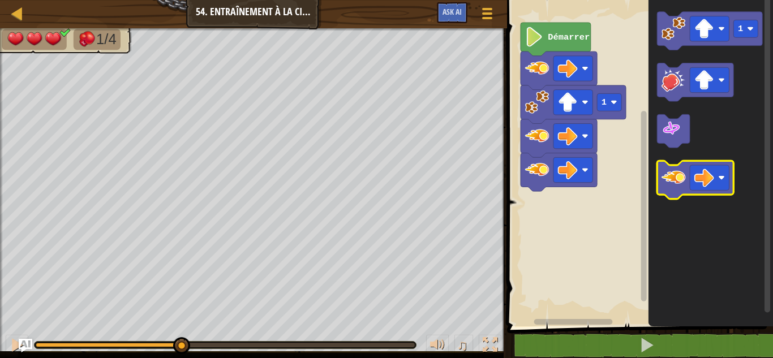
click at [685, 175] on image "Espace de travail de Blocky" at bounding box center [673, 177] width 24 height 24
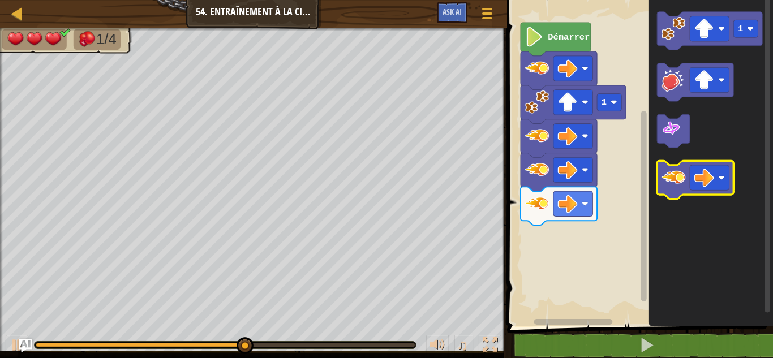
click at [685, 177] on image "Espace de travail de Blocky" at bounding box center [673, 177] width 24 height 24
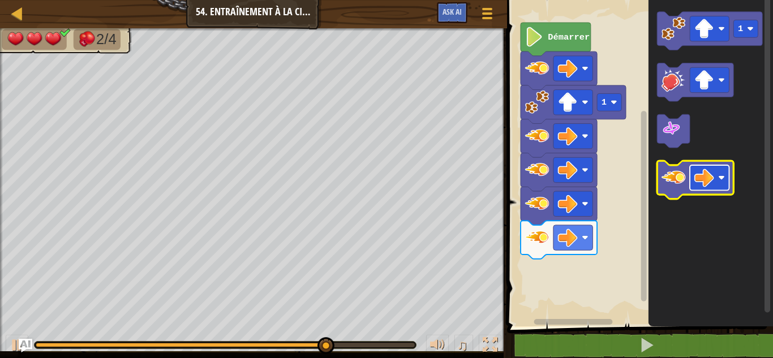
click at [709, 180] on image "Espace de travail de Blocky" at bounding box center [704, 178] width 20 height 20
click at [701, 182] on image "Espace de travail de Blocky" at bounding box center [704, 178] width 20 height 20
click at [678, 189] on image "Espace de travail de Blocky" at bounding box center [673, 177] width 24 height 24
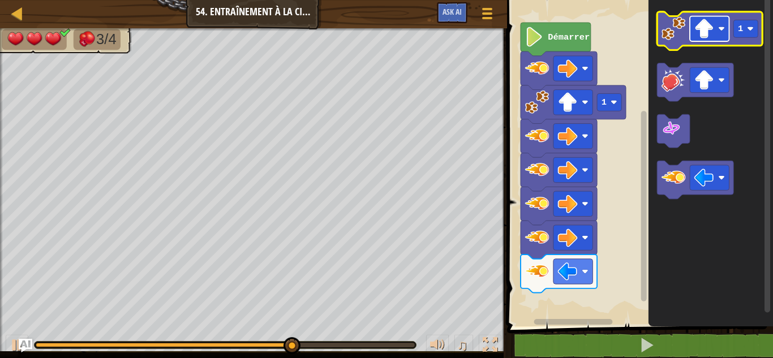
click at [705, 20] on image "Espace de travail de Blocky" at bounding box center [704, 29] width 20 height 20
click at [681, 36] on image "Espace de travail de Blocky" at bounding box center [673, 28] width 24 height 24
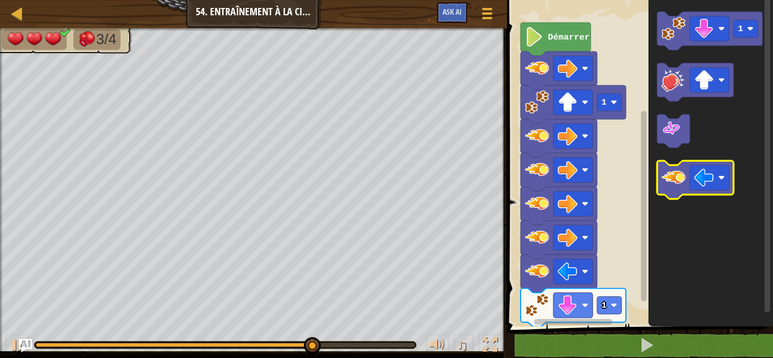
click at [679, 177] on image "Espace de travail de Blocky" at bounding box center [673, 177] width 24 height 24
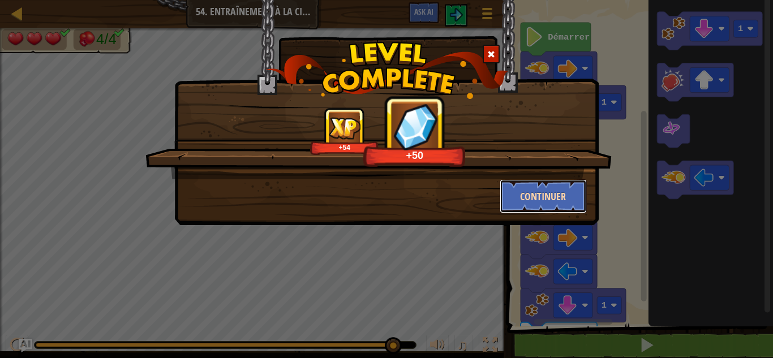
click at [545, 188] on button "Continuer" at bounding box center [544, 196] width 88 height 34
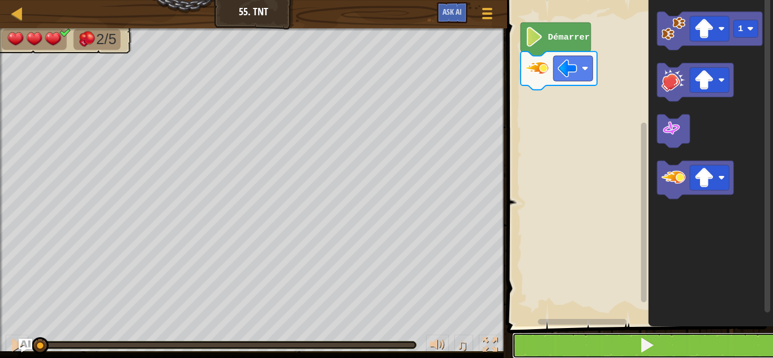
click at [541, 345] on button at bounding box center [646, 346] width 269 height 26
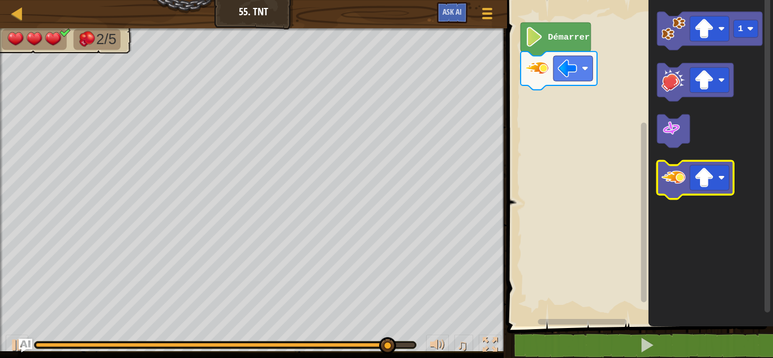
click at [715, 191] on icon "Espace de travail de Blocky" at bounding box center [695, 180] width 76 height 38
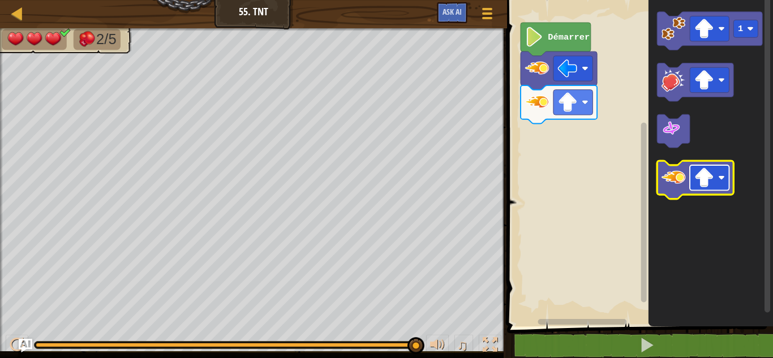
click at [707, 181] on image "Espace de travail de Blocky" at bounding box center [704, 178] width 20 height 20
click at [672, 182] on image "Espace de travail de Blocky" at bounding box center [673, 177] width 24 height 24
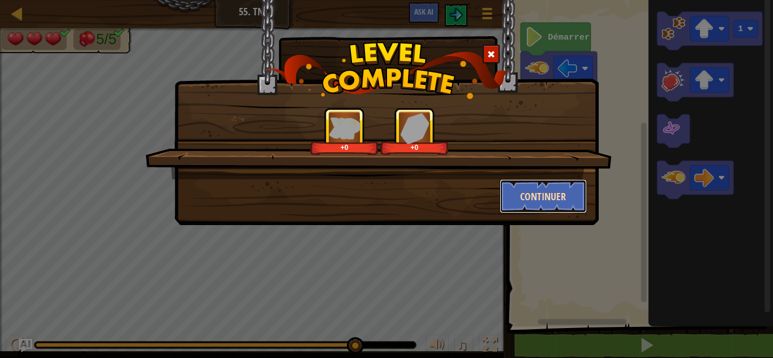
click at [542, 191] on button "Continuer" at bounding box center [544, 196] width 88 height 34
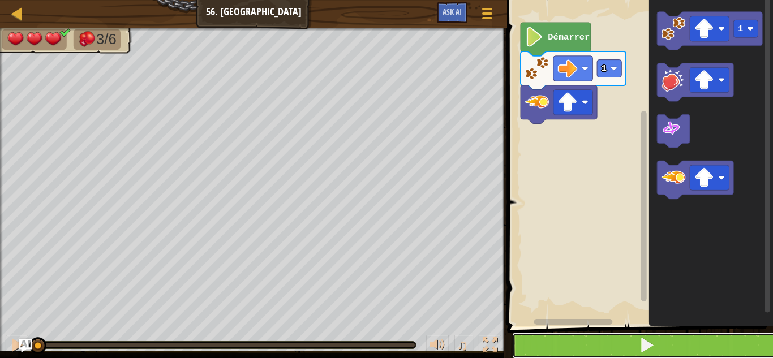
click at [599, 338] on button at bounding box center [646, 346] width 269 height 26
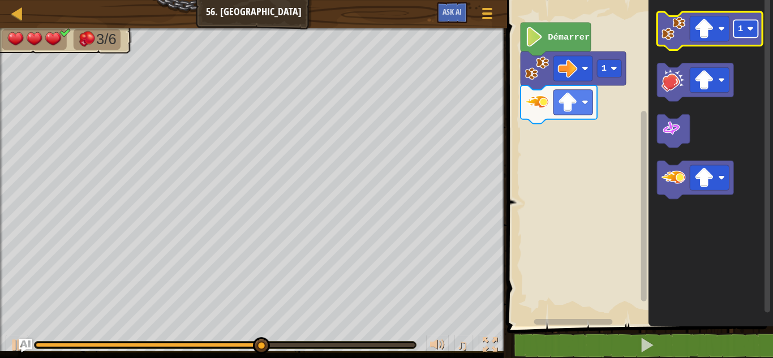
click at [747, 29] on image "Espace de travail de Blocky" at bounding box center [750, 28] width 7 height 7
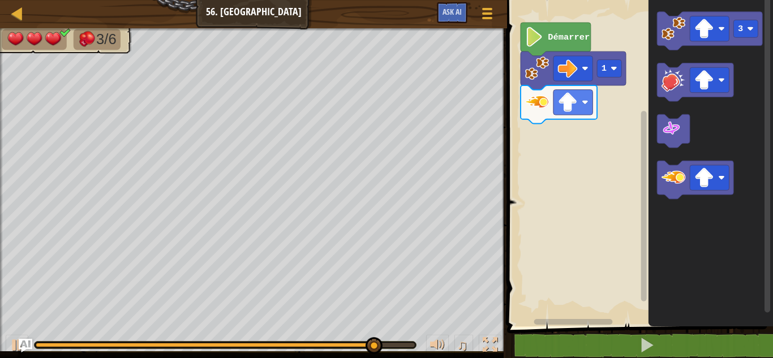
click at [737, 177] on icon "Espace de travail de Blocky" at bounding box center [710, 160] width 124 height 332
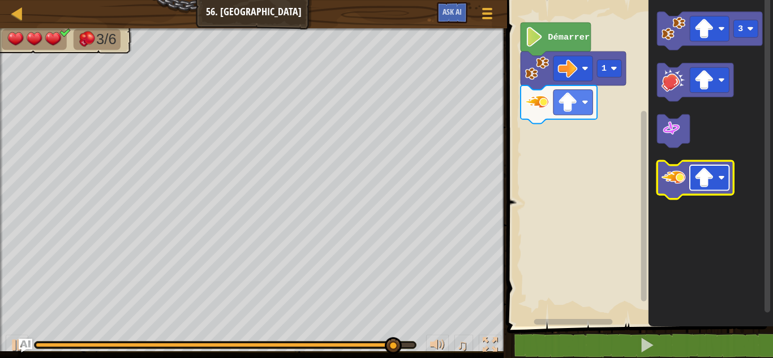
click at [711, 182] on image "Espace de travail de Blocky" at bounding box center [704, 178] width 20 height 20
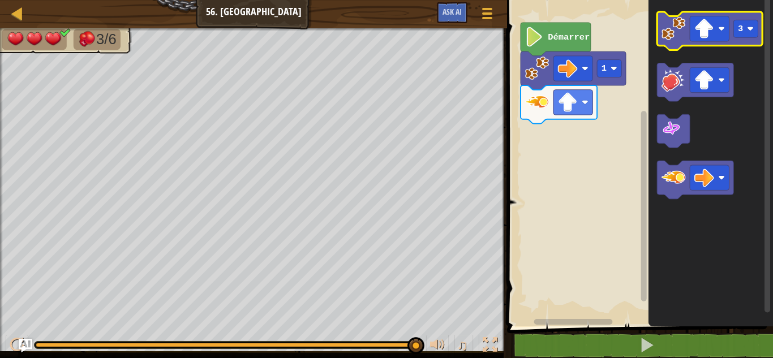
click at [681, 38] on image "Espace de travail de Blocky" at bounding box center [673, 28] width 24 height 24
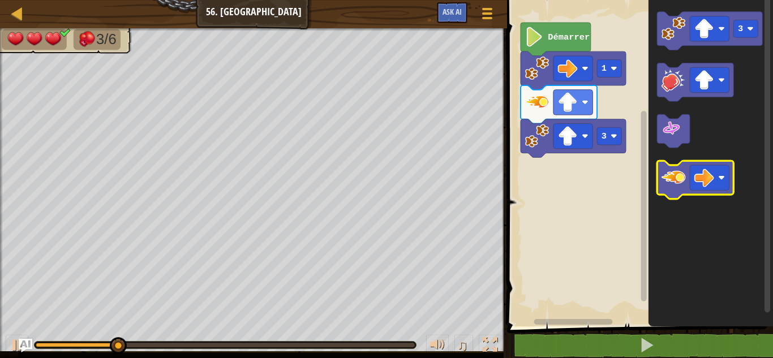
click at [675, 191] on icon "Espace de travail de Blocky" at bounding box center [695, 180] width 76 height 38
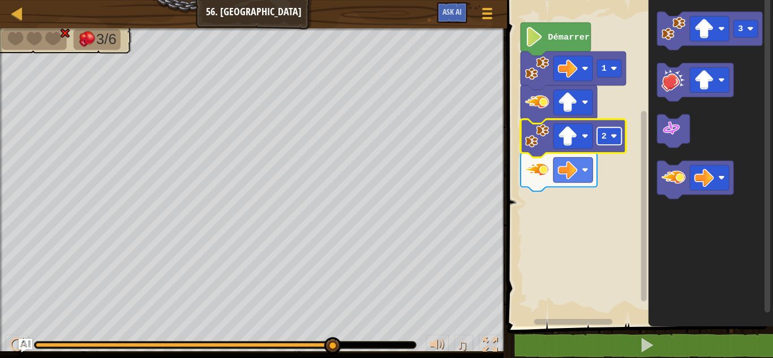
click at [608, 139] on rect "Espace de travail de Blocky" at bounding box center [609, 136] width 24 height 18
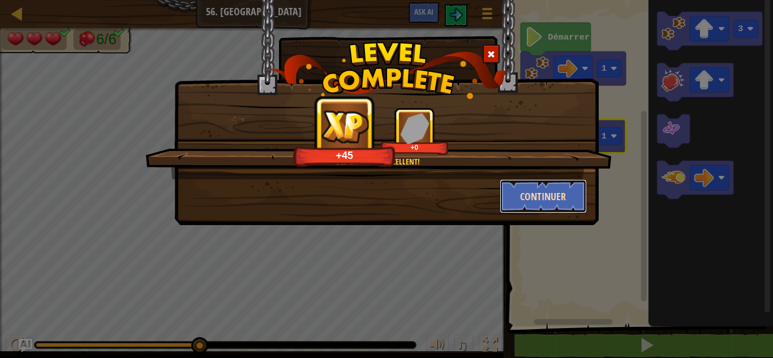
click at [552, 203] on button "Continuer" at bounding box center [544, 196] width 88 height 34
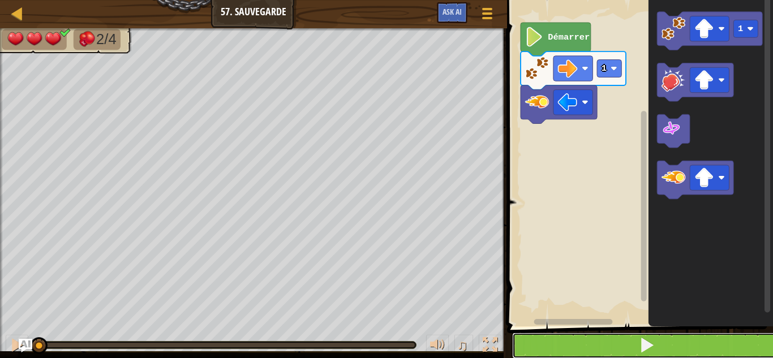
click at [617, 337] on button at bounding box center [646, 346] width 269 height 26
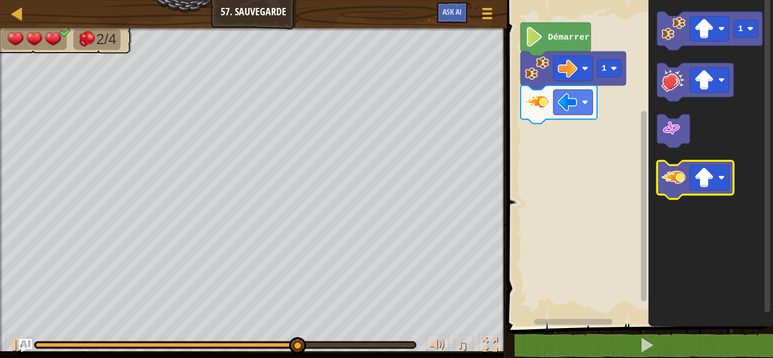
click at [701, 192] on icon "Espace de travail de Blocky" at bounding box center [695, 180] width 76 height 38
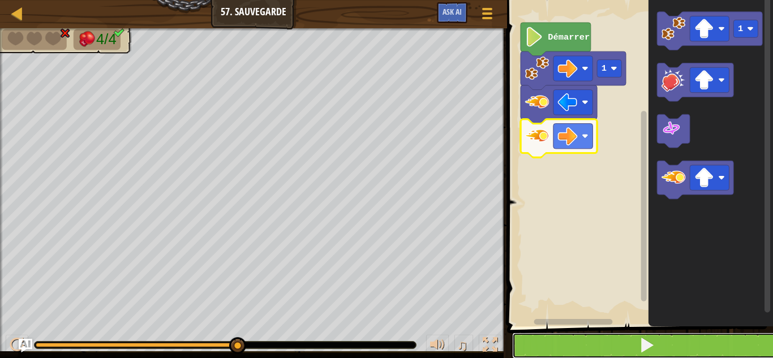
click at [555, 347] on button at bounding box center [646, 346] width 269 height 26
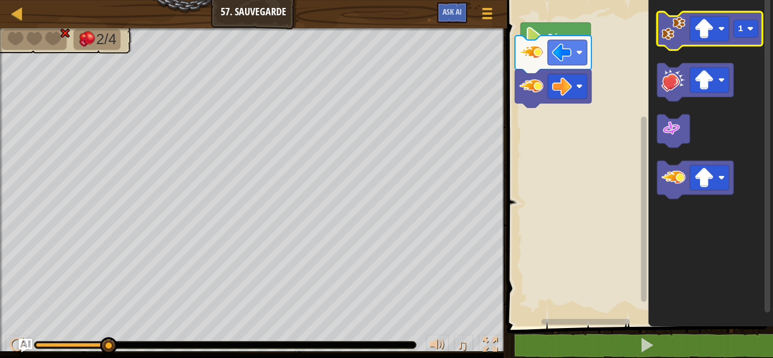
click at [711, 14] on icon "Espace de travail de Blocky" at bounding box center [709, 31] width 105 height 38
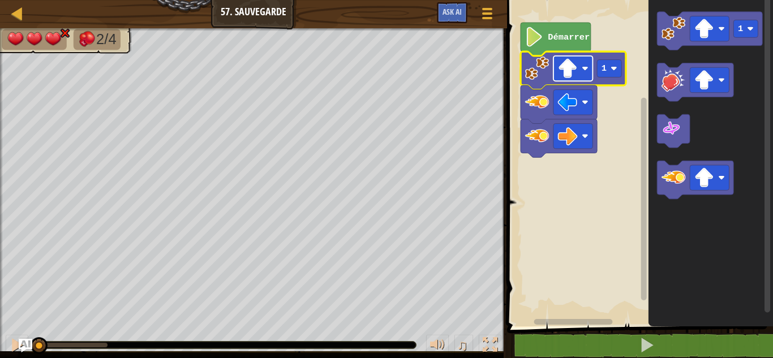
click at [574, 66] on image "Espace de travail de Blocky" at bounding box center [568, 69] width 20 height 20
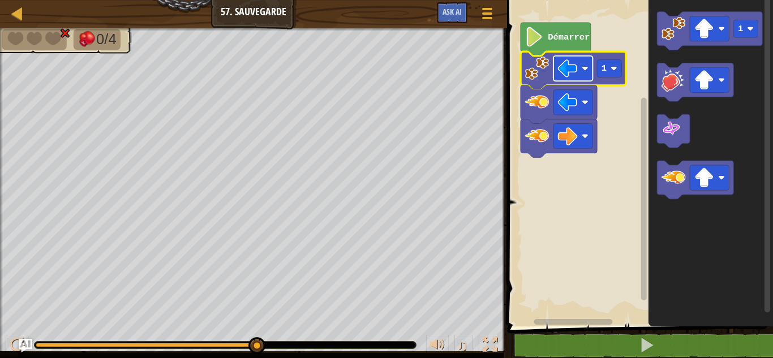
click at [578, 62] on rect "Espace de travail de Blocky" at bounding box center [572, 68] width 39 height 25
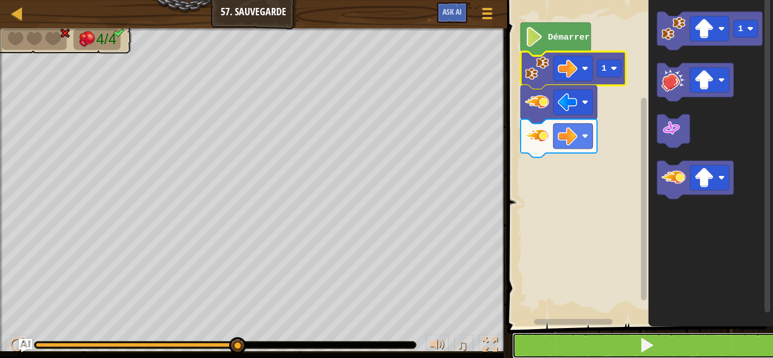
click at [661, 346] on button at bounding box center [646, 346] width 269 height 26
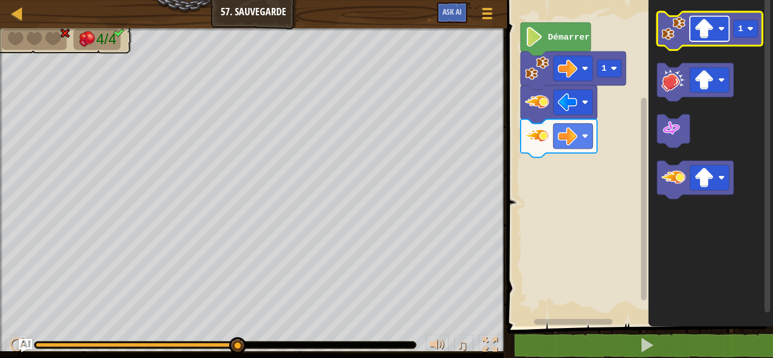
click at [705, 27] on image "Espace de travail de Blocky" at bounding box center [704, 29] width 20 height 20
click at [686, 37] on icon "Espace de travail de Blocky" at bounding box center [709, 31] width 105 height 38
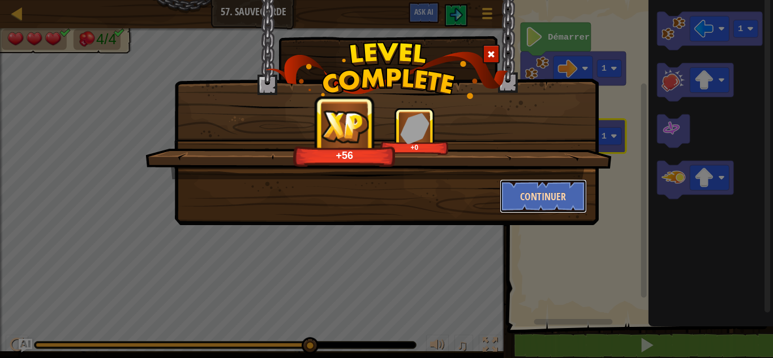
click at [545, 182] on button "Continuer" at bounding box center [544, 196] width 88 height 34
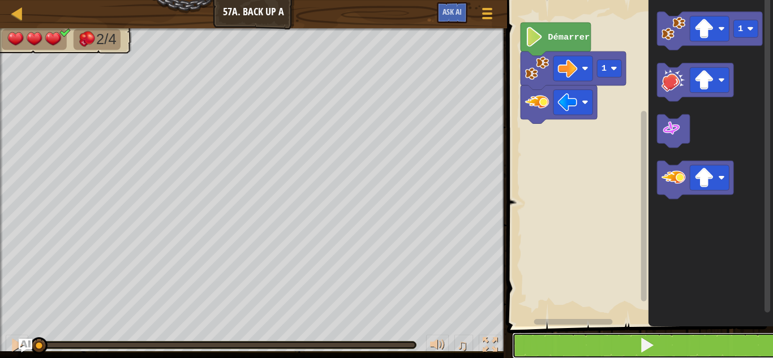
click at [558, 341] on button at bounding box center [646, 346] width 269 height 26
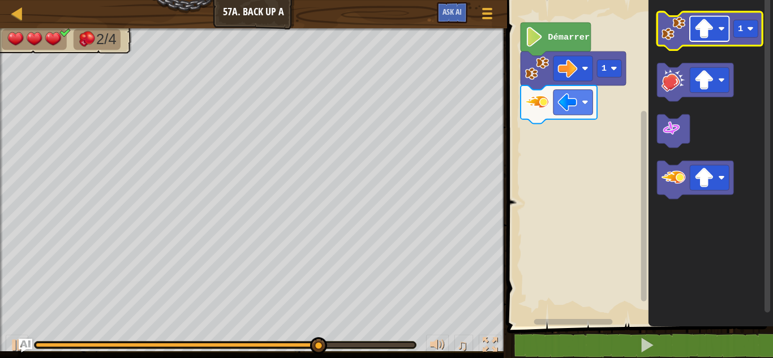
click at [699, 33] on image "Espace de travail de Blocky" at bounding box center [704, 29] width 20 height 20
click at [668, 24] on image "Espace de travail de Blocky" at bounding box center [673, 28] width 24 height 24
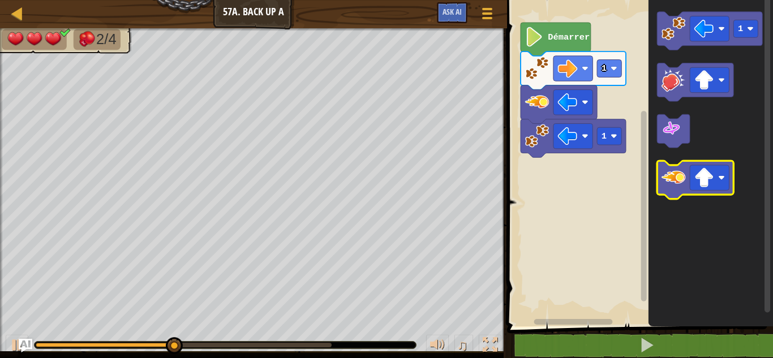
click at [666, 173] on image "Espace de travail de Blocky" at bounding box center [673, 177] width 24 height 24
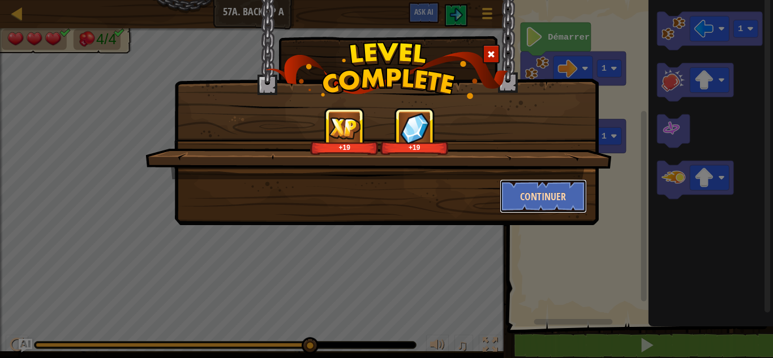
click at [533, 200] on button "Continuer" at bounding box center [544, 196] width 88 height 34
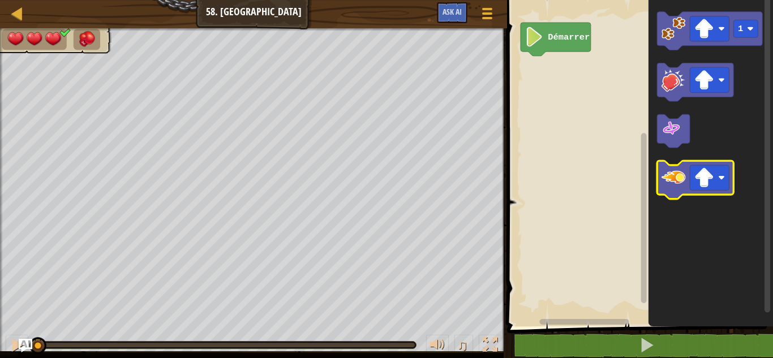
click at [658, 177] on icon "Espace de travail de Blocky" at bounding box center [695, 180] width 76 height 38
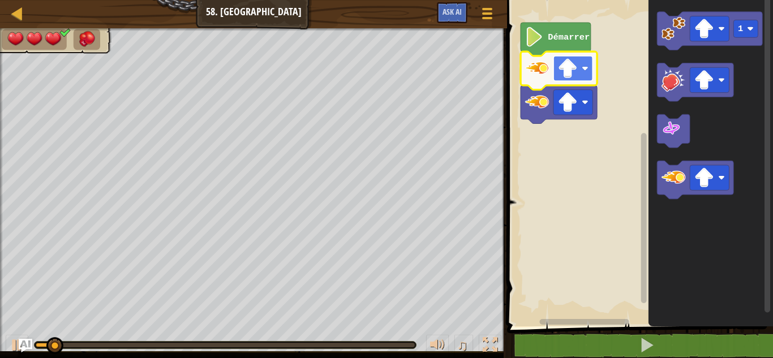
click at [571, 74] on image "Espace de travail de Blocky" at bounding box center [568, 69] width 20 height 20
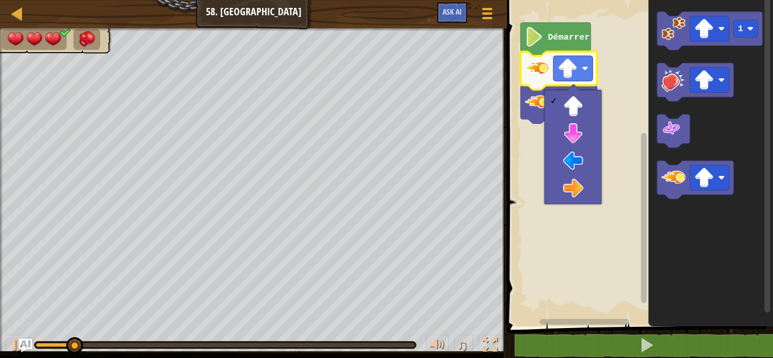
click at [567, 87] on icon "Espace de travail de Blocky" at bounding box center [558, 104] width 76 height 38
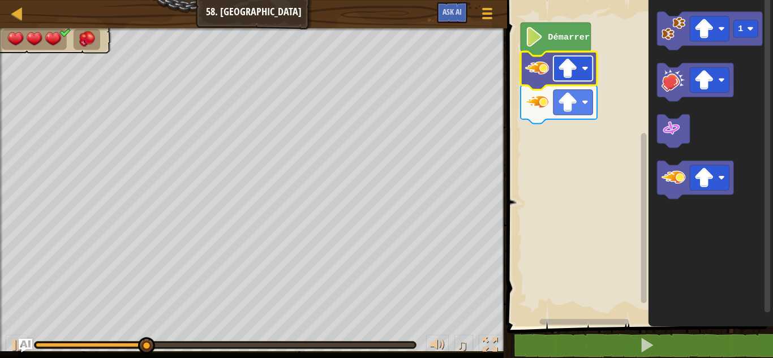
click at [568, 67] on image "Espace de travail de Blocky" at bounding box center [568, 69] width 20 height 20
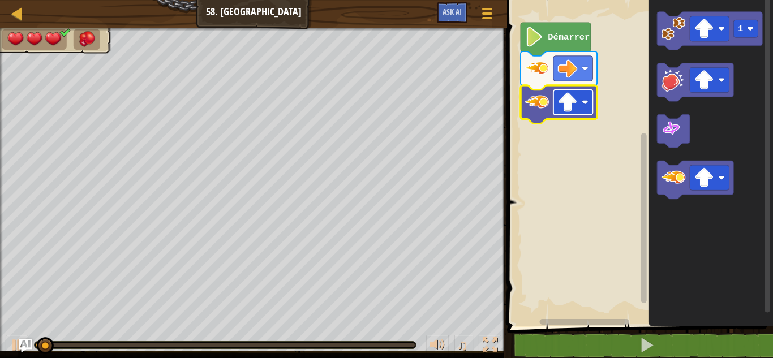
click at [565, 115] on rect "Espace de travail de Blocky" at bounding box center [572, 102] width 39 height 25
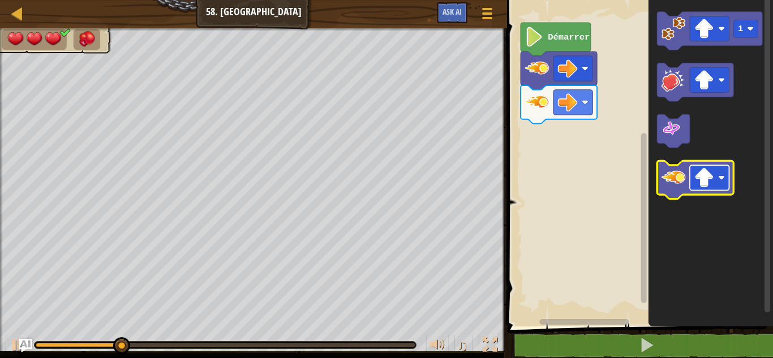
click at [709, 183] on image "Espace de travail de Blocky" at bounding box center [704, 178] width 20 height 20
click at [707, 175] on image "Espace de travail de Blocky" at bounding box center [704, 178] width 20 height 20
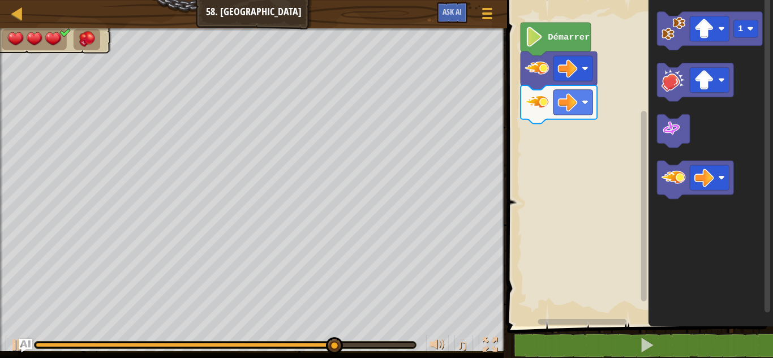
click at [655, 180] on icon "Espace de travail de Blocky" at bounding box center [710, 160] width 124 height 332
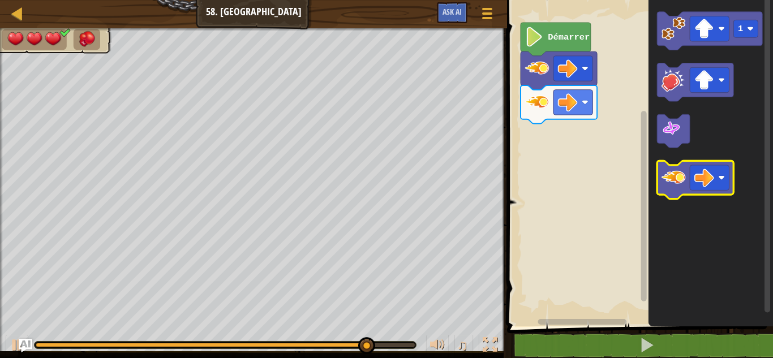
click at [667, 180] on image "Espace de travail de Blocky" at bounding box center [673, 177] width 24 height 24
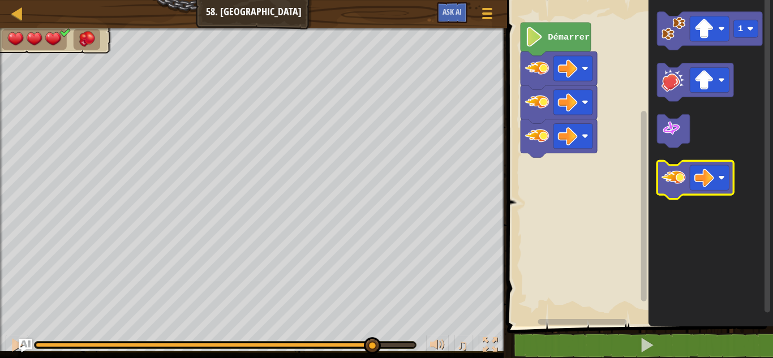
click at [668, 186] on image "Espace de travail de Blocky" at bounding box center [673, 177] width 24 height 24
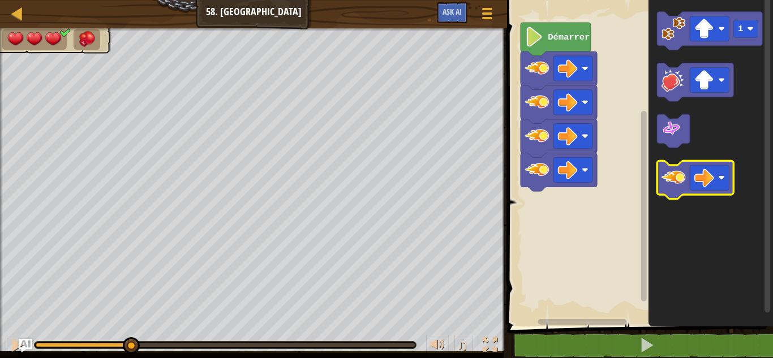
click at [668, 186] on image "Espace de travail de Blocky" at bounding box center [673, 177] width 24 height 24
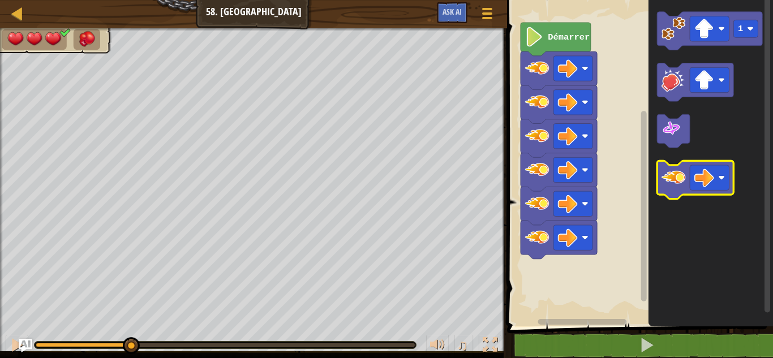
click at [668, 186] on image "Espace de travail de Blocky" at bounding box center [673, 177] width 24 height 24
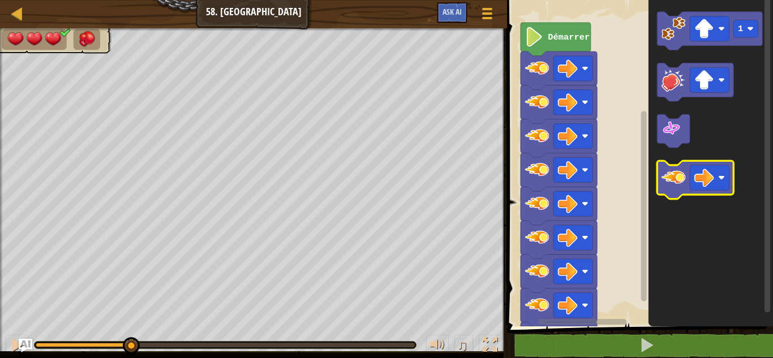
click at [668, 186] on image "Espace de travail de Blocky" at bounding box center [673, 177] width 24 height 24
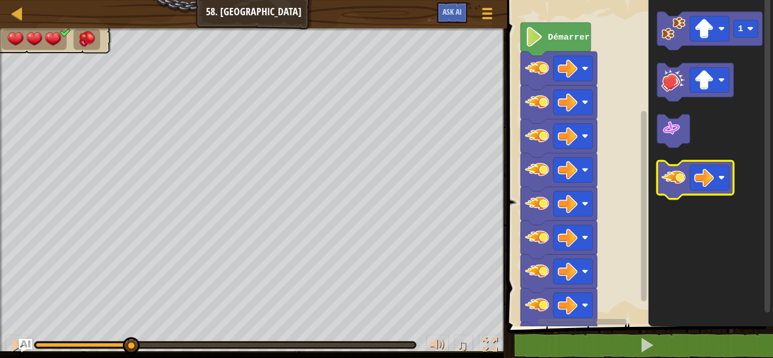
click at [668, 186] on image "Espace de travail de Blocky" at bounding box center [673, 177] width 24 height 24
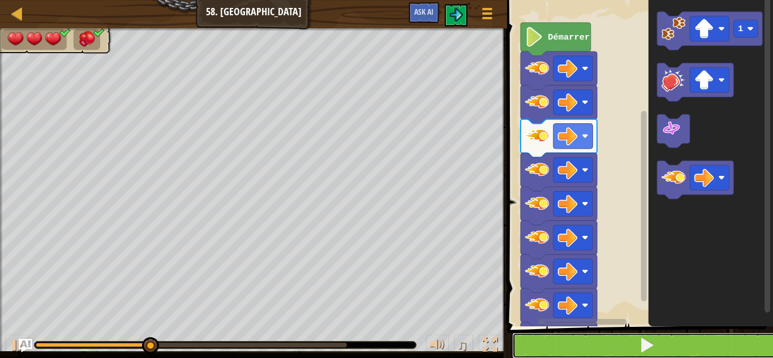
click at [544, 346] on button at bounding box center [646, 346] width 269 height 26
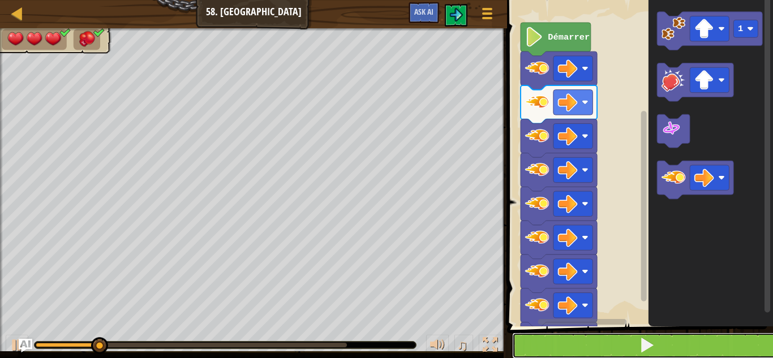
click at [544, 346] on button at bounding box center [646, 346] width 269 height 26
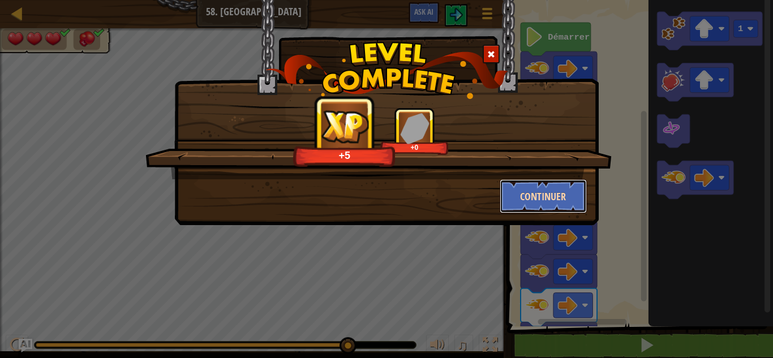
click at [553, 206] on button "Continuer" at bounding box center [544, 196] width 88 height 34
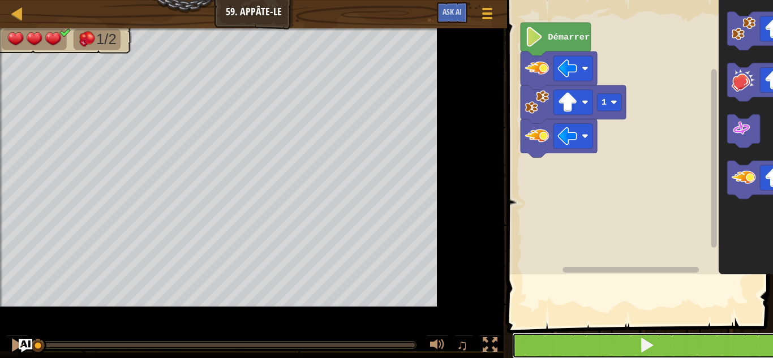
click at [577, 354] on button at bounding box center [646, 346] width 269 height 26
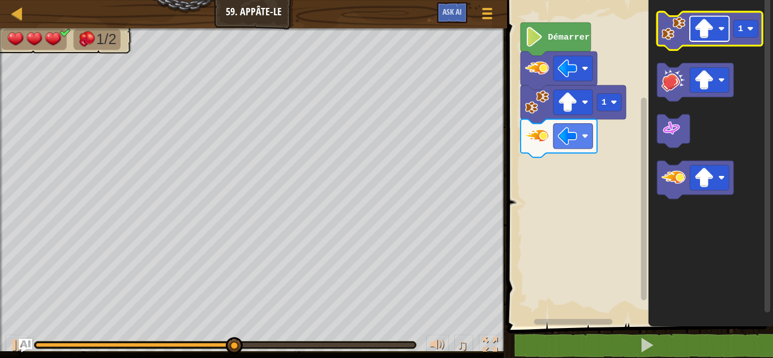
click at [712, 32] on image "Espace de travail de Blocky" at bounding box center [704, 29] width 20 height 20
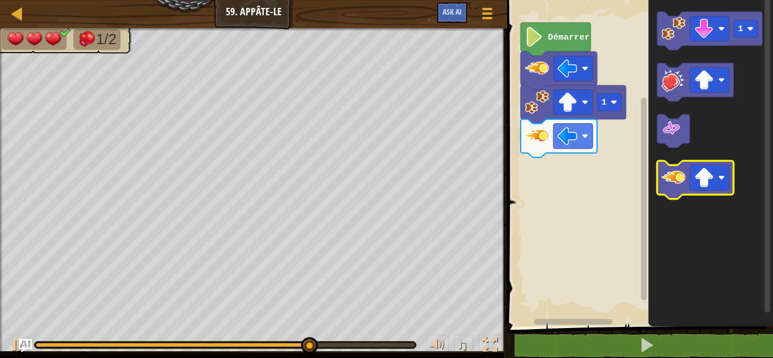
click at [666, 175] on image "Espace de travail de Blocky" at bounding box center [673, 177] width 24 height 24
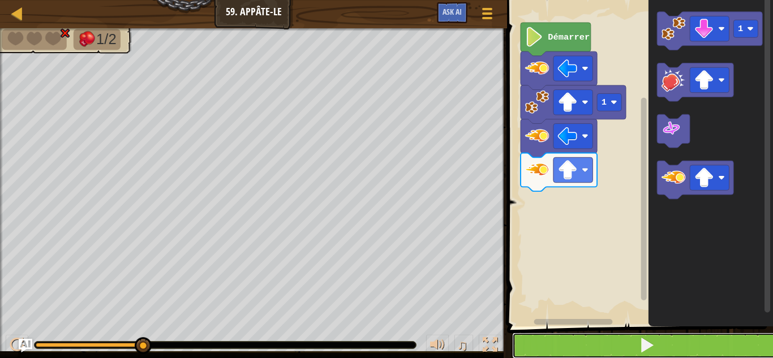
click at [623, 349] on button at bounding box center [646, 346] width 269 height 26
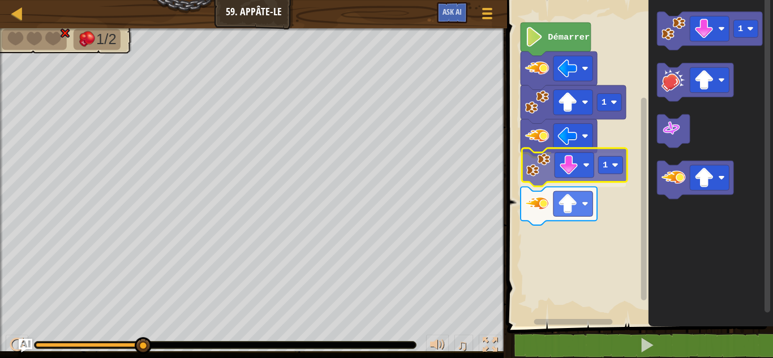
click at [545, 168] on div "1 1 Démarrer 1 1" at bounding box center [637, 160] width 269 height 332
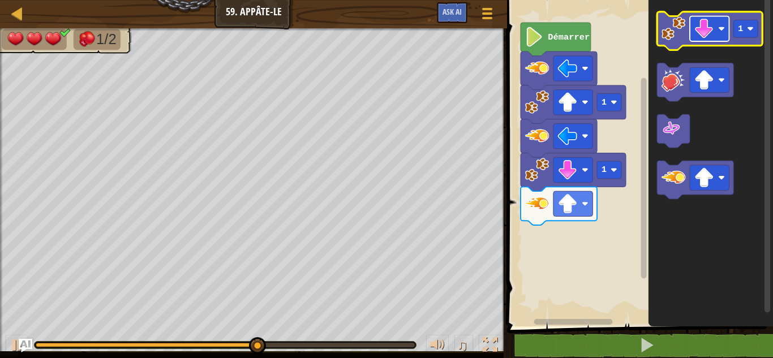
click at [716, 30] on rect "Espace de travail de Blocky" at bounding box center [709, 28] width 39 height 25
click at [681, 32] on image "Espace de travail de Blocky" at bounding box center [673, 28] width 24 height 24
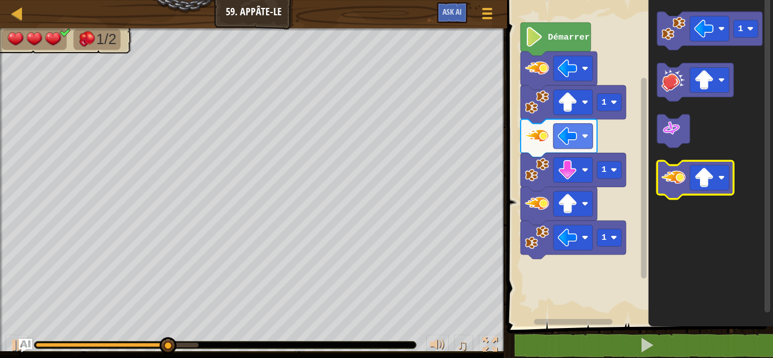
click at [668, 183] on image "Espace de travail de Blocky" at bounding box center [673, 177] width 24 height 24
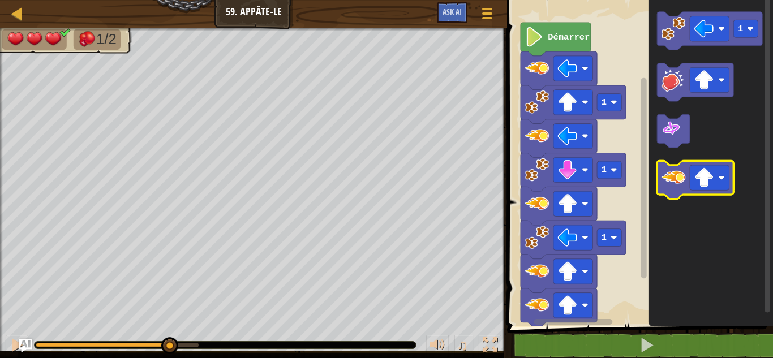
click at [666, 184] on image "Espace de travail de Blocky" at bounding box center [673, 177] width 24 height 24
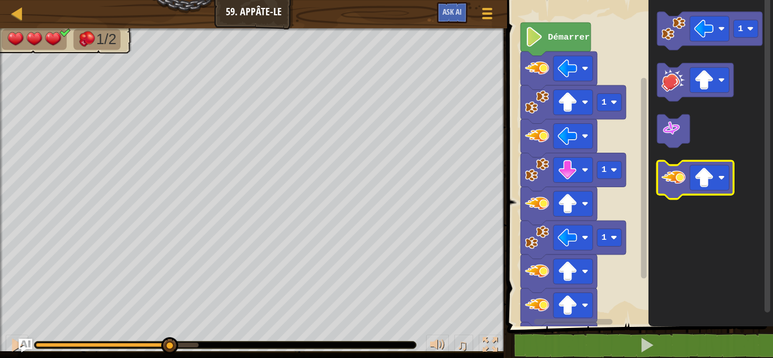
click at [666, 184] on image "Espace de travail de Blocky" at bounding box center [673, 177] width 24 height 24
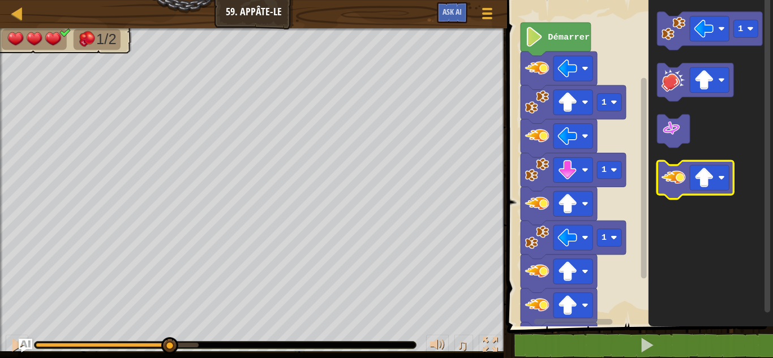
click at [666, 184] on image "Espace de travail de Blocky" at bounding box center [673, 177] width 24 height 24
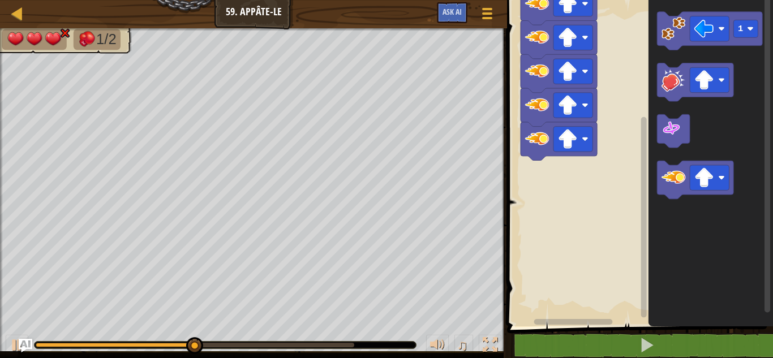
click at [625, 289] on div "1 1 1 Démarrer 1" at bounding box center [637, 160] width 269 height 332
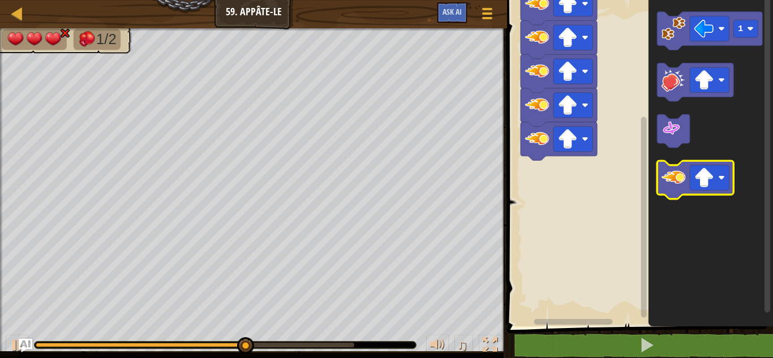
click at [678, 183] on image "Espace de travail de Blocky" at bounding box center [673, 177] width 24 height 24
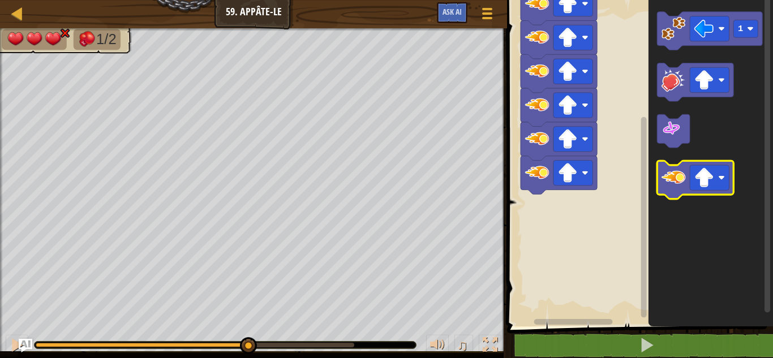
click at [678, 183] on image "Espace de travail de Blocky" at bounding box center [673, 177] width 24 height 24
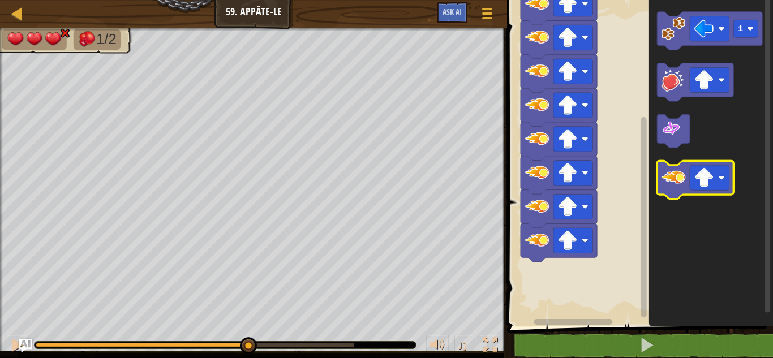
click at [678, 183] on image "Espace de travail de Blocky" at bounding box center [673, 177] width 24 height 24
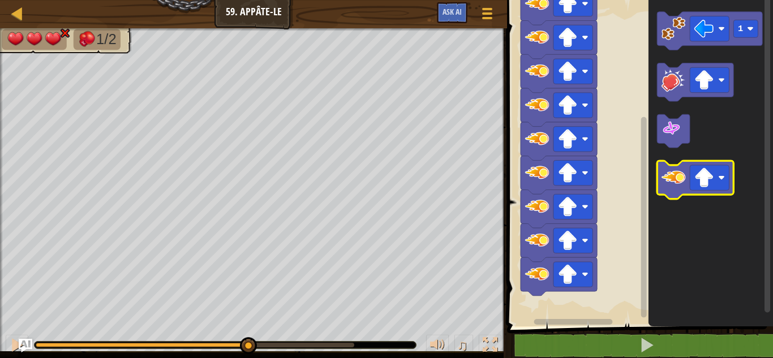
click at [678, 183] on image "Espace de travail de Blocky" at bounding box center [673, 177] width 24 height 24
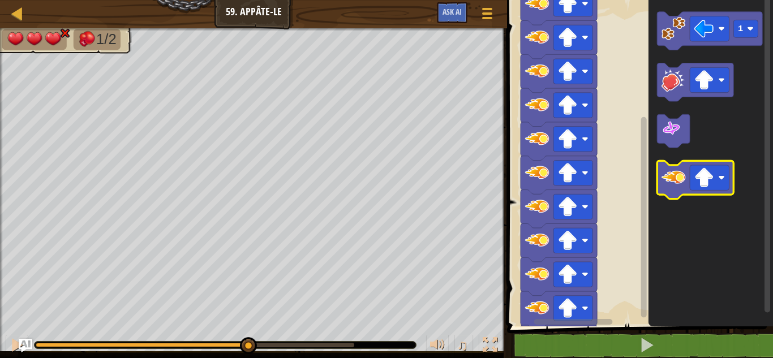
click at [678, 183] on image "Espace de travail de Blocky" at bounding box center [673, 177] width 24 height 24
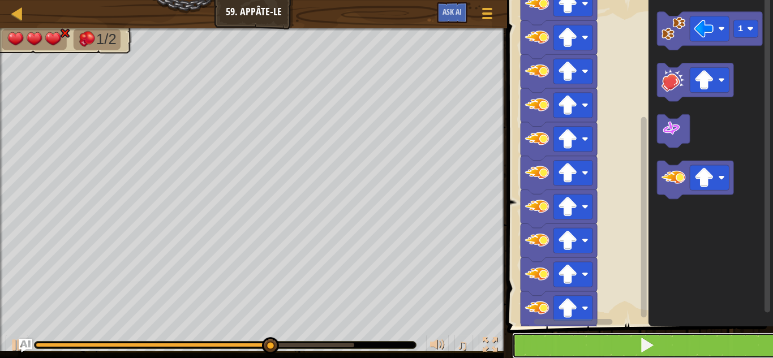
click at [573, 343] on button at bounding box center [646, 346] width 269 height 26
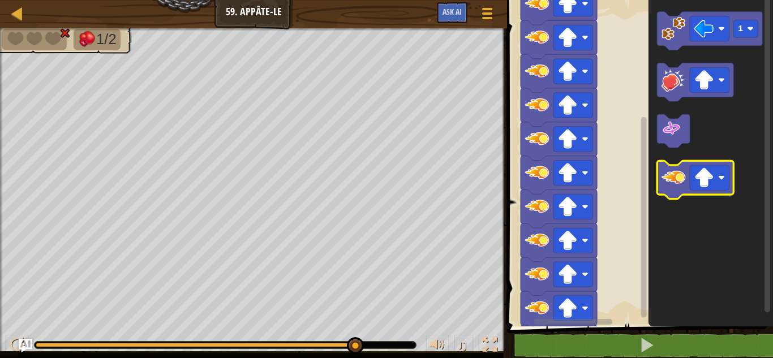
click at [675, 184] on image "Espace de travail de Blocky" at bounding box center [673, 177] width 24 height 24
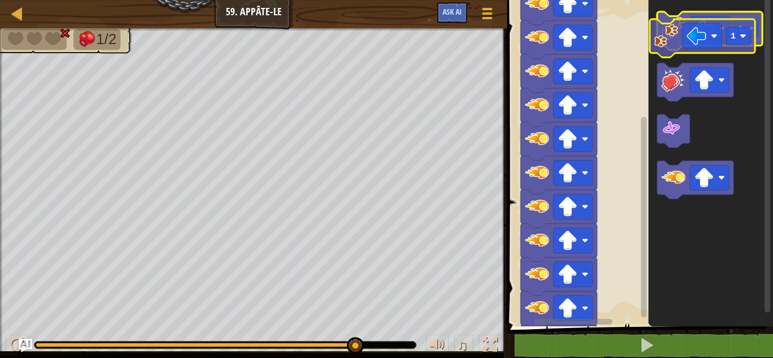
click at [672, 30] on image "Espace de travail de Blocky" at bounding box center [673, 28] width 24 height 24
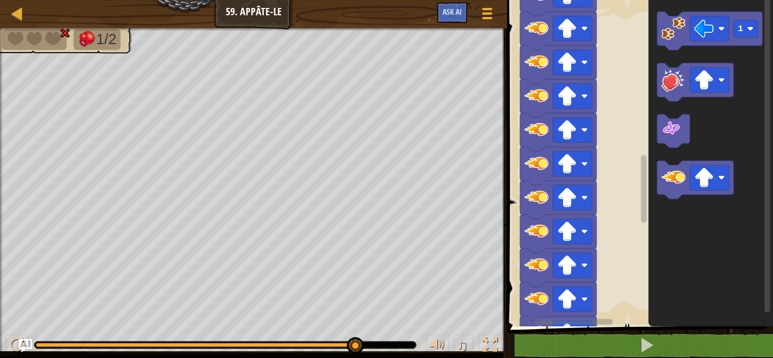
click at [638, 161] on rect "Espace de travail de Blocky" at bounding box center [637, 160] width 269 height 332
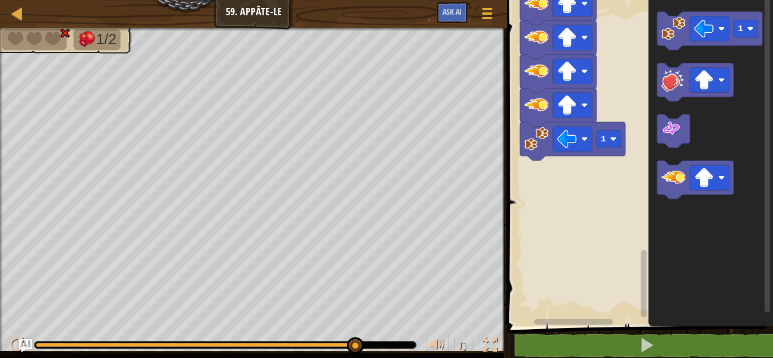
click at [635, 317] on div "1 1 1 1 Démarrer 1" at bounding box center [637, 160] width 269 height 332
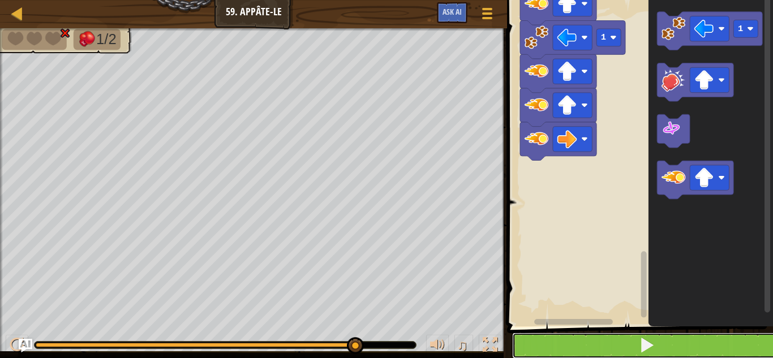
click at [664, 341] on button at bounding box center [646, 346] width 269 height 26
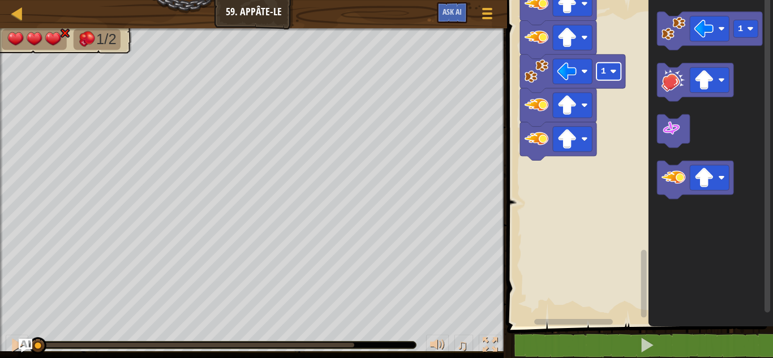
click at [606, 66] on rect "Espace de travail de Blocky" at bounding box center [609, 72] width 24 height 18
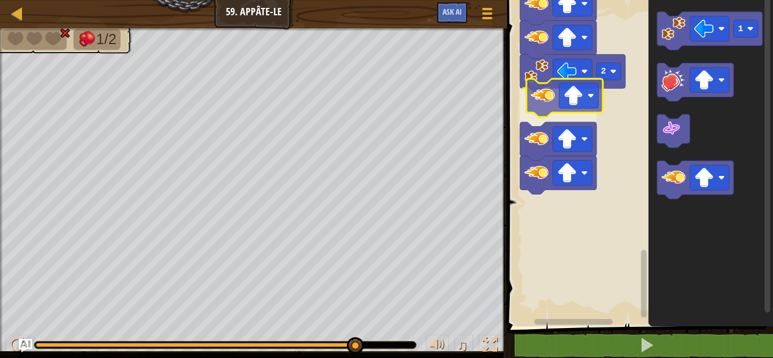
click at [545, 97] on div "Démarrer 1 1 1 2 1" at bounding box center [637, 160] width 269 height 332
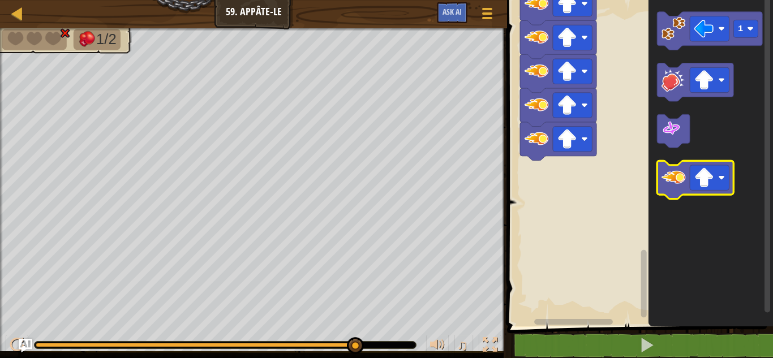
click at [677, 197] on icon "Espace de travail de Blocky" at bounding box center [695, 180] width 76 height 38
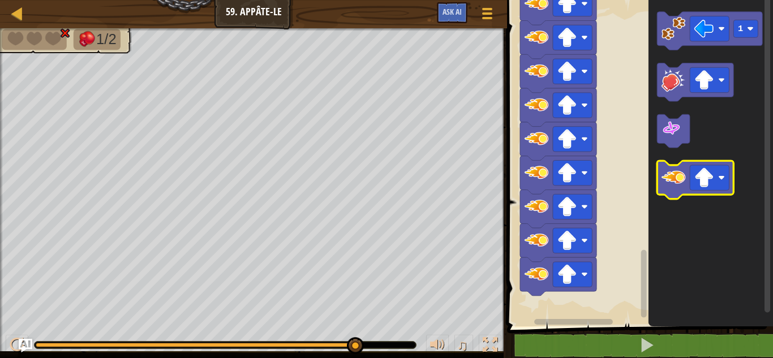
click at [677, 197] on icon "Espace de travail de Blocky" at bounding box center [695, 180] width 76 height 38
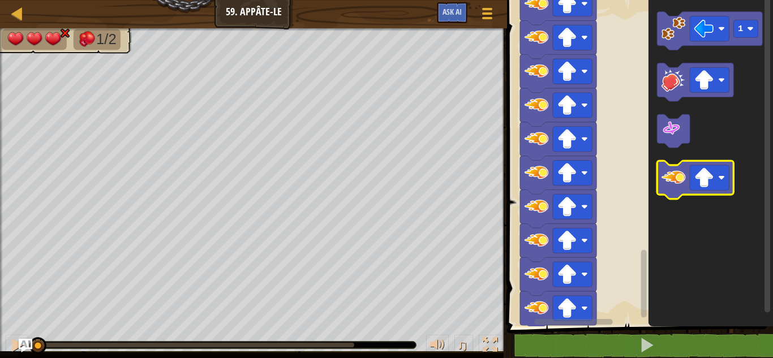
click at [677, 197] on icon "Espace de travail de Blocky" at bounding box center [695, 180] width 76 height 38
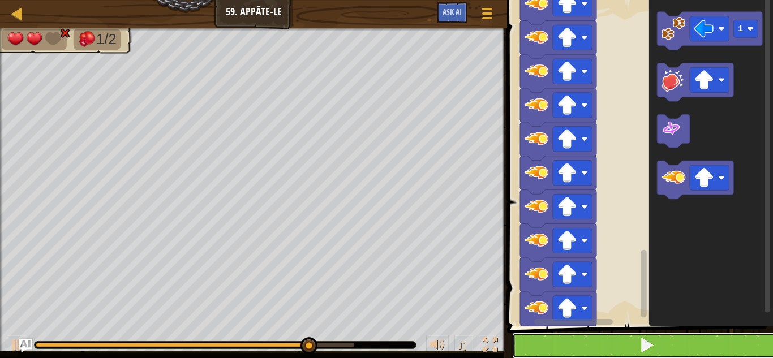
click at [519, 341] on button at bounding box center [646, 346] width 269 height 26
